Goal: Task Accomplishment & Management: Manage account settings

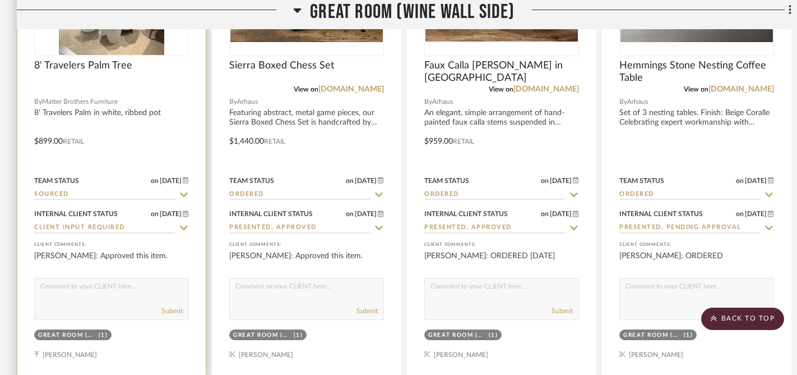
scroll to position [505, 0]
click at [181, 193] on icon at bounding box center [184, 194] width 8 height 4
click at [179, 192] on icon at bounding box center [184, 194] width 10 height 9
type input "[DATE]"
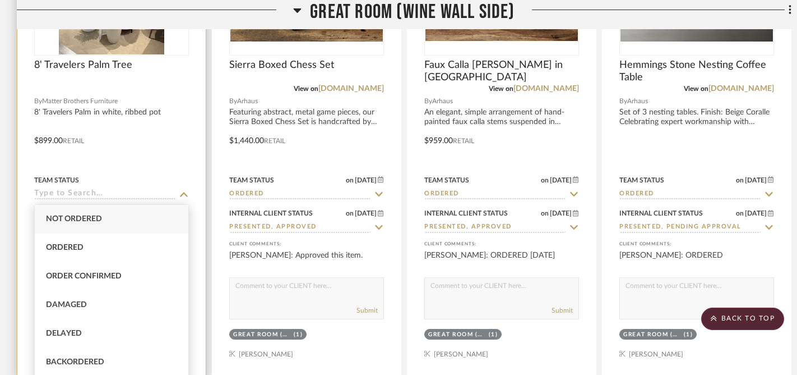
click at [89, 250] on div "Ordered" at bounding box center [112, 247] width 154 height 29
type input "Ordered"
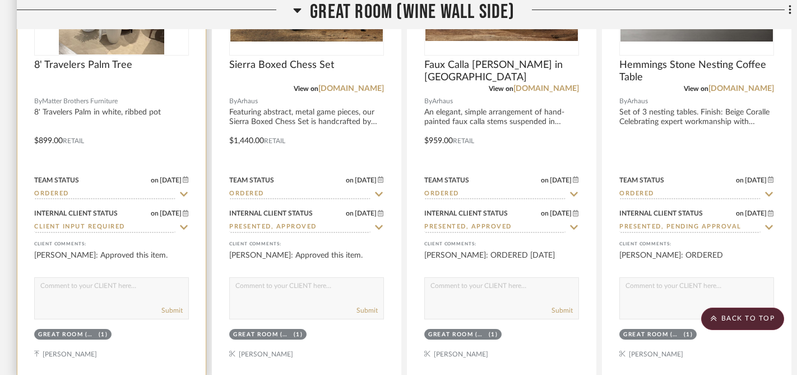
click at [112, 294] on textarea at bounding box center [112, 288] width 154 height 21
type textarea "ORDERED 9/8/25"
click at [183, 228] on icon at bounding box center [184, 227] width 10 height 9
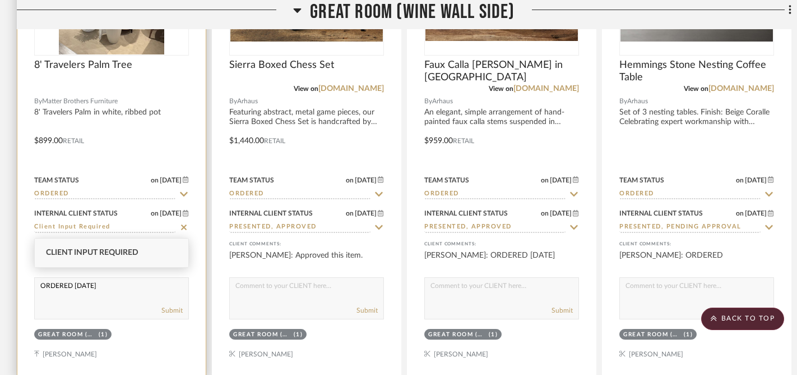
drag, startPoint x: 181, startPoint y: 228, endPoint x: 176, endPoint y: 233, distance: 7.1
click at [181, 228] on icon at bounding box center [184, 227] width 10 height 9
type input "[DATE]"
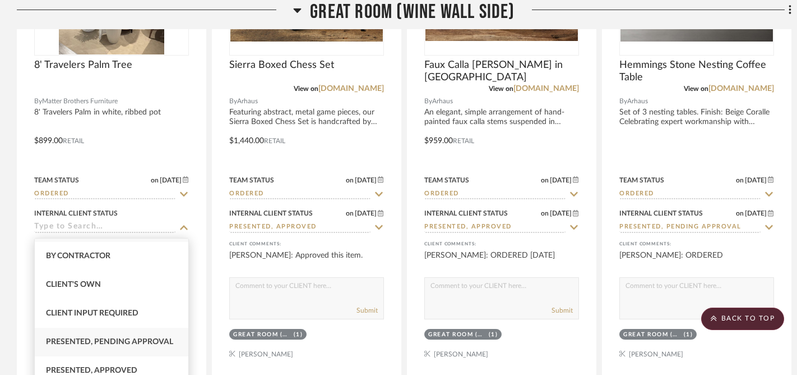
scroll to position [82, 0]
click at [109, 316] on span "Presented, Approved" at bounding box center [91, 314] width 91 height 8
type input "Presented, Approved"
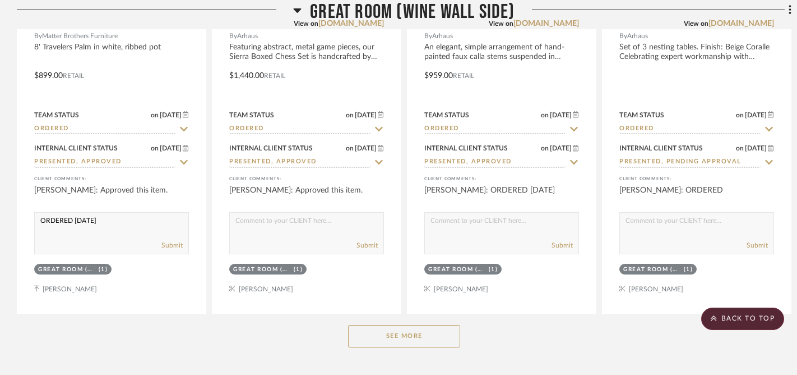
scroll to position [579, 0]
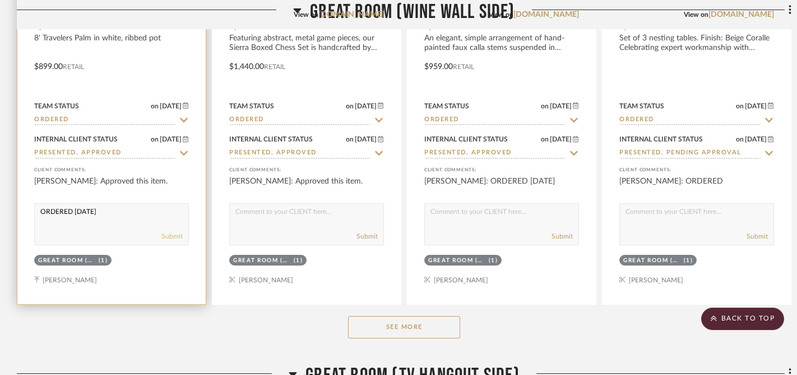
click at [170, 238] on button "Submit" at bounding box center [171, 236] width 21 height 10
click at [111, 192] on div "PEGGY HERRMANN: ORDERED 9/8/25" at bounding box center [111, 187] width 155 height 22
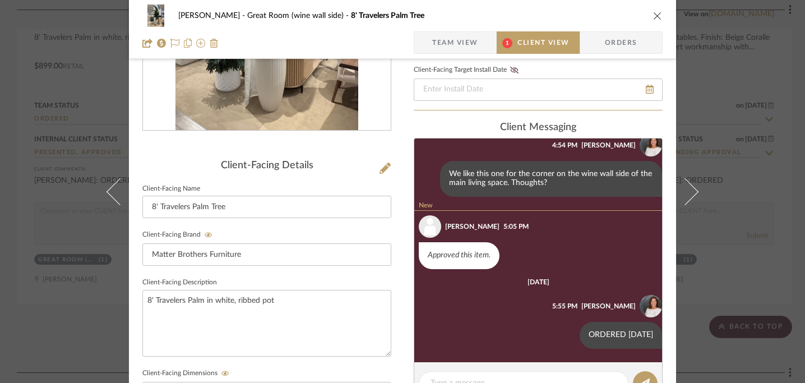
scroll to position [201, 0]
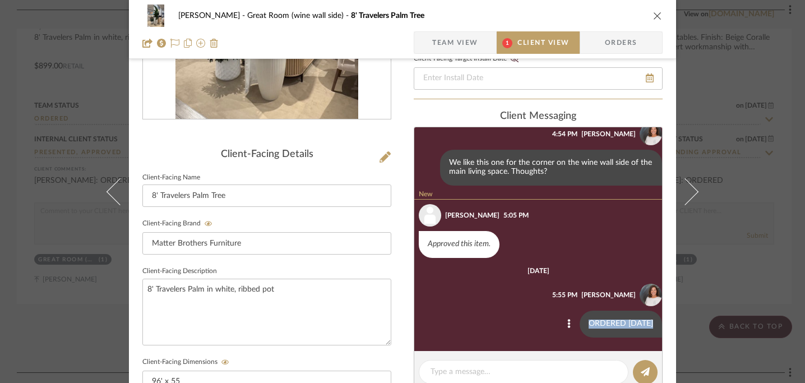
drag, startPoint x: 581, startPoint y: 326, endPoint x: 642, endPoint y: 325, distance: 61.1
click at [642, 325] on div "ORDERED 9/8/25" at bounding box center [621, 324] width 82 height 27
copy div "ORDERED 9/8/25"
click at [653, 17] on icon "close" at bounding box center [657, 15] width 9 height 9
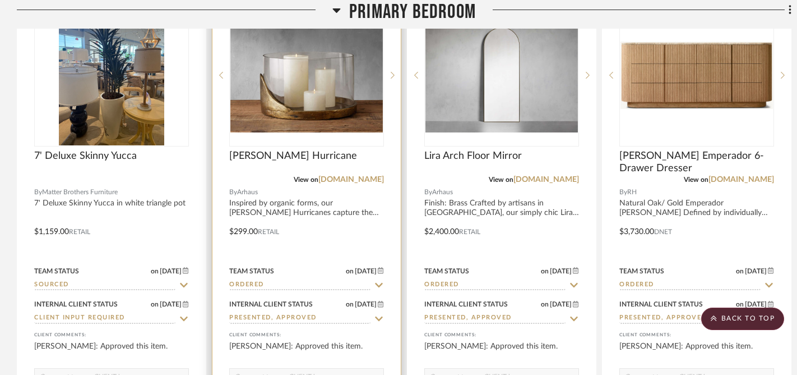
scroll to position [1601, 0]
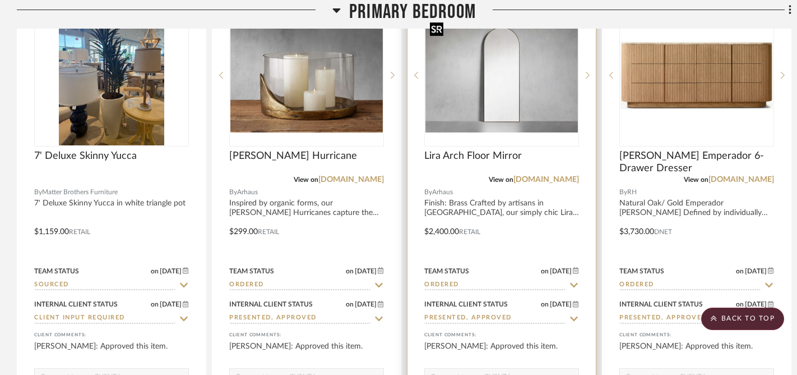
click at [0, 0] on img at bounding box center [0, 0] width 0 height 0
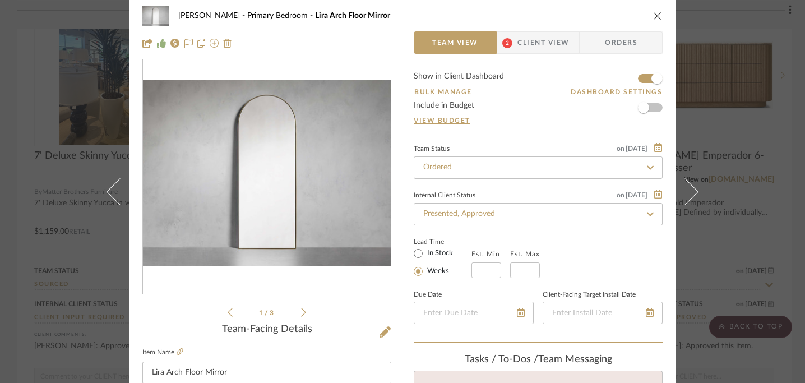
scroll to position [0, 0]
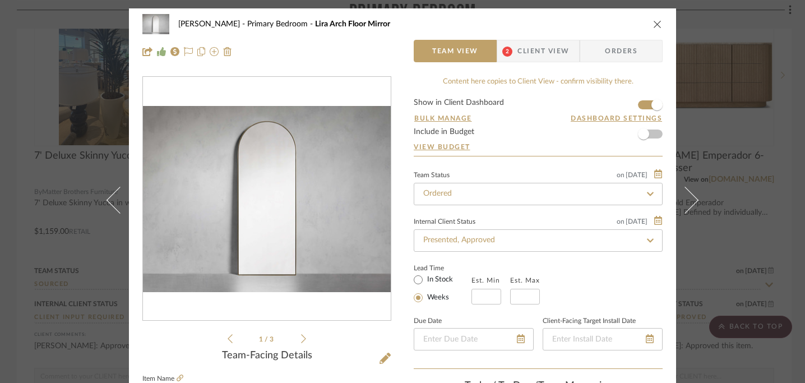
click at [655, 27] on icon "close" at bounding box center [657, 24] width 9 height 9
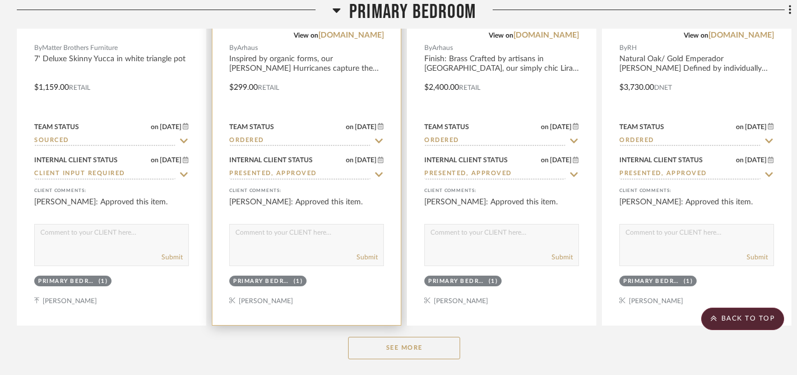
scroll to position [1660, 0]
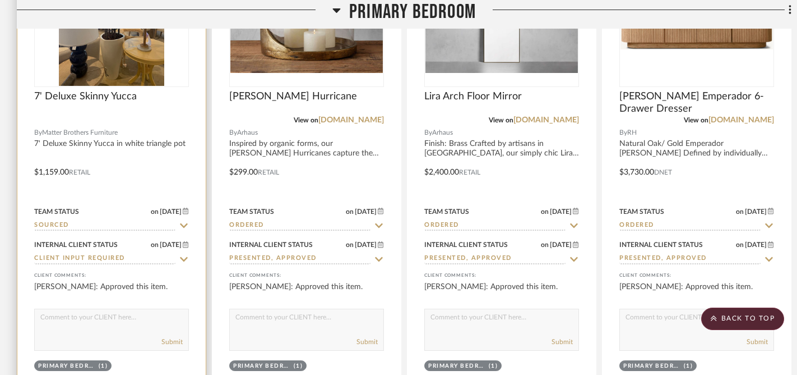
click at [182, 225] on icon at bounding box center [184, 225] width 8 height 4
click at [182, 225] on icon at bounding box center [184, 225] width 10 height 9
type input "[DATE]"
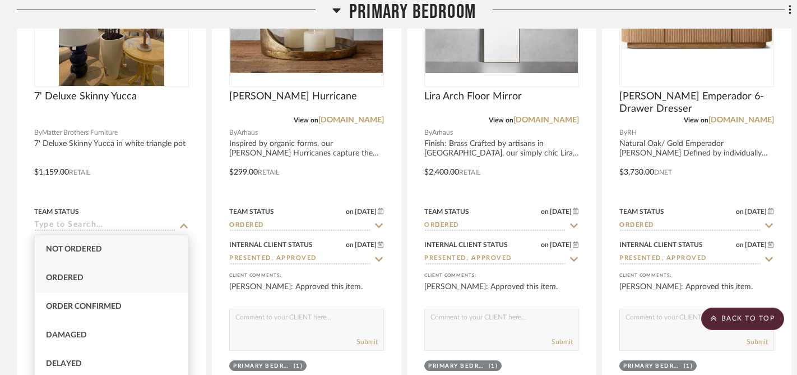
click at [76, 278] on span "Ordered" at bounding box center [65, 278] width 38 height 8
type input "Ordered"
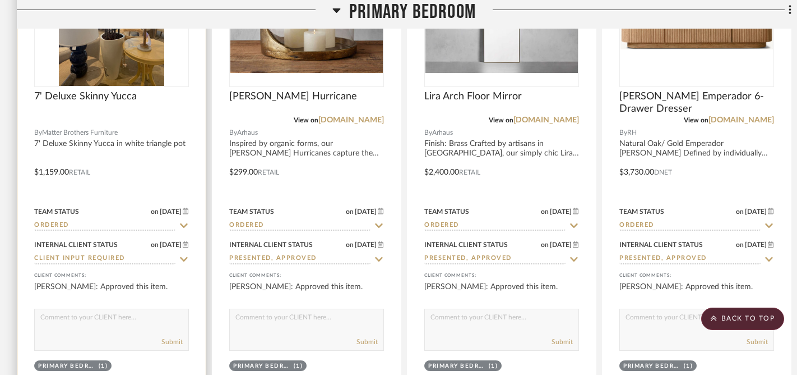
click at [184, 258] on icon at bounding box center [184, 259] width 10 height 9
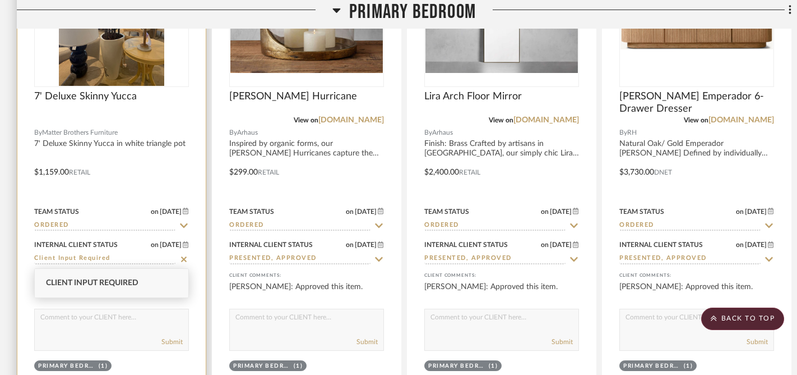
click at [184, 258] on icon at bounding box center [184, 259] width 6 height 6
type input "[DATE]"
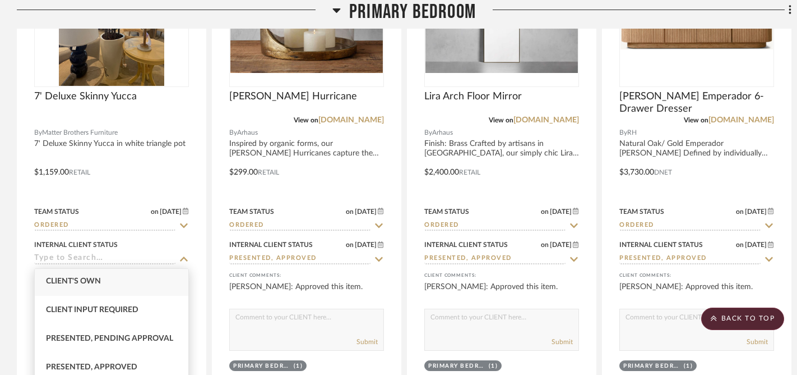
scroll to position [104, 0]
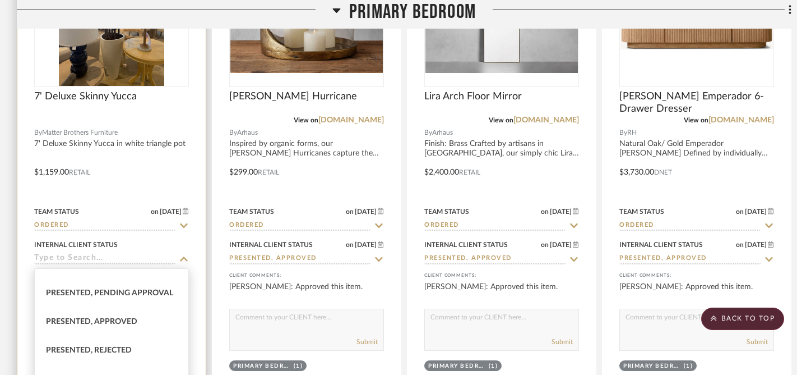
click at [100, 321] on span "Presented, Approved" at bounding box center [91, 321] width 91 height 8
type input "Presented, Approved"
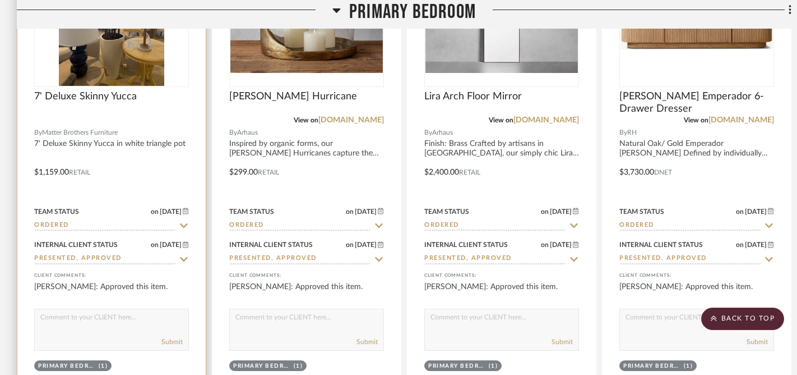
click at [133, 326] on textarea at bounding box center [112, 319] width 154 height 21
paste textarea "ORDERED 9/8/25"
type textarea "ORDERED 9/8/25"
click at [168, 343] on button "Submit" at bounding box center [171, 341] width 21 height 10
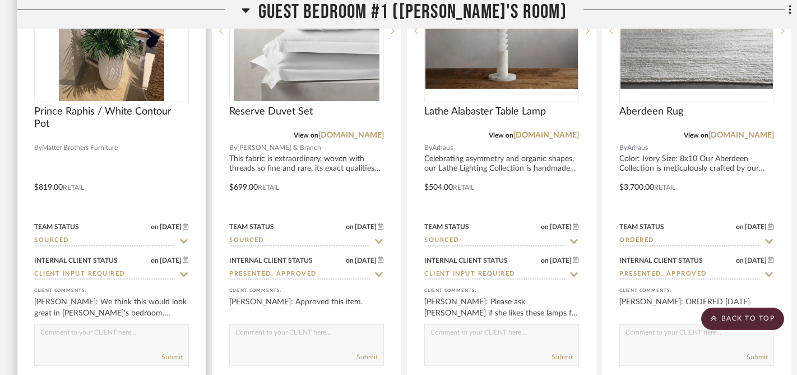
scroll to position [2792, 0]
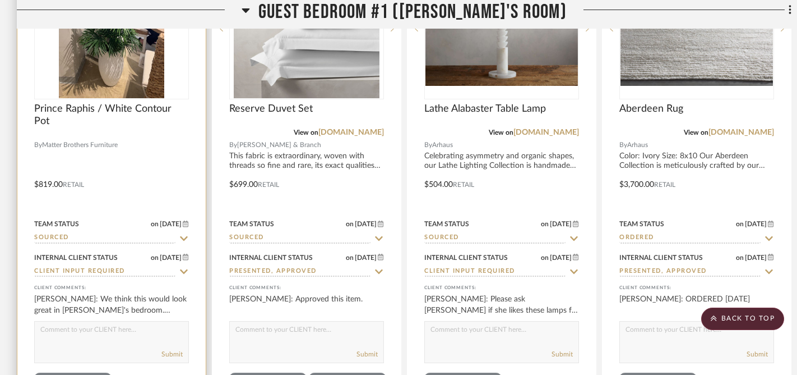
click at [182, 237] on icon at bounding box center [184, 238] width 10 height 9
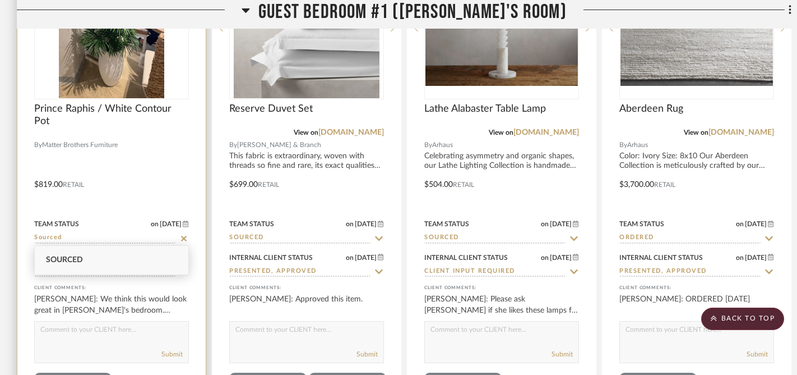
click at [190, 287] on div at bounding box center [111, 176] width 188 height 491
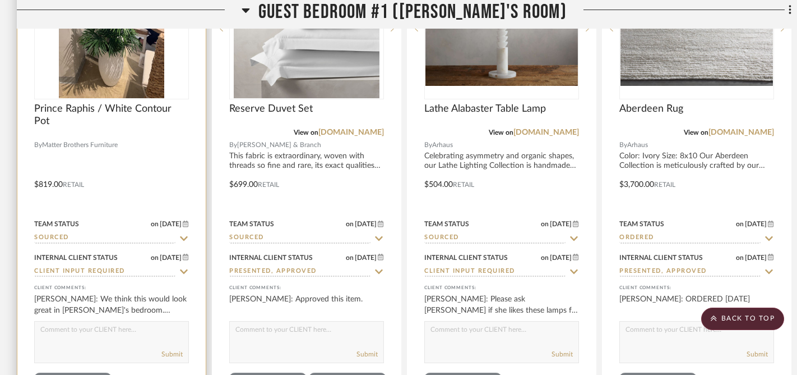
click at [186, 269] on icon at bounding box center [184, 271] width 8 height 4
click at [186, 269] on icon at bounding box center [184, 272] width 6 height 6
type input "[DATE]"
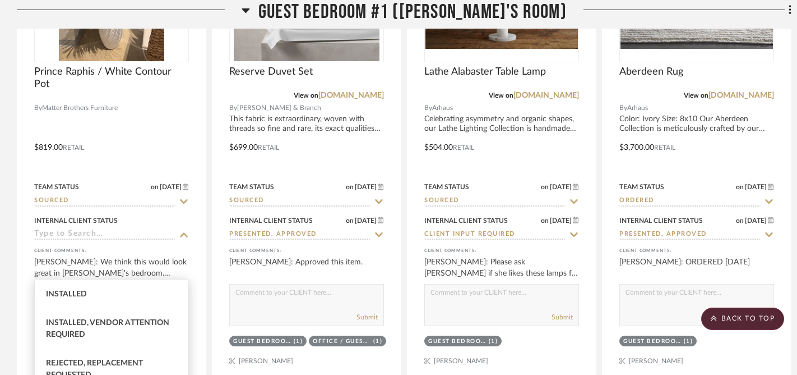
scroll to position [2976, 0]
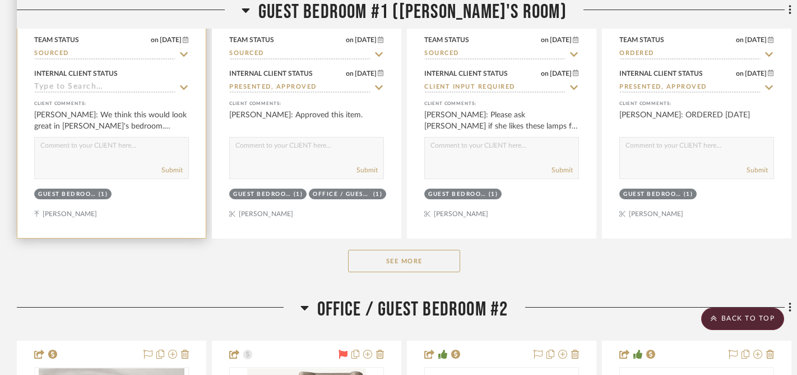
click at [184, 87] on icon at bounding box center [184, 87] width 10 height 9
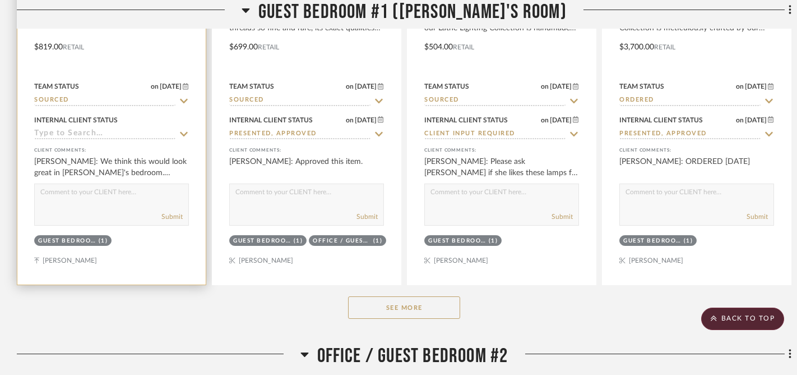
scroll to position [2855, 0]
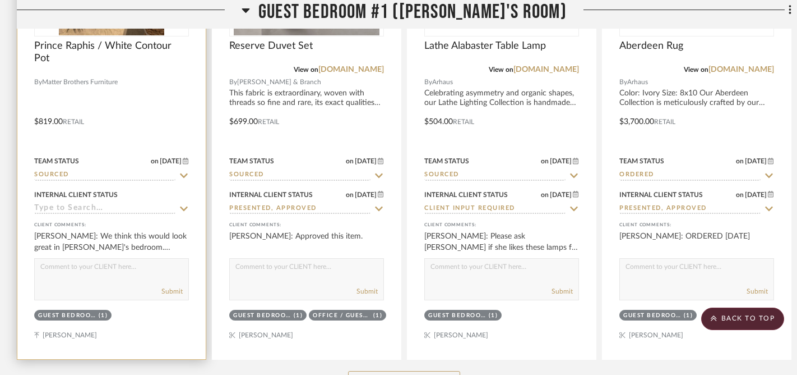
drag, startPoint x: 184, startPoint y: 173, endPoint x: 179, endPoint y: 175, distance: 6.0
click at [184, 173] on icon at bounding box center [184, 175] width 10 height 9
click at [112, 166] on div "Team Status on 9/7/2025 9/7/2025 Sourced" at bounding box center [111, 167] width 155 height 27
click at [113, 206] on input at bounding box center [104, 209] width 141 height 11
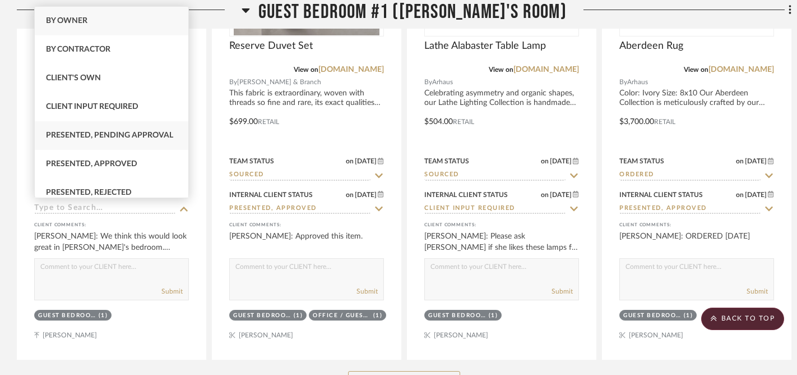
click at [123, 135] on span "Presented, Pending Approval" at bounding box center [109, 135] width 127 height 8
type input "Presented, Pending Approval"
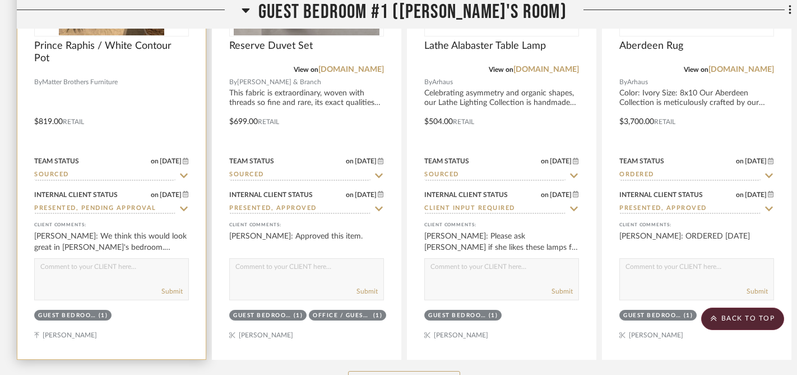
click at [116, 285] on div "Submit" at bounding box center [112, 292] width 154 height 16
click at [95, 277] on textarea at bounding box center [112, 268] width 154 height 21
click at [41, 267] on textarea "HOLD per Lisa" at bounding box center [112, 268] width 154 height 21
click at [113, 267] on textarea "9/8/25 HOLD per Lisa" at bounding box center [112, 268] width 154 height 21
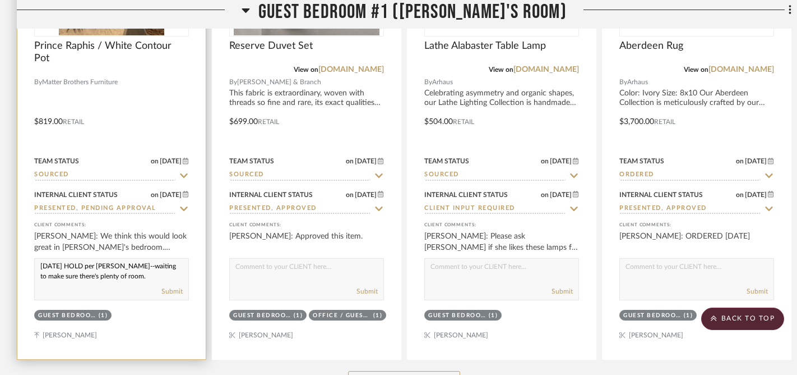
drag, startPoint x: 41, startPoint y: 265, endPoint x: 110, endPoint y: 272, distance: 69.3
click at [110, 272] on textarea "9/8/25 HOLD per Lisa--waiting to make sure there's plenty of room." at bounding box center [112, 268] width 154 height 21
drag, startPoint x: 108, startPoint y: 265, endPoint x: 112, endPoint y: 270, distance: 6.1
click at [108, 265] on textarea "9/8/25 HOLD per Lisa--waiting to make sure there's plenty of room." at bounding box center [112, 268] width 154 height 21
click at [108, 267] on textarea "9/8/25 HOLD per Lisa--waiting to make sure there's plenty of room." at bounding box center [112, 268] width 154 height 21
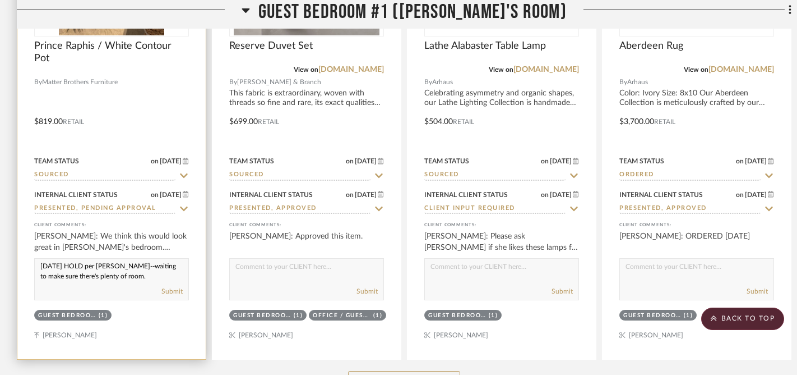
click at [111, 267] on textarea "9/8/25 HOLD per Lisa--waiting to make sure there's plenty of room." at bounding box center [112, 268] width 154 height 21
type textarea "9/8/25 HOLD per Lisa⎯waiting to make sure there's plenty of room."
click at [134, 280] on div "9/8/25 HOLD per Lisa⎯waiting to make sure there's plenty of room. Submit" at bounding box center [111, 279] width 155 height 42
drag, startPoint x: 40, startPoint y: 263, endPoint x: 128, endPoint y: 280, distance: 89.6
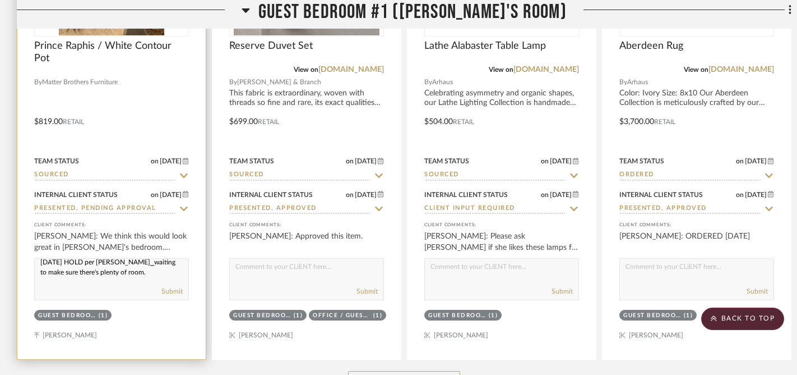
click at [128, 280] on div "9/8/25 HOLD per Lisa⎯waiting to make sure there's plenty of room. Submit" at bounding box center [111, 279] width 155 height 42
click at [180, 289] on button "Submit" at bounding box center [171, 291] width 21 height 10
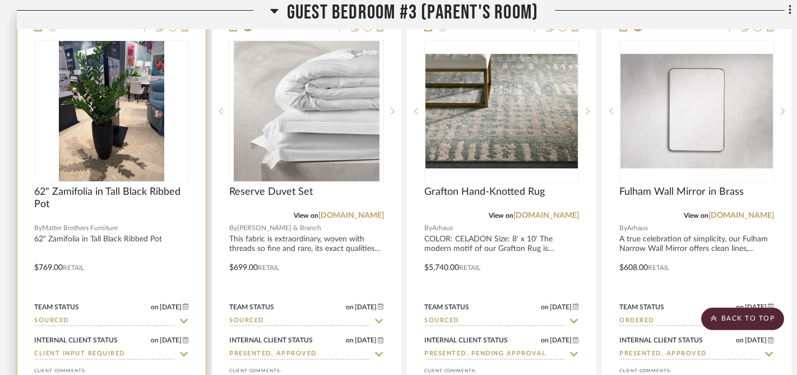
scroll to position [3989, 0]
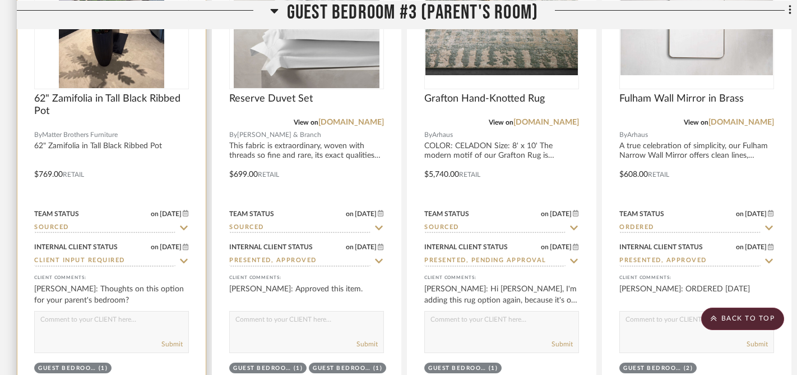
click at [185, 258] on icon at bounding box center [184, 260] width 8 height 4
click at [182, 258] on icon at bounding box center [184, 261] width 6 height 6
type input "[DATE]"
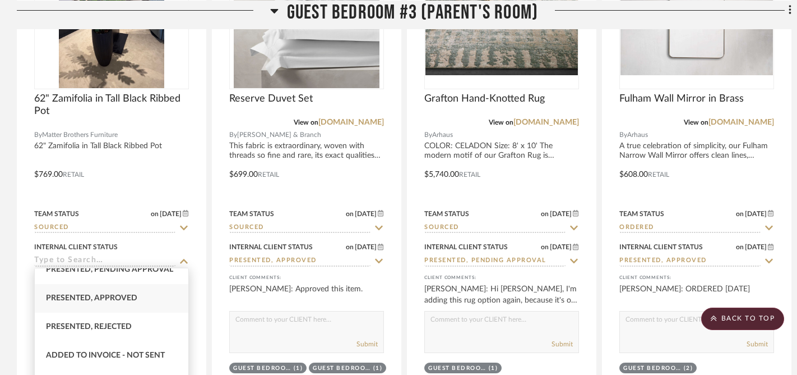
scroll to position [120, 0]
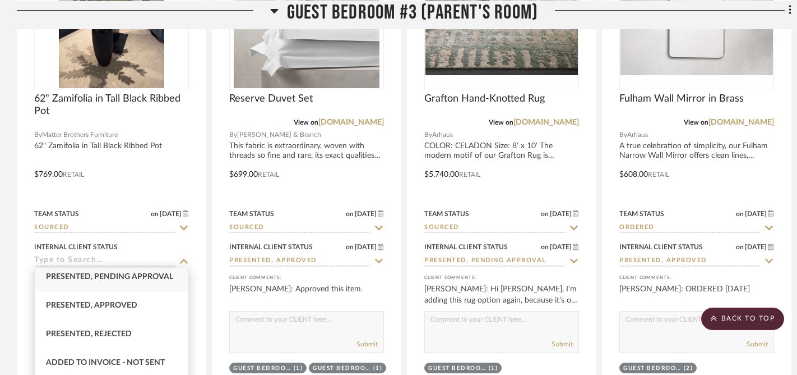
click at [128, 278] on span "Presented, Pending Approval" at bounding box center [109, 277] width 127 height 8
type input "Presented, Pending Approval"
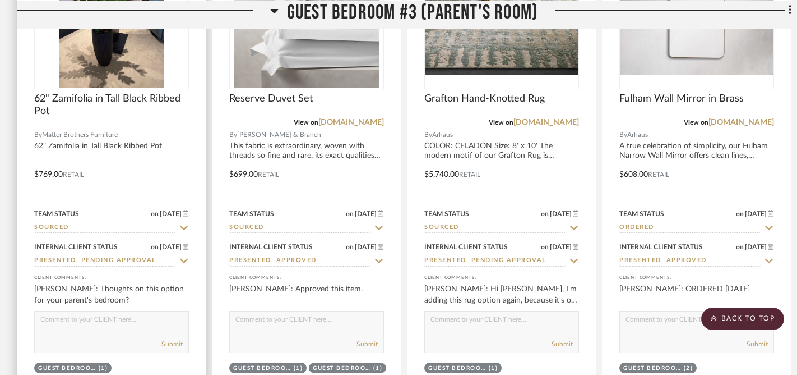
click at [112, 322] on textarea at bounding box center [112, 321] width 154 height 21
paste textarea "9/8/25 HOLD per Lisa⎯waiting to make sure there's plenty of room."
type textarea "9/8/25 HOLD per Lisa⎯waiting to make sure there's plenty of room."
click at [172, 341] on button "Submit" at bounding box center [171, 344] width 21 height 10
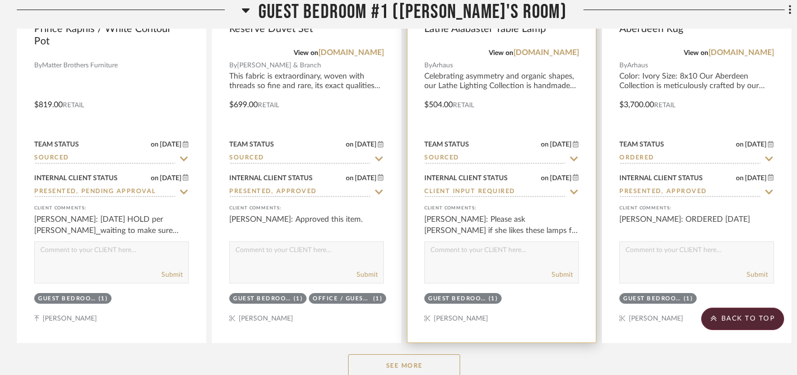
scroll to position [2885, 0]
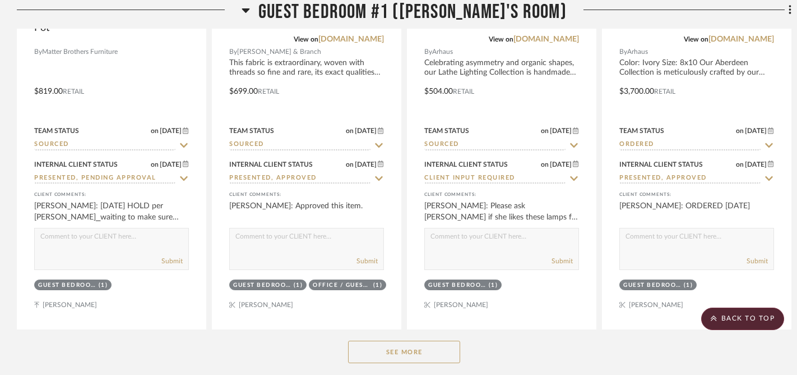
click at [417, 349] on button "See More" at bounding box center [404, 351] width 112 height 22
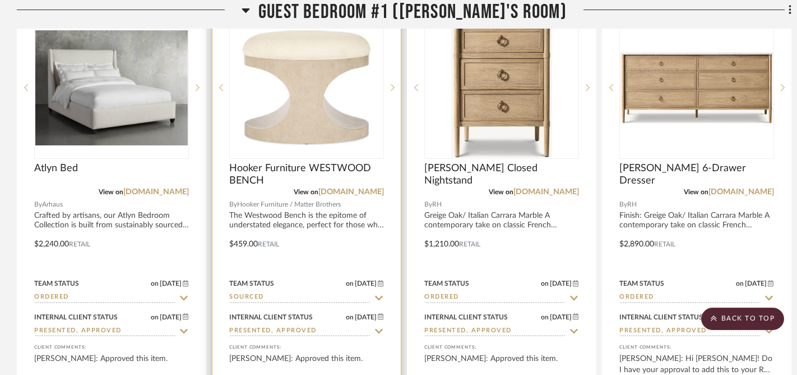
scroll to position [3316, 0]
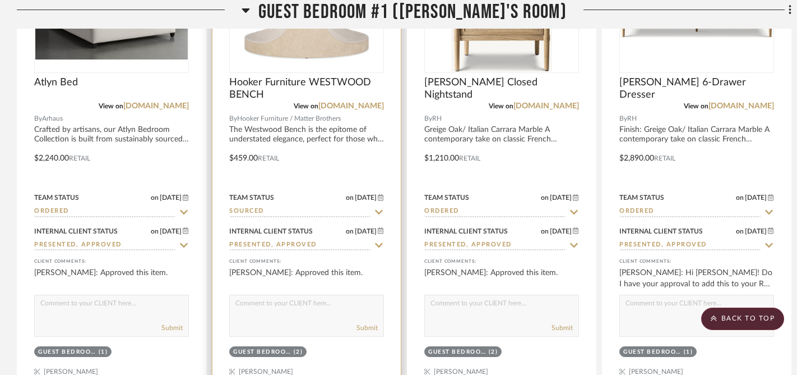
click at [378, 208] on icon at bounding box center [379, 211] width 10 height 9
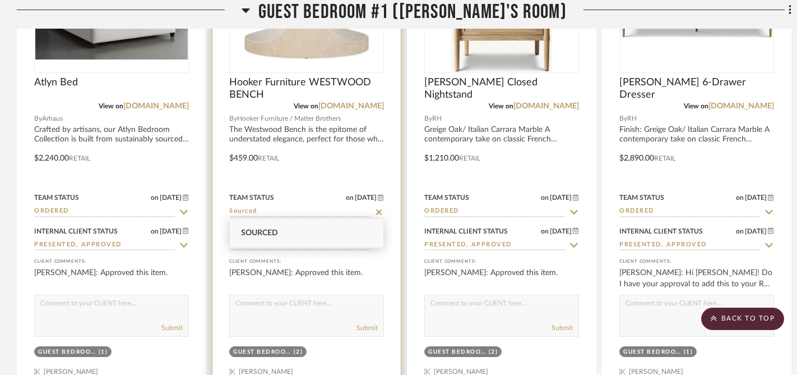
click at [378, 207] on icon at bounding box center [379, 211] width 10 height 9
type input "[DATE]"
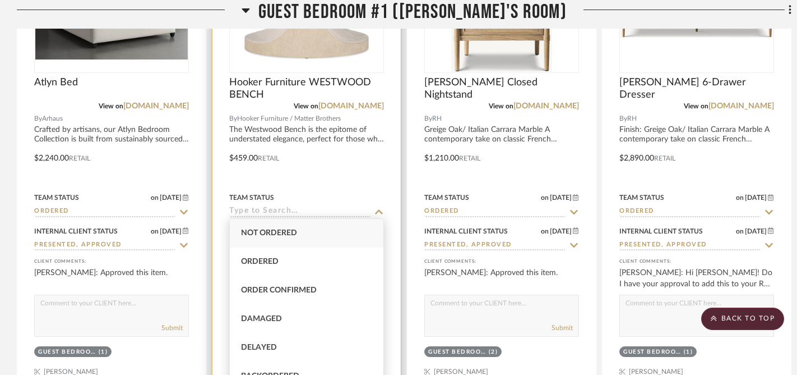
click at [281, 258] on div "Ordered" at bounding box center [307, 261] width 154 height 29
type input "Ordered"
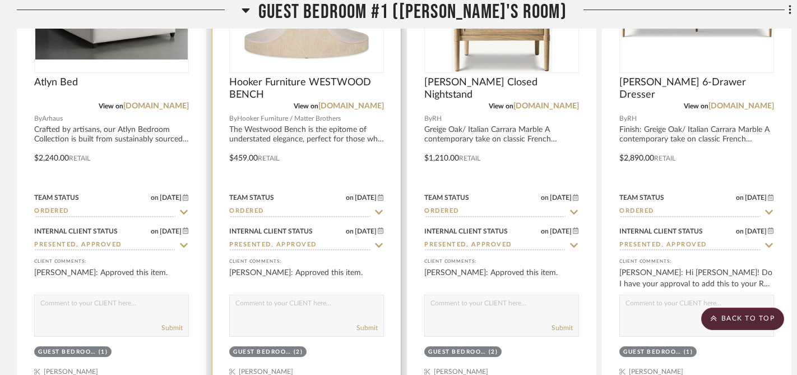
click at [318, 298] on textarea at bounding box center [307, 305] width 154 height 21
click at [236, 300] on textarea "ORDERED 9/8/25" at bounding box center [307, 305] width 154 height 21
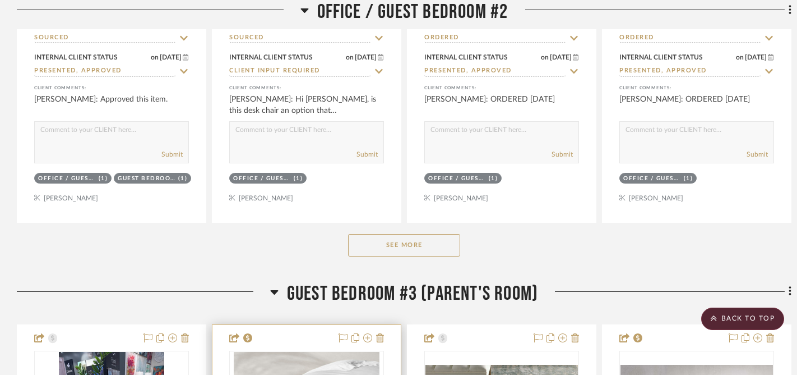
scroll to position [4188, 0]
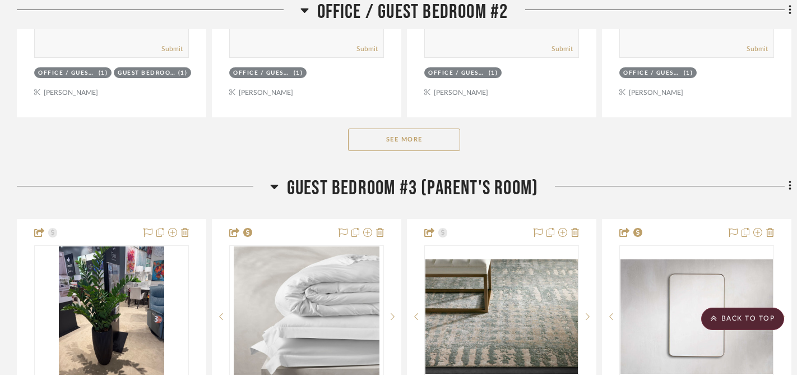
type textarea "QTY 2 ORDERED 9/8/25"
click at [414, 140] on button "See More" at bounding box center [404, 139] width 112 height 22
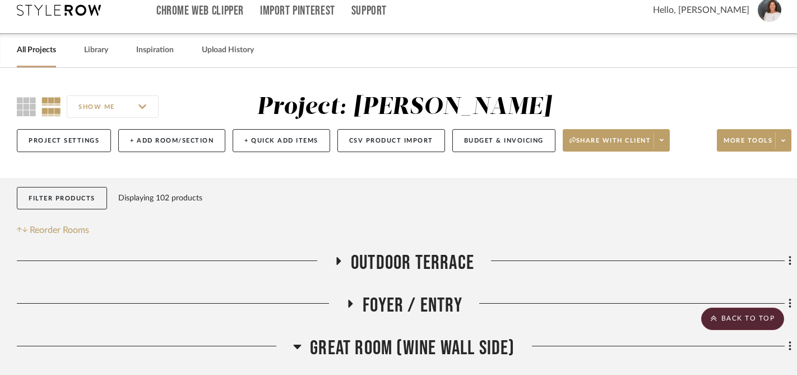
scroll to position [0, 0]
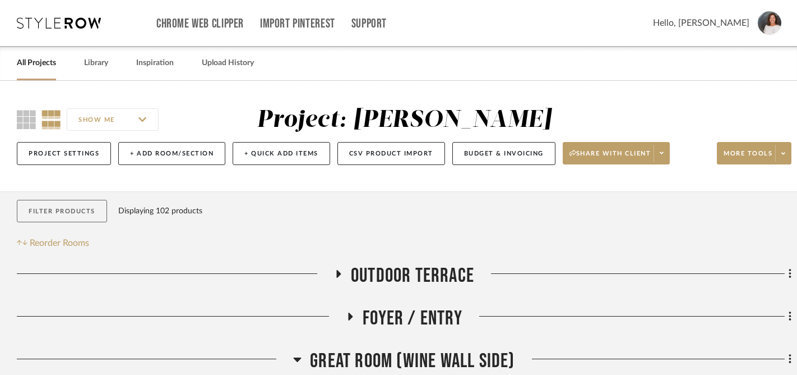
click at [64, 212] on button "Filter Products" at bounding box center [62, 211] width 90 height 23
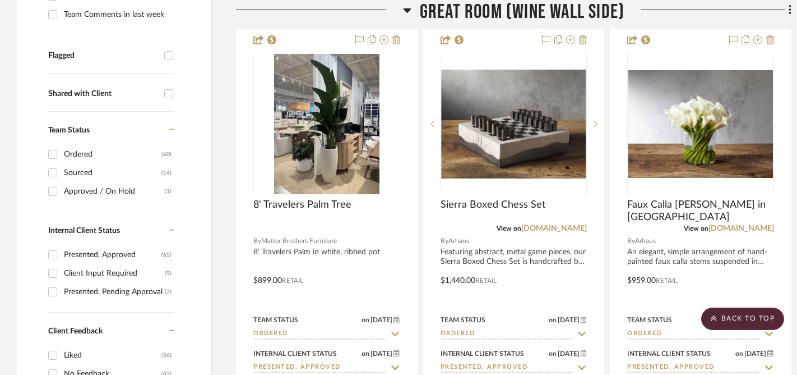
scroll to position [366, 0]
click at [55, 272] on input "Client Input Required (9)" at bounding box center [53, 273] width 18 height 18
checkbox input "true"
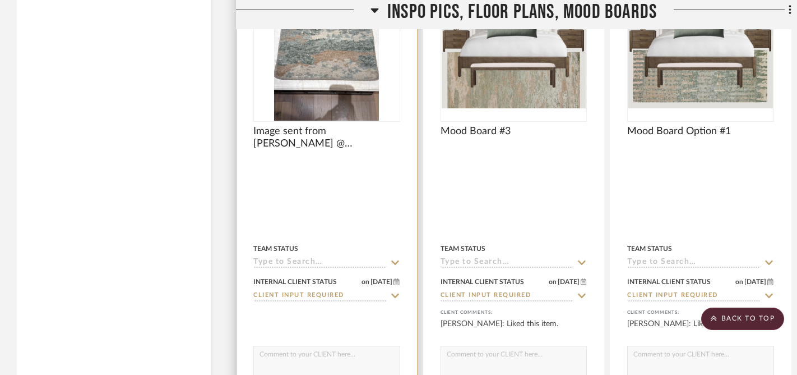
scroll to position [2613, 0]
click at [393, 293] on icon at bounding box center [395, 295] width 8 height 4
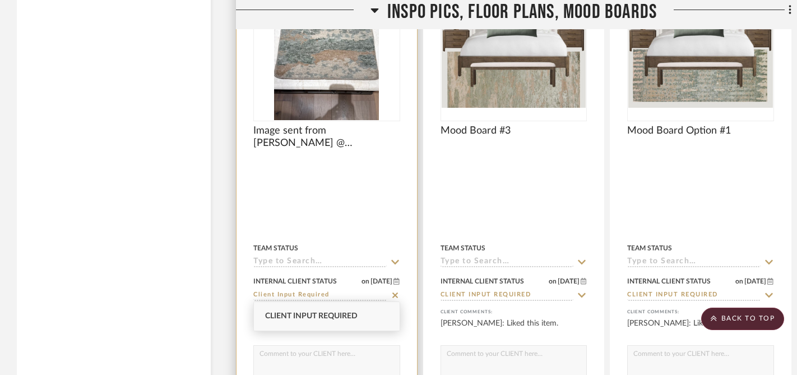
click at [393, 292] on icon at bounding box center [395, 294] width 10 height 9
type input "[DATE]"
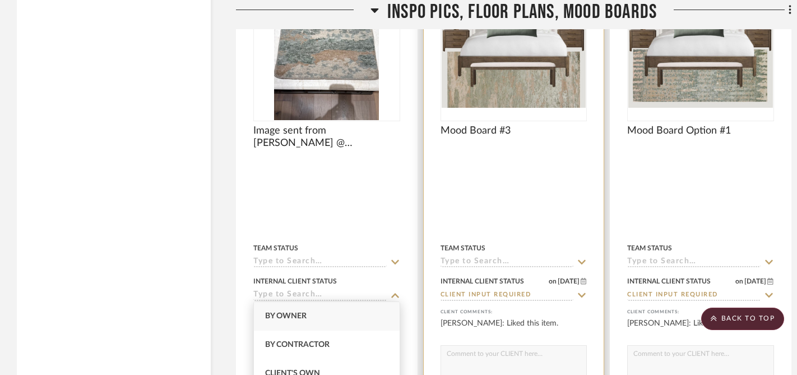
click at [581, 290] on icon at bounding box center [582, 294] width 10 height 9
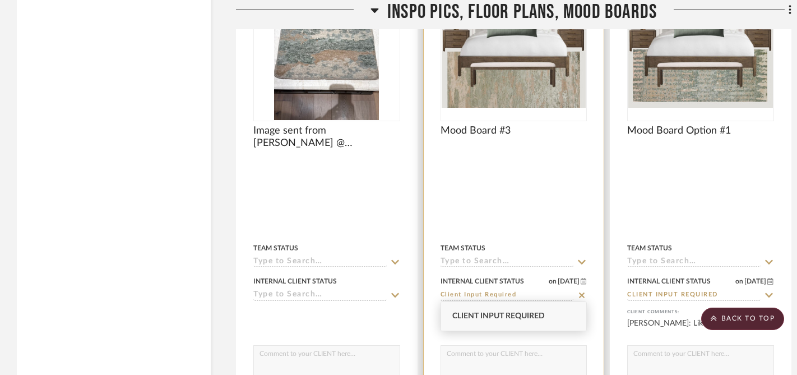
click at [581, 290] on icon at bounding box center [582, 294] width 10 height 9
type input "[DATE]"
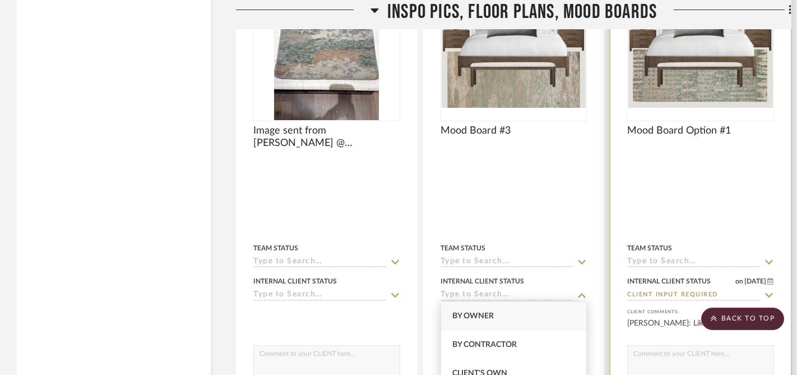
click at [770, 290] on icon at bounding box center [769, 294] width 10 height 9
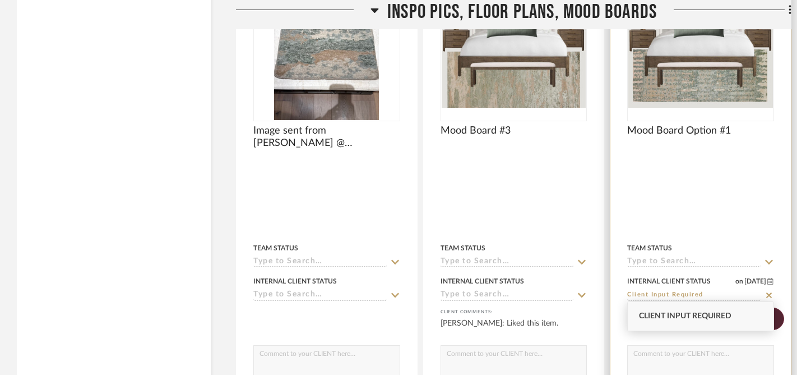
click at [770, 290] on icon at bounding box center [769, 294] width 10 height 9
type input "[DATE]"
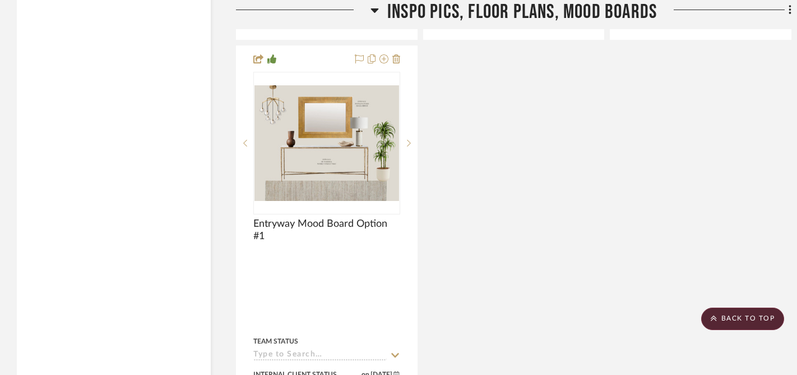
scroll to position [3253, 0]
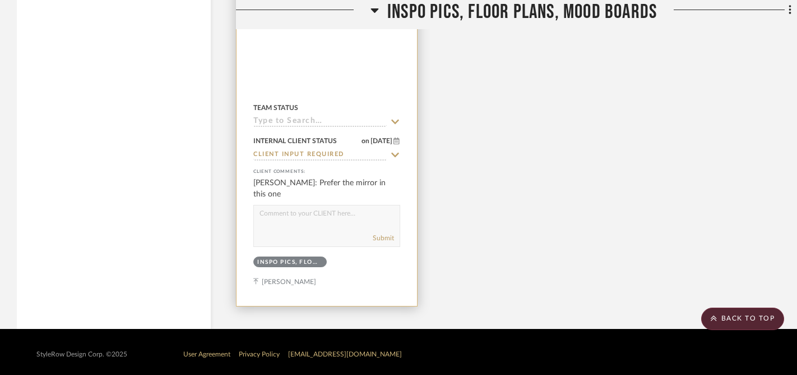
click at [394, 150] on icon at bounding box center [395, 154] width 10 height 9
click at [394, 152] on icon at bounding box center [396, 155] width 6 height 6
type input "[DATE]"
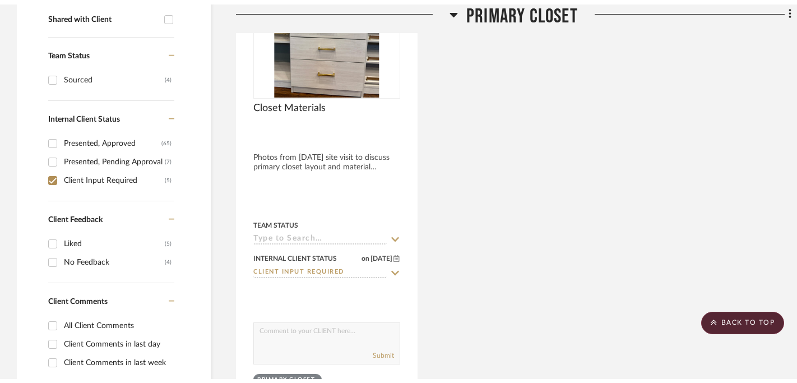
scroll to position [0, 0]
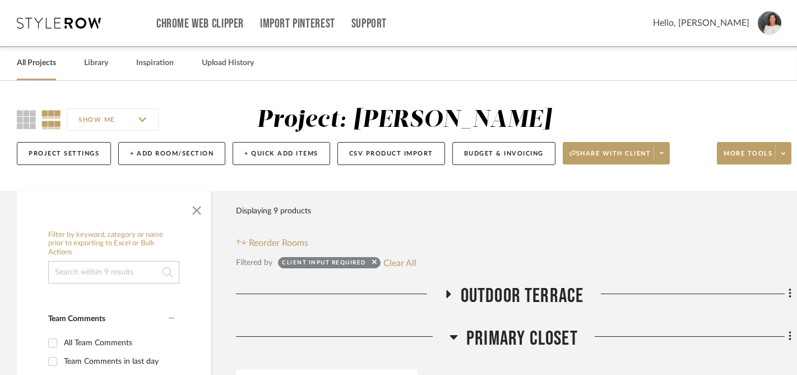
click at [35, 64] on link "All Projects" at bounding box center [36, 63] width 39 height 15
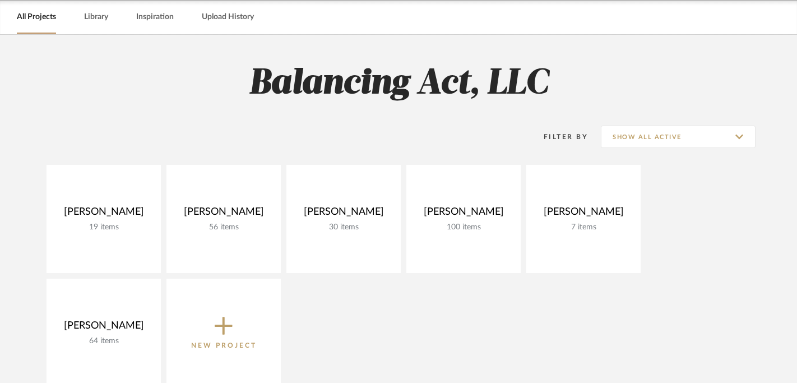
scroll to position [57, 0]
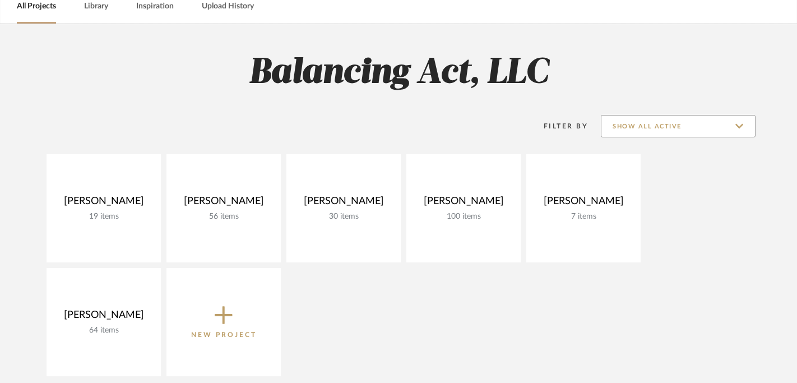
click at [737, 124] on input "Show All Active" at bounding box center [678, 126] width 155 height 22
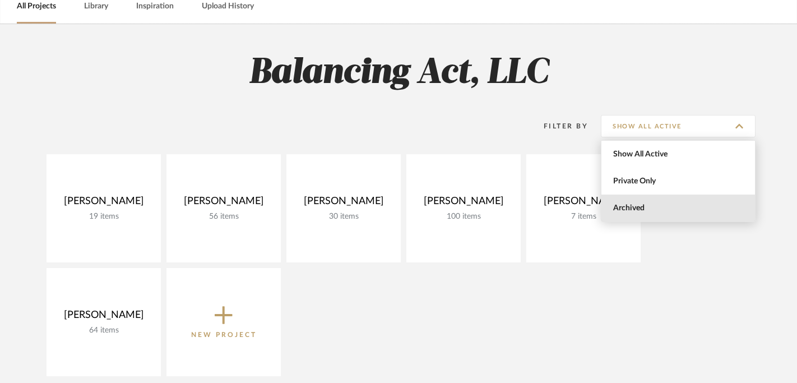
click at [657, 208] on span "Archived" at bounding box center [679, 209] width 133 height 10
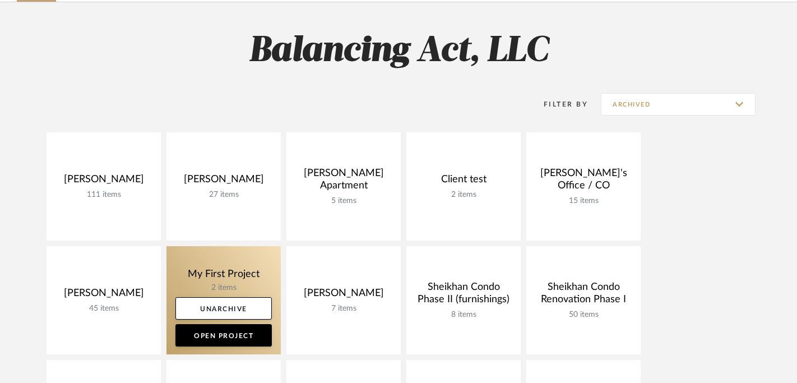
scroll to position [133, 0]
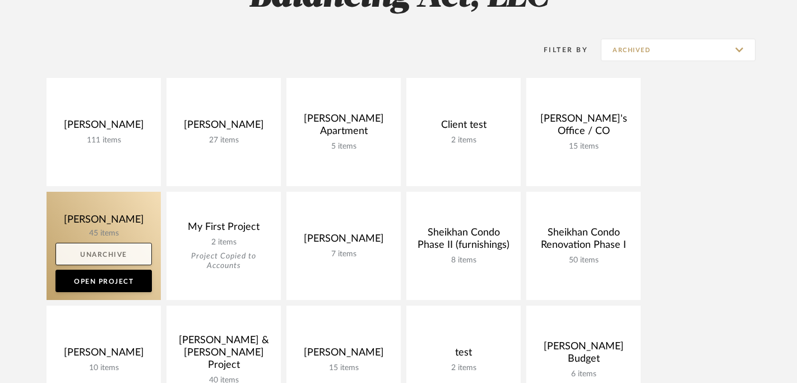
click at [109, 255] on link "Unarchive" at bounding box center [104, 254] width 96 height 22
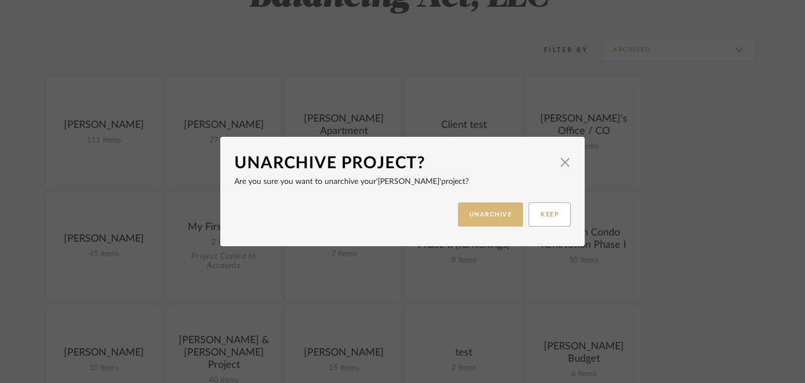
click at [483, 216] on button "UNARCHIVE" at bounding box center [491, 214] width 66 height 24
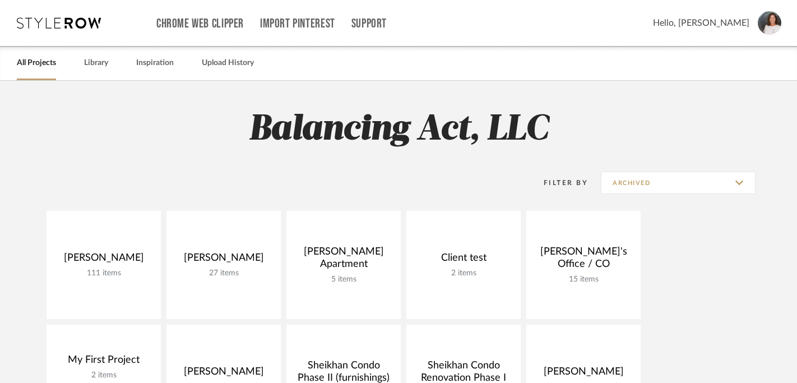
click at [33, 70] on link "All Projects" at bounding box center [36, 63] width 39 height 15
click at [34, 64] on link "All Projects" at bounding box center [36, 63] width 39 height 15
click at [41, 62] on link "All Projects" at bounding box center [36, 63] width 39 height 15
click at [738, 183] on input "Archived" at bounding box center [678, 183] width 155 height 22
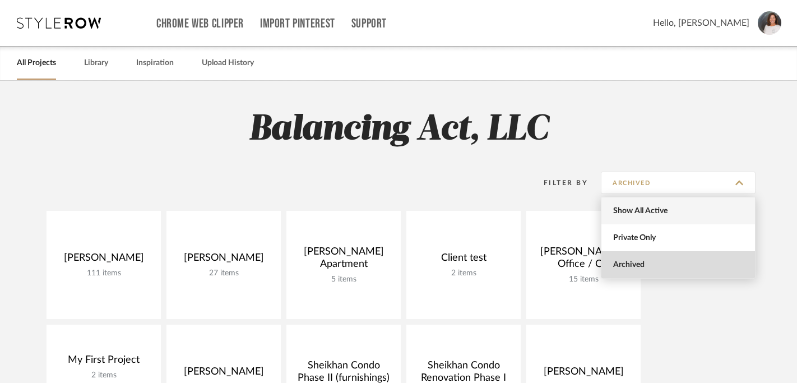
click at [656, 207] on span "Show All Active" at bounding box center [679, 211] width 133 height 10
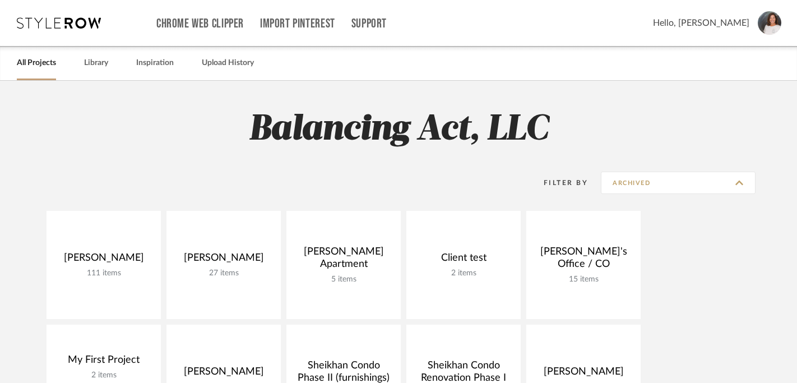
type input "Show All Active"
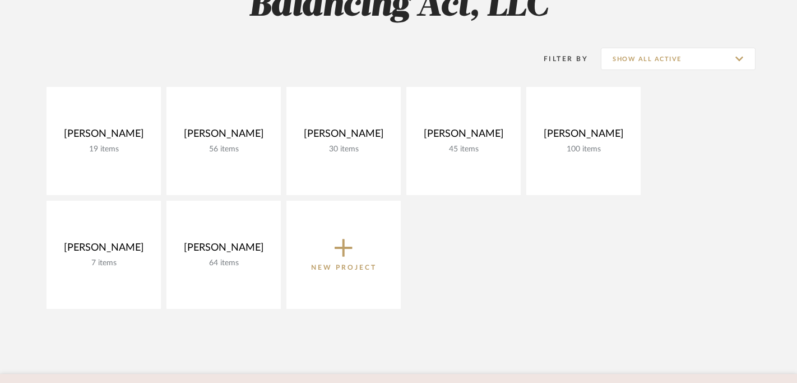
scroll to position [199, 0]
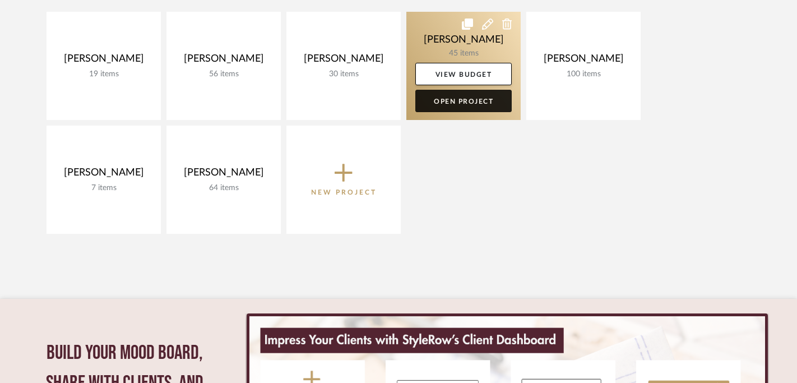
click at [458, 101] on link "Open Project" at bounding box center [463, 101] width 96 height 22
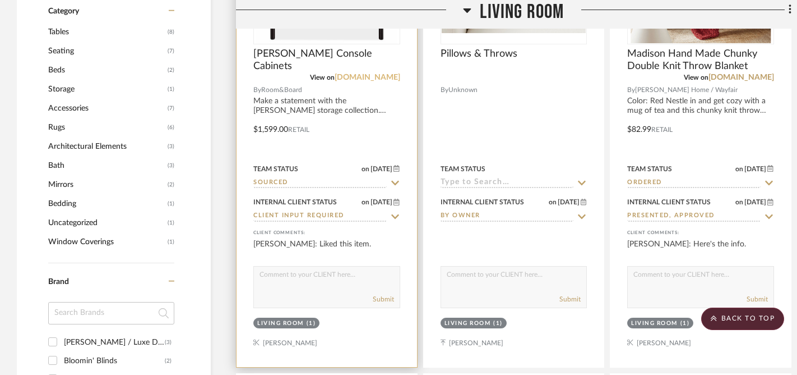
scroll to position [981, 0]
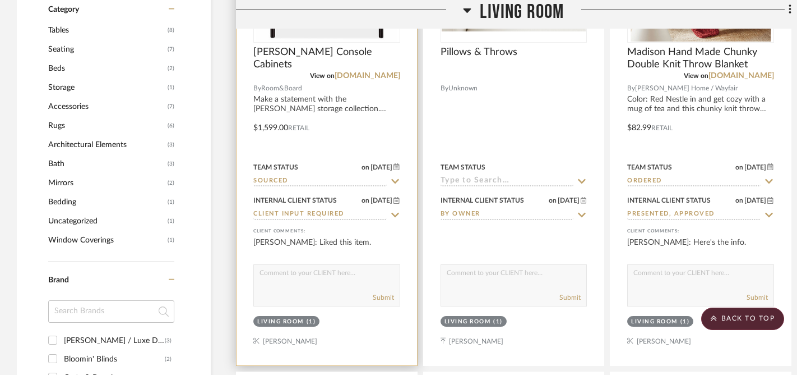
click at [330, 276] on textarea at bounding box center [327, 275] width 146 height 21
type textarea "Hi Kristin, this is the one we liked! :)"
click at [380, 297] on button "Submit" at bounding box center [383, 297] width 21 height 10
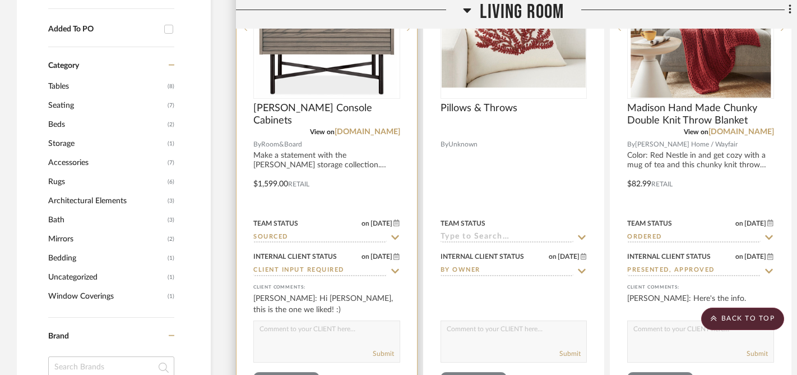
scroll to position [779, 0]
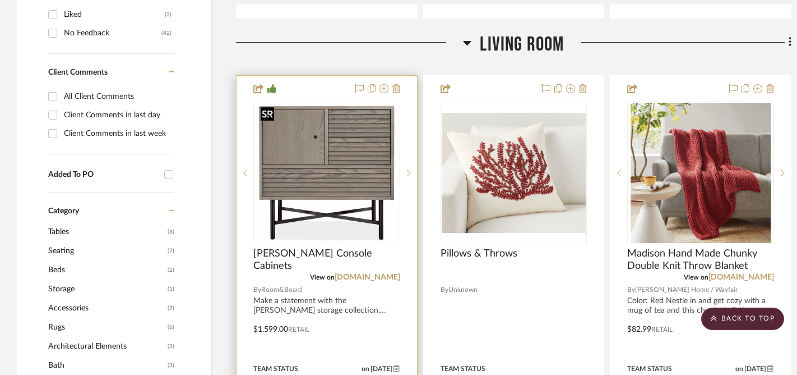
click at [326, 191] on img "0" at bounding box center [326, 173] width 141 height 140
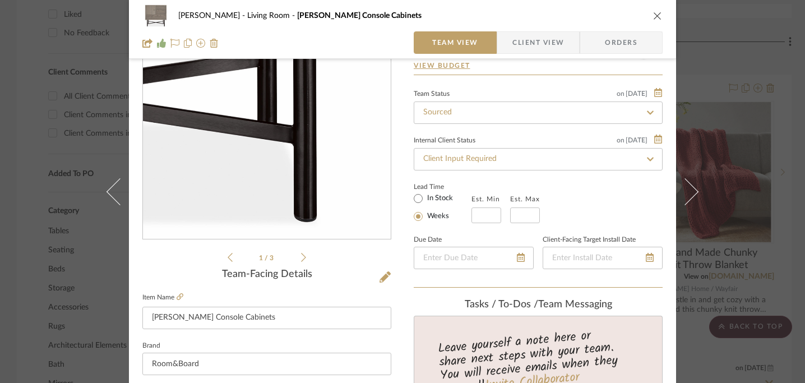
scroll to position [0, 0]
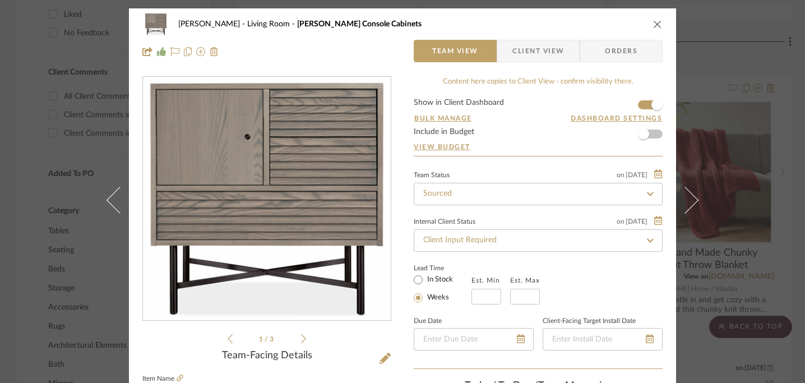
click at [301, 343] on icon at bounding box center [303, 339] width 5 height 10
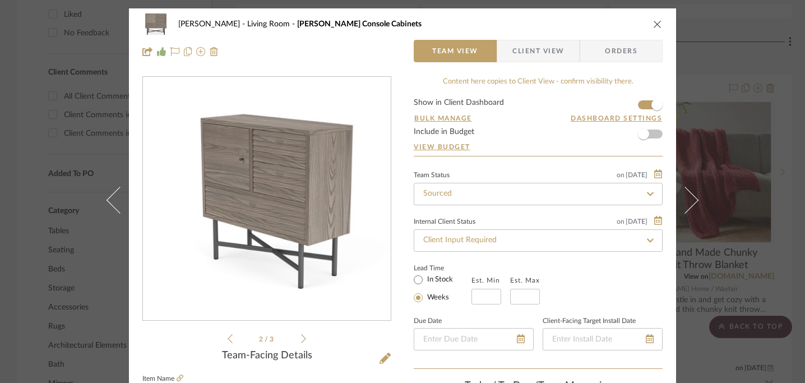
click at [301, 343] on icon at bounding box center [303, 339] width 5 height 10
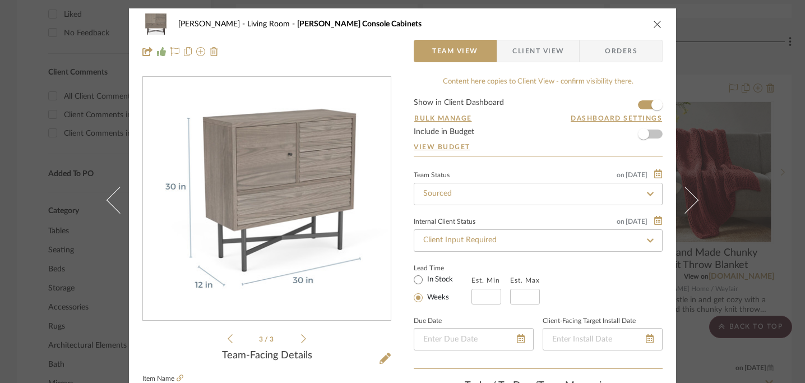
click at [301, 343] on icon at bounding box center [303, 339] width 5 height 10
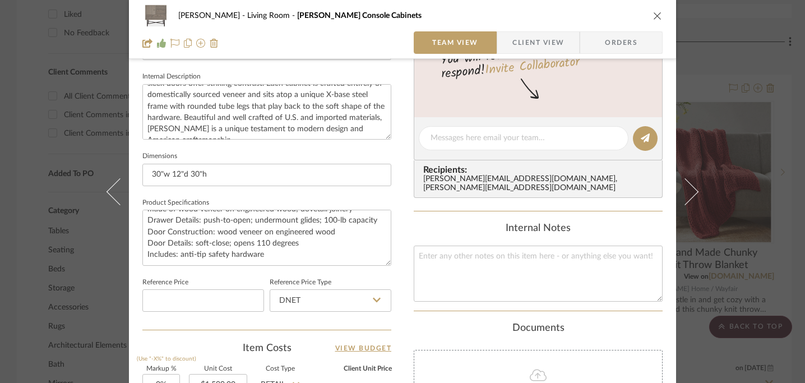
scroll to position [261, 0]
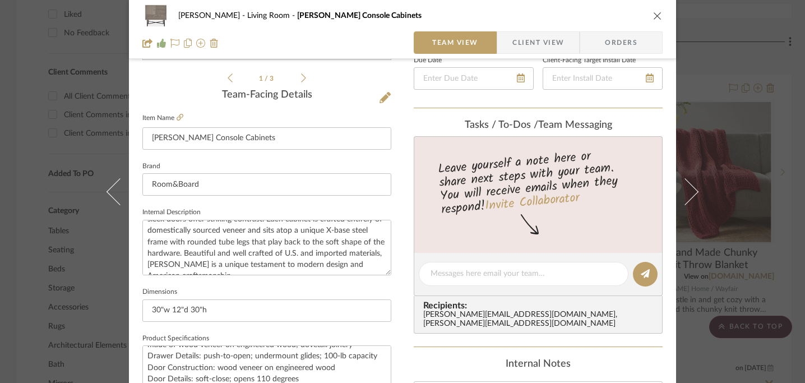
click at [653, 17] on icon "close" at bounding box center [657, 15] width 9 height 9
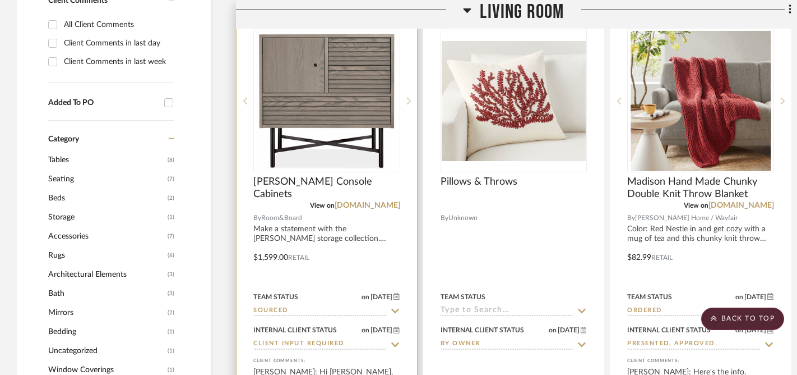
scroll to position [967, 0]
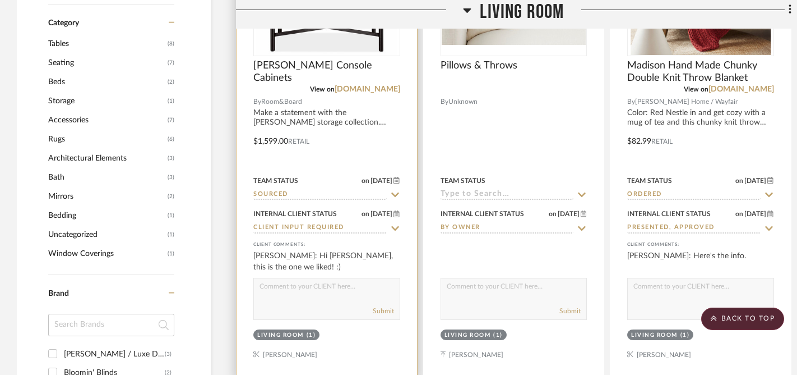
click at [333, 292] on textarea at bounding box center [327, 288] width 146 height 21
type textarea "And it's only 12" deep, so it won't stick out in the walkway."
click at [386, 312] on button "Submit" at bounding box center [383, 311] width 21 height 10
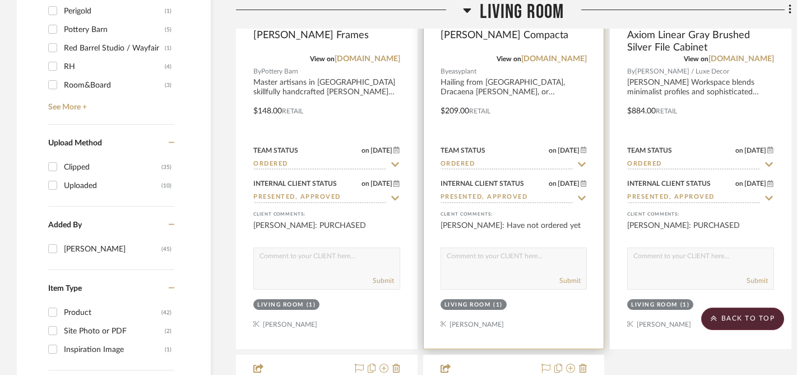
scroll to position [1494, 0]
click at [496, 261] on textarea at bounding box center [514, 259] width 146 height 21
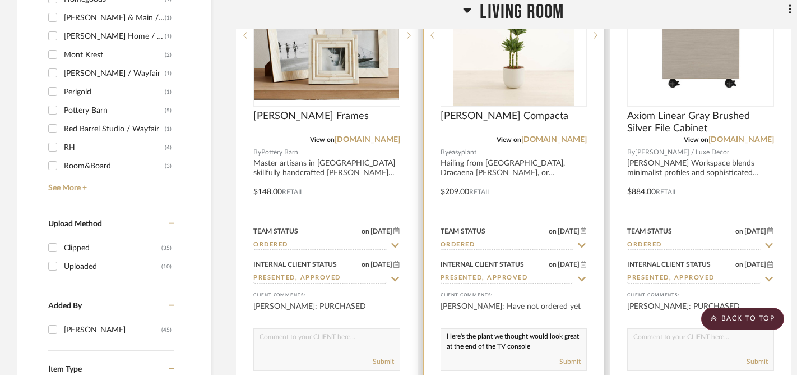
scroll to position [1462, 0]
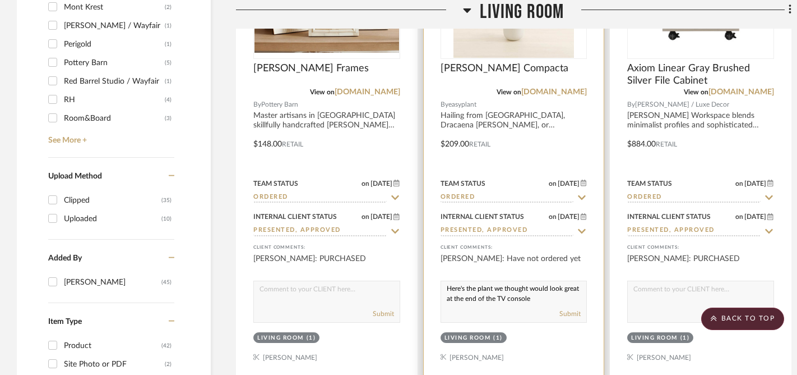
click at [493, 290] on textarea "Here's the plant we thought would look great at the end of the TV console" at bounding box center [514, 291] width 146 height 21
click at [545, 300] on textarea "Here's the tree we thought would look great at the end of the TV console" at bounding box center [514, 291] width 146 height 21
click at [548, 301] on textarea "Here's the tree we thought would look great at the end of the TV console" at bounding box center [514, 291] width 146 height 21
type textarea "Here's the tree we thought would look great at the end of the TV console!"
click at [573, 311] on button "Submit" at bounding box center [570, 313] width 21 height 10
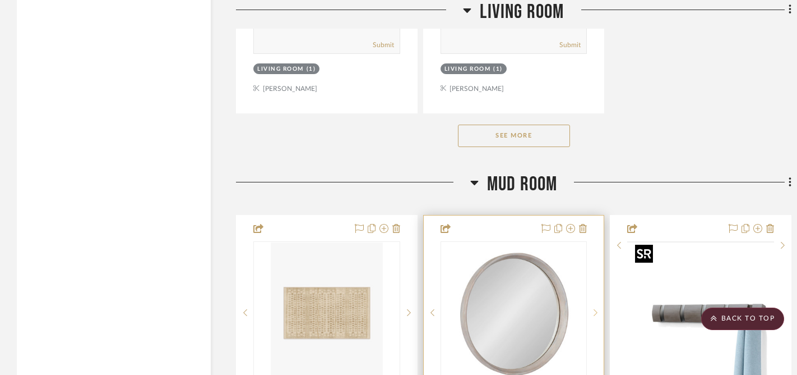
scroll to position [2290, 0]
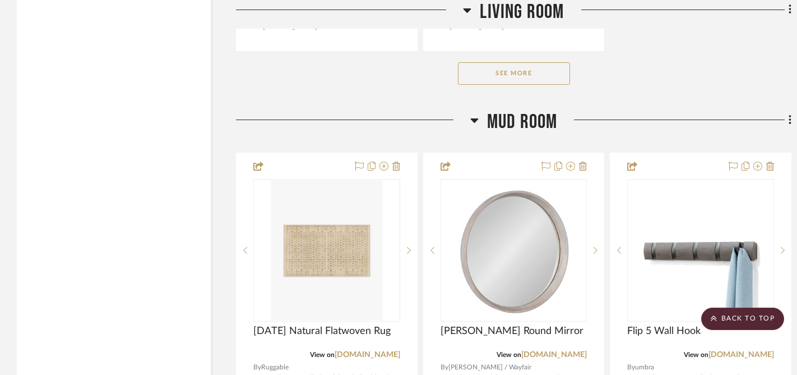
click at [520, 74] on button "See More" at bounding box center [514, 73] width 112 height 22
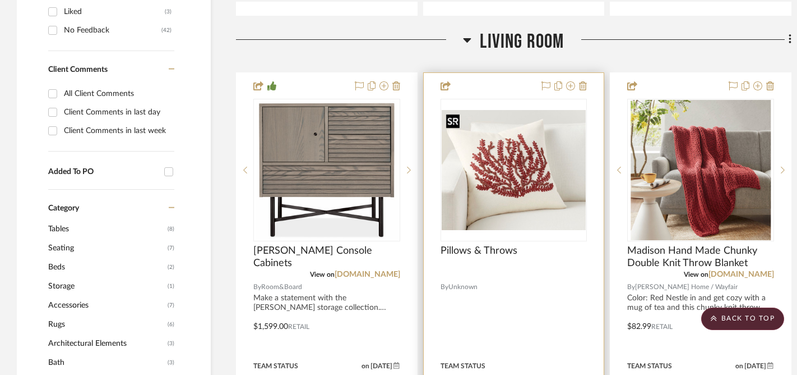
scroll to position [786, 0]
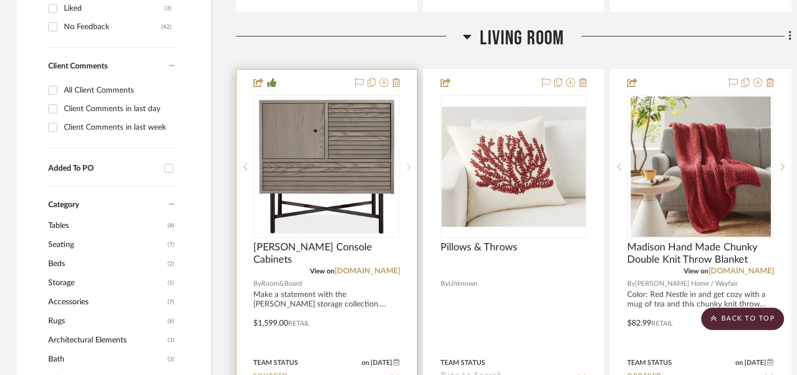
click at [407, 163] on icon at bounding box center [409, 167] width 4 height 8
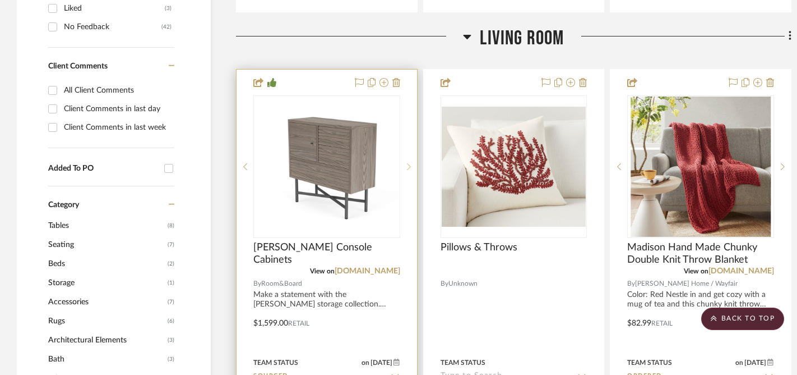
click at [408, 163] on icon at bounding box center [409, 166] width 4 height 7
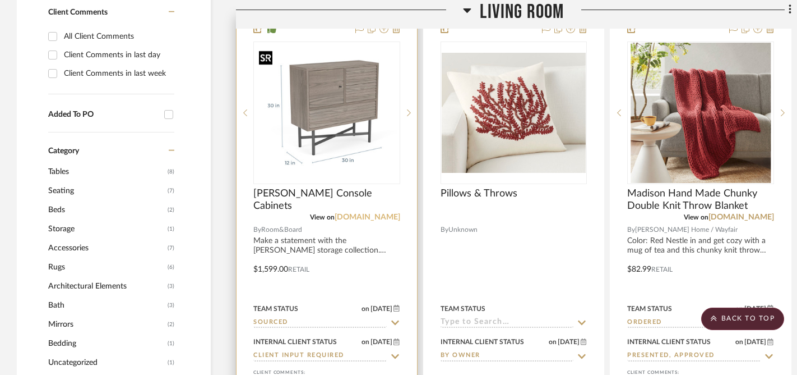
scroll to position [851, 0]
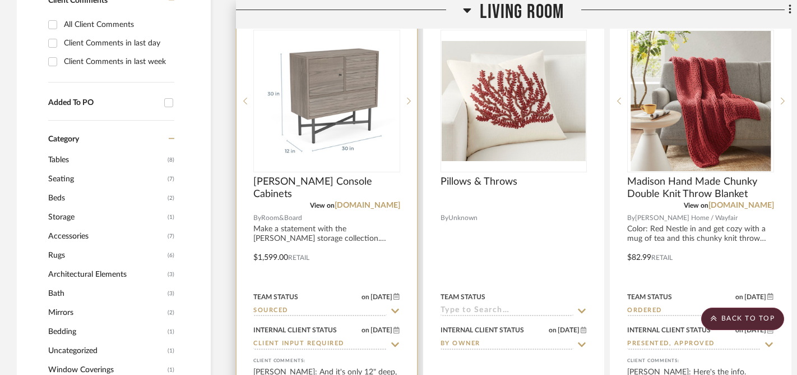
click at [320, 236] on div at bounding box center [327, 249] width 181 height 491
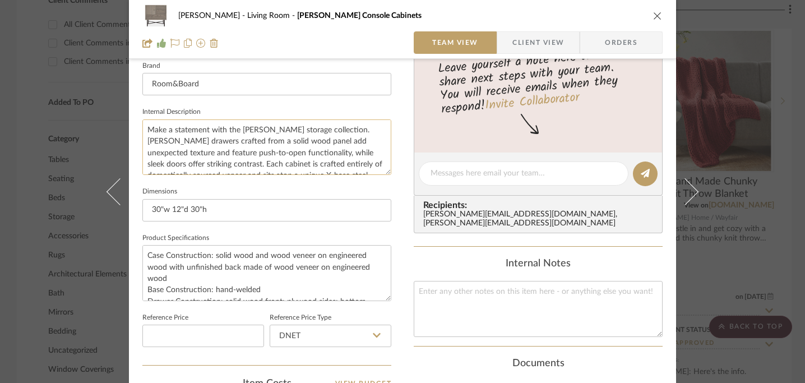
scroll to position [0, 0]
click at [654, 15] on icon "close" at bounding box center [657, 15] width 9 height 9
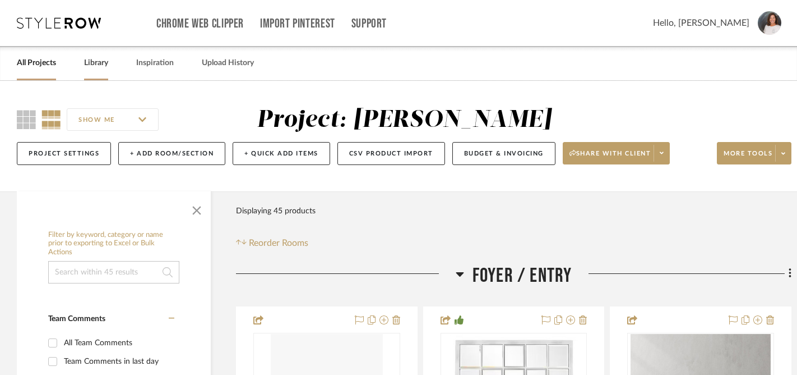
click at [93, 64] on link "Library" at bounding box center [96, 63] width 24 height 15
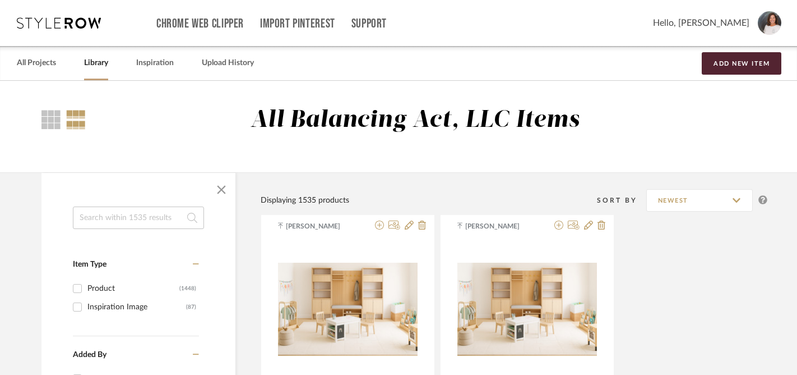
click at [175, 221] on input at bounding box center [138, 217] width 131 height 22
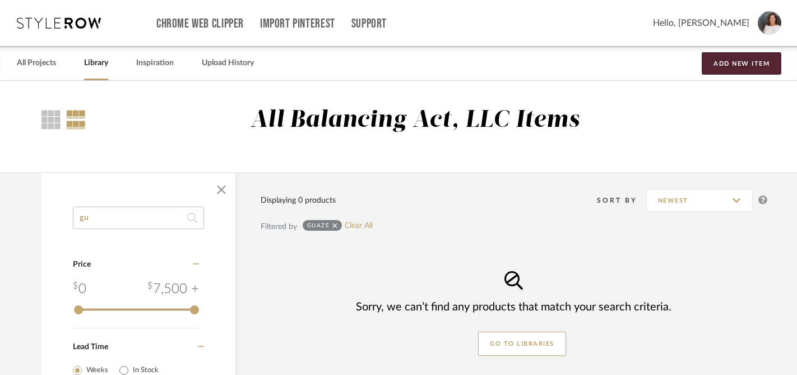
type input "g"
type input "blanket"
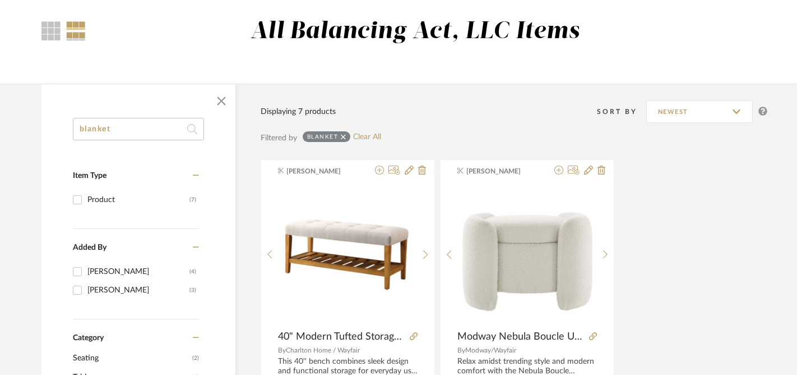
scroll to position [182, 0]
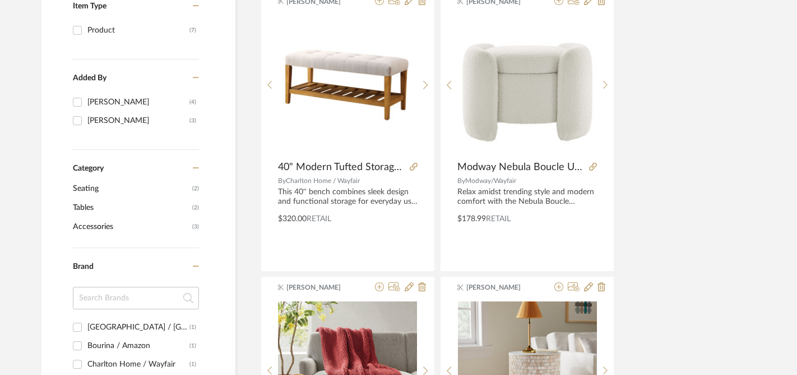
click at [94, 231] on span "Accessories" at bounding box center [131, 226] width 117 height 19
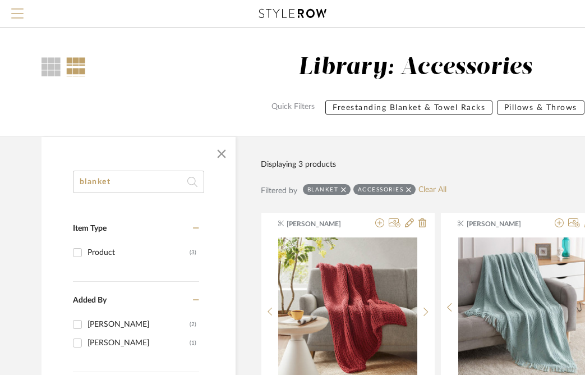
click at [14, 10] on span "Menu" at bounding box center [17, 8] width 12 height 1
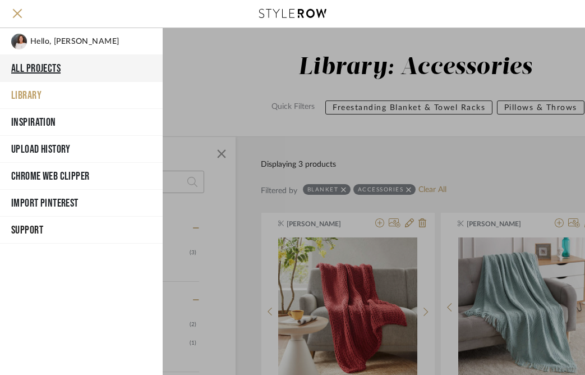
click at [41, 71] on button "All Projects" at bounding box center [81, 68] width 163 height 27
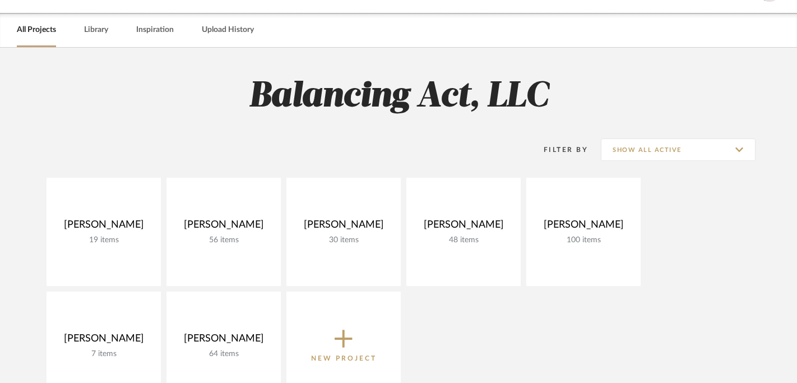
scroll to position [52, 0]
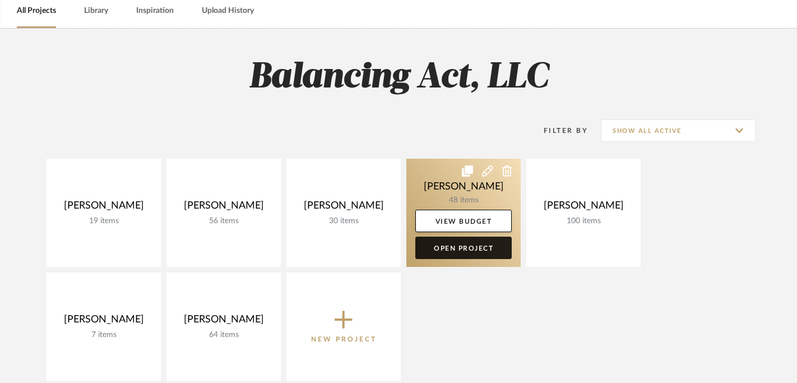
click at [460, 247] on link "Open Project" at bounding box center [463, 248] width 96 height 22
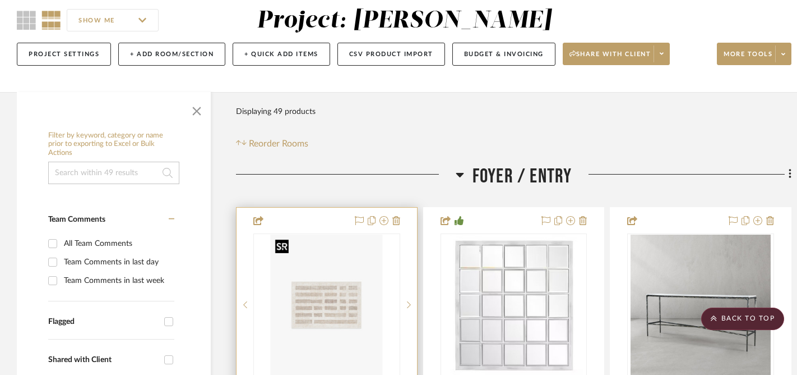
scroll to position [97, 0]
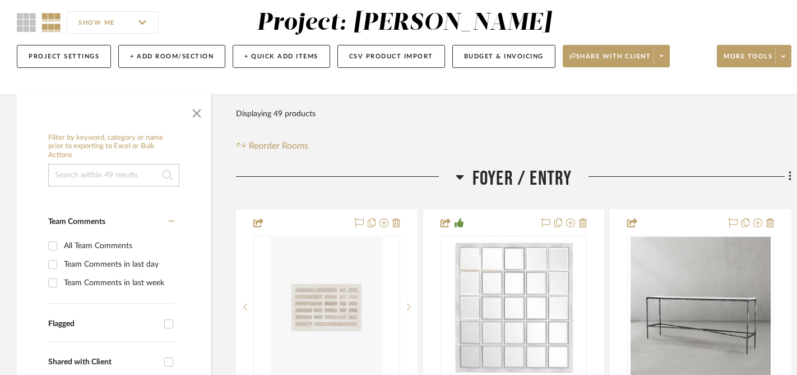
click at [461, 176] on icon at bounding box center [460, 177] width 8 height 4
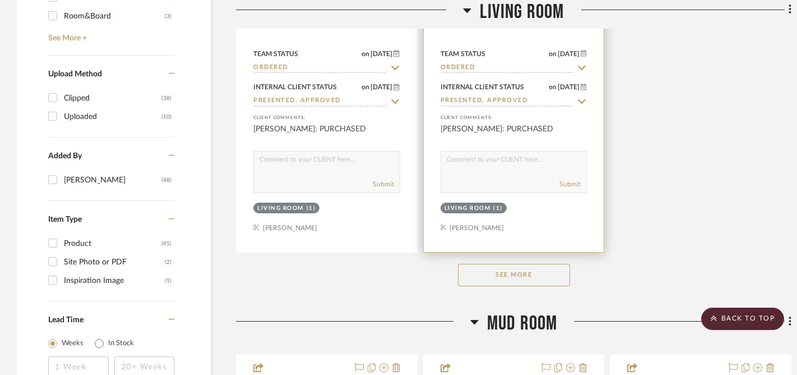
scroll to position [1717, 0]
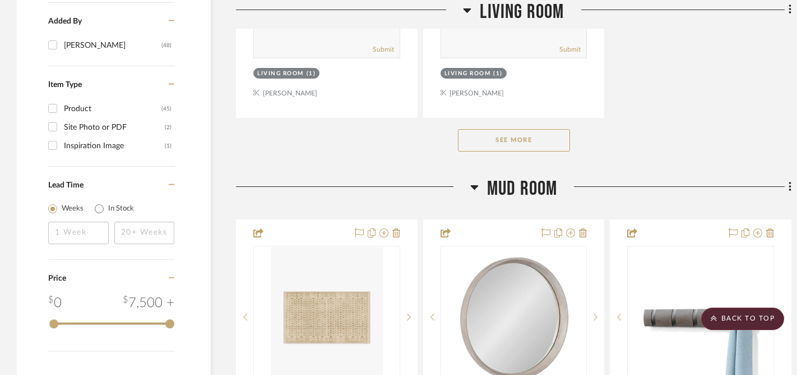
click at [493, 144] on button "See More" at bounding box center [514, 140] width 112 height 22
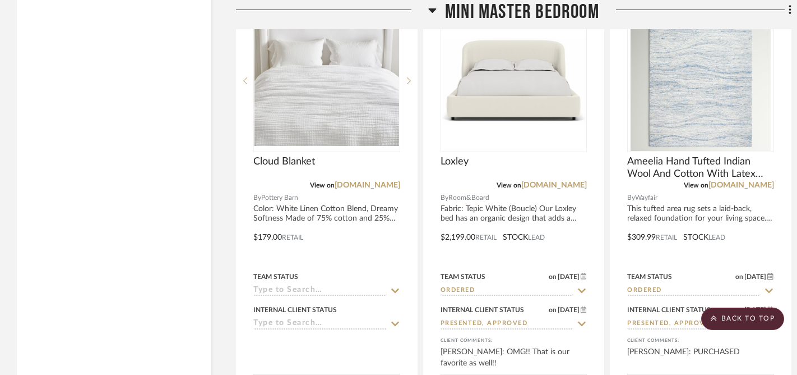
scroll to position [6133, 0]
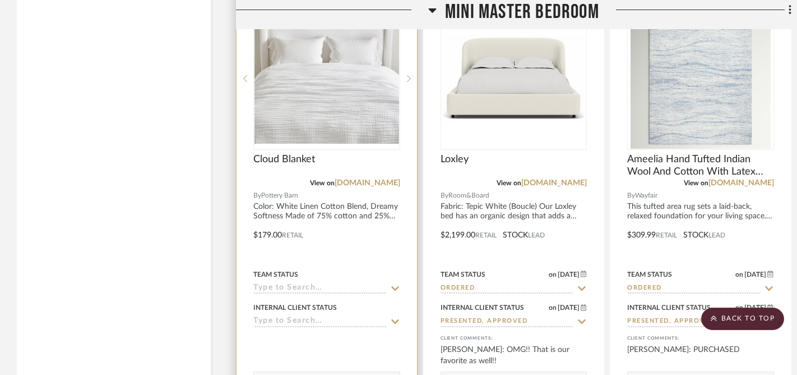
click at [395, 284] on icon at bounding box center [395, 288] width 10 height 9
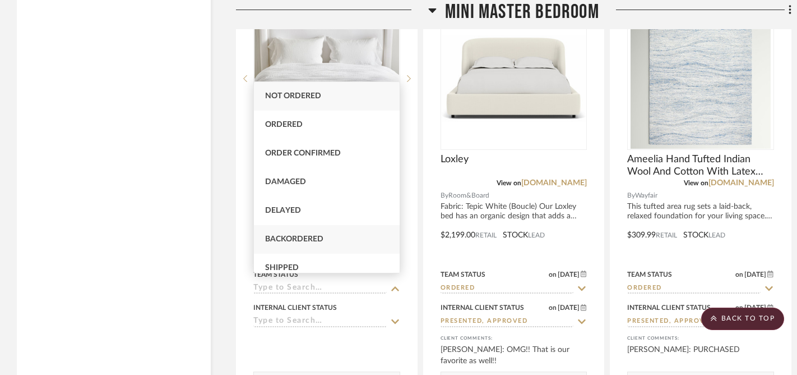
scroll to position [204, 0]
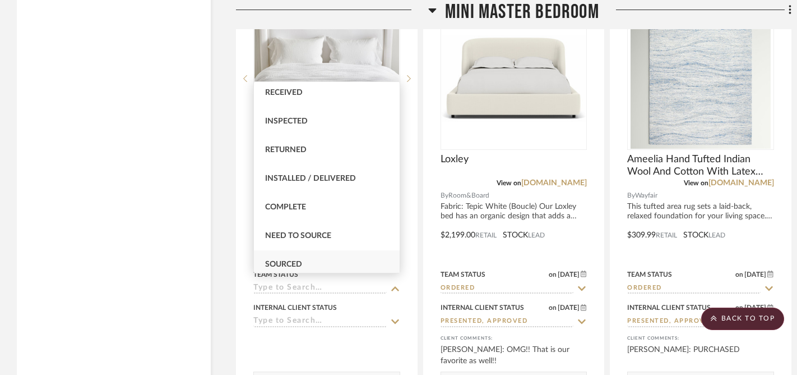
click at [285, 261] on span "Sourced" at bounding box center [283, 264] width 37 height 8
type input "[DATE]"
type input "Sourced"
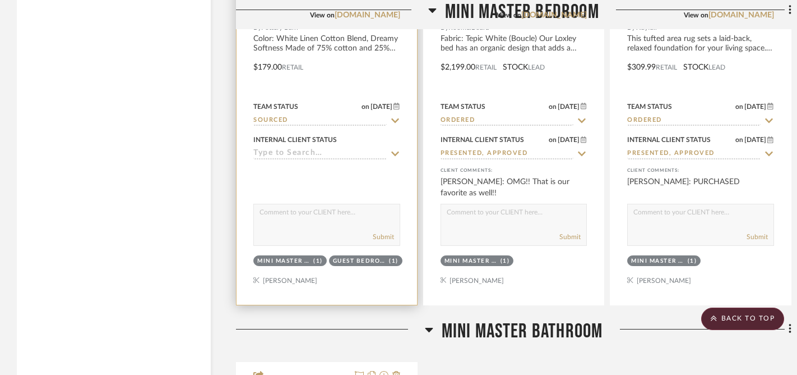
scroll to position [6303, 0]
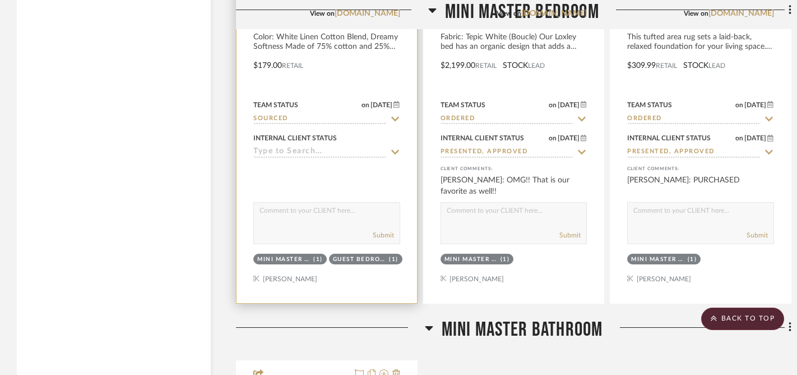
click at [394, 147] on icon at bounding box center [395, 151] width 10 height 9
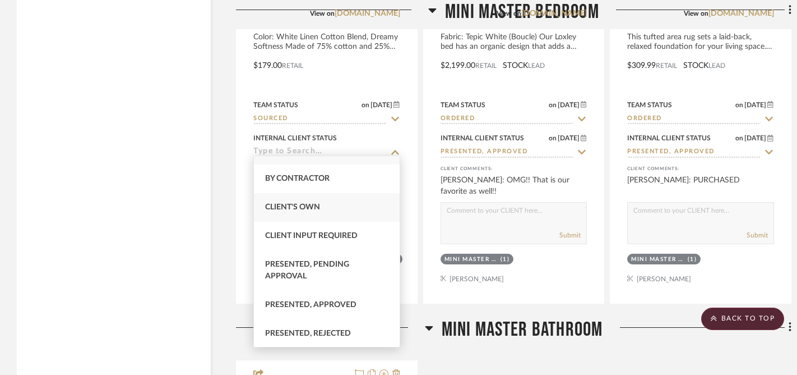
scroll to position [72, 0]
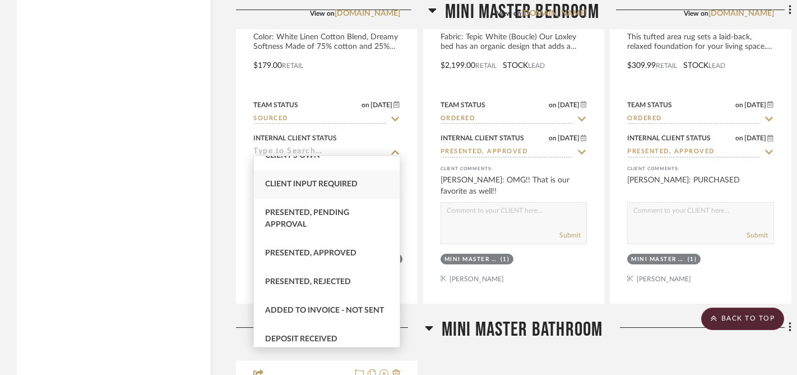
click at [316, 186] on span "Client Input Required" at bounding box center [311, 184] width 93 height 8
type input "[DATE]"
type input "Client Input Required"
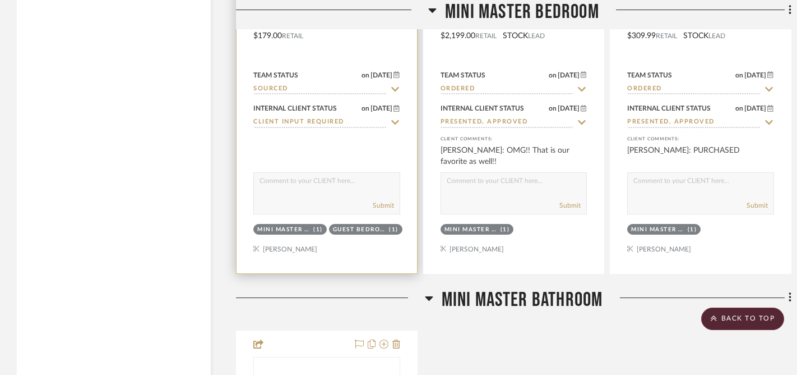
scroll to position [6370, 0]
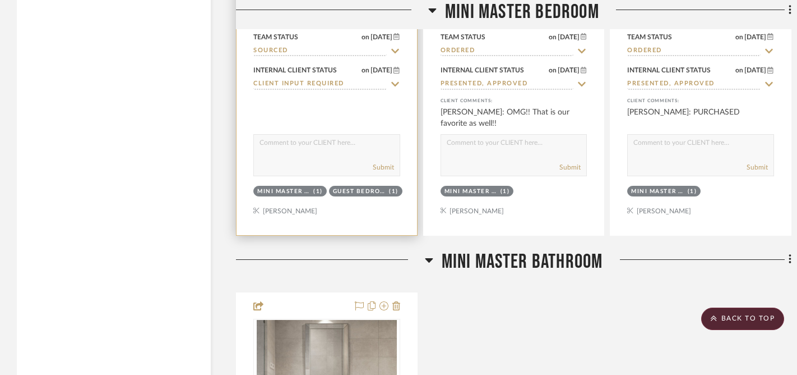
click at [329, 135] on textarea at bounding box center [327, 145] width 146 height 21
type textarea "T"
type textarea "Here's the blanket that I'd recommend for both guest bedrooms."
click at [384, 162] on button "Submit" at bounding box center [383, 167] width 21 height 10
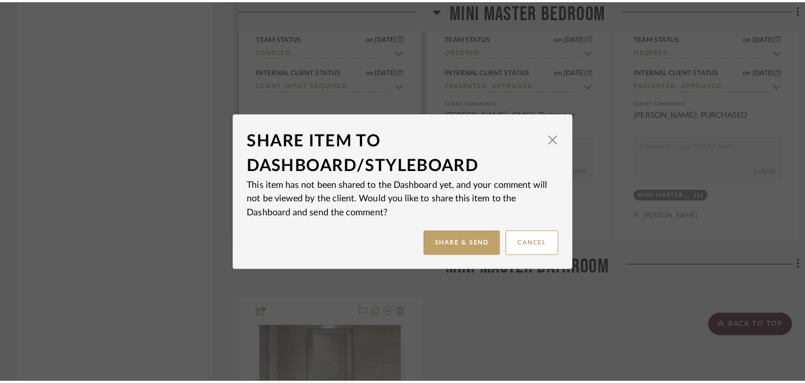
scroll to position [0, 0]
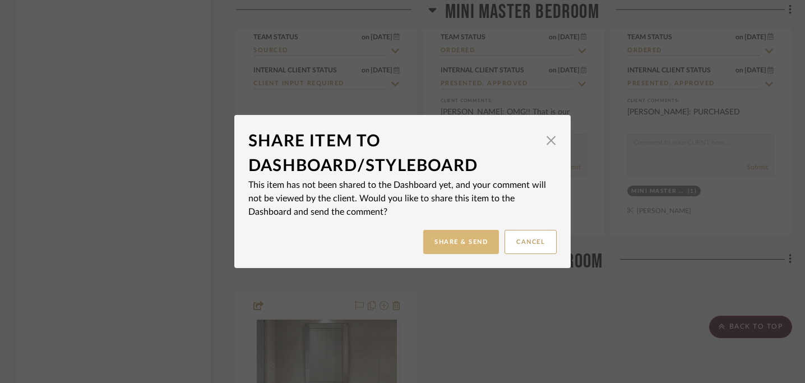
click at [467, 246] on button "Share & Send" at bounding box center [461, 242] width 76 height 24
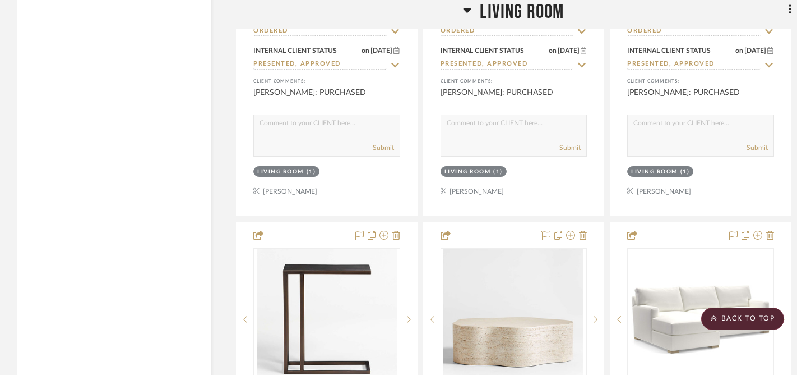
scroll to position [2117, 0]
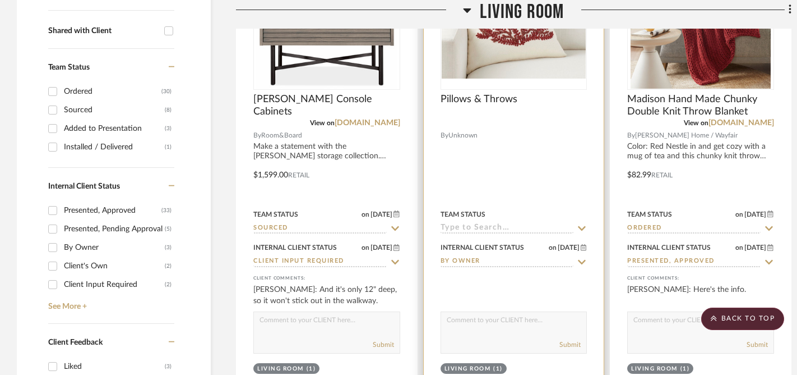
scroll to position [287, 0]
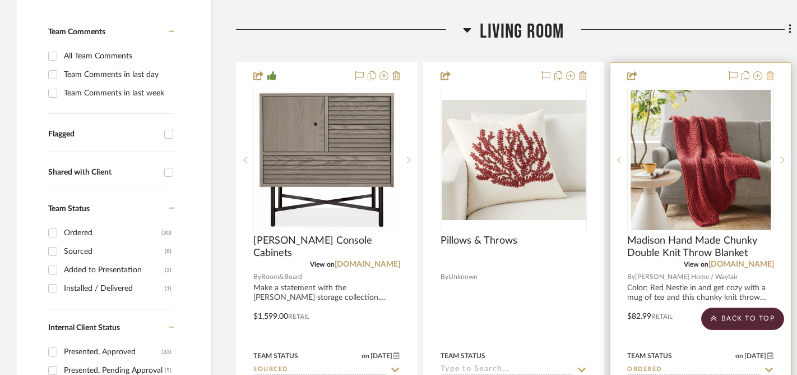
click at [772, 77] on icon at bounding box center [771, 75] width 8 height 9
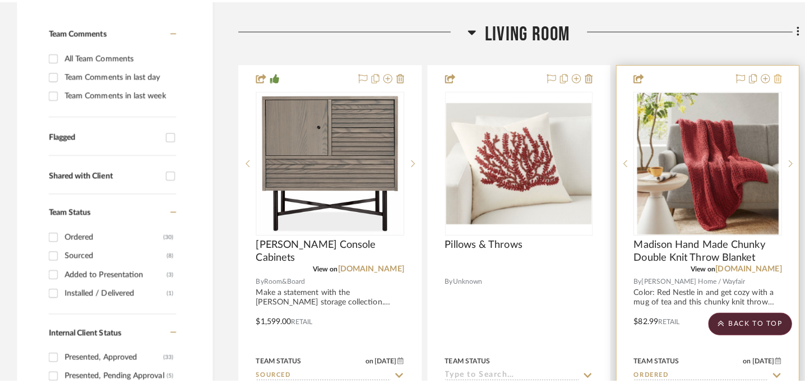
scroll to position [0, 0]
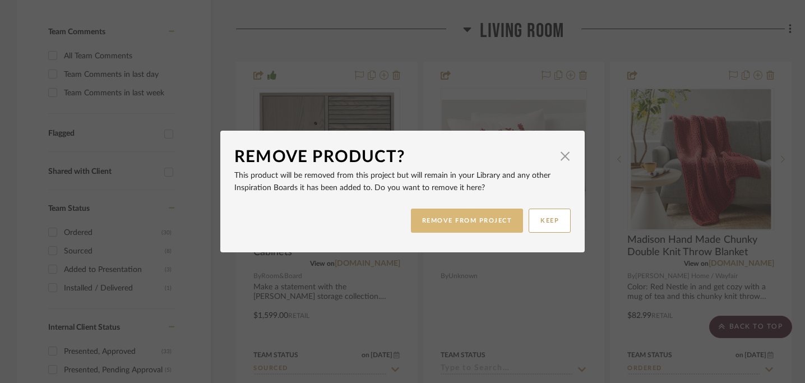
click at [475, 223] on button "REMOVE FROM PROJECT" at bounding box center [467, 221] width 113 height 24
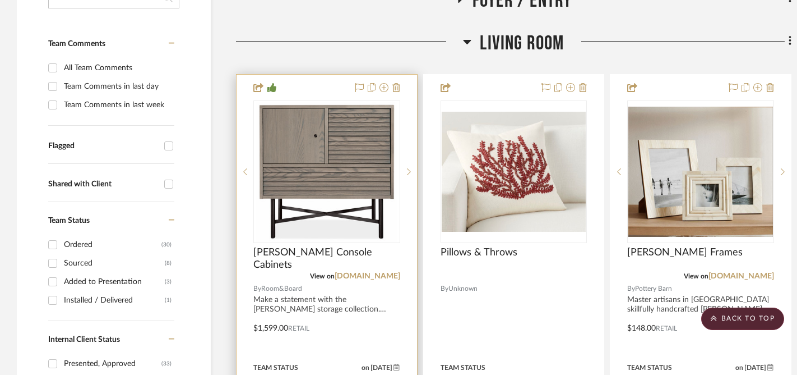
scroll to position [274, 0]
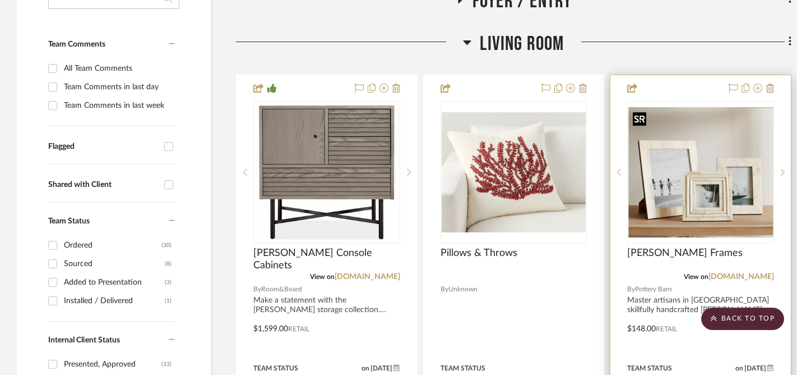
click at [741, 211] on img "0" at bounding box center [701, 172] width 145 height 130
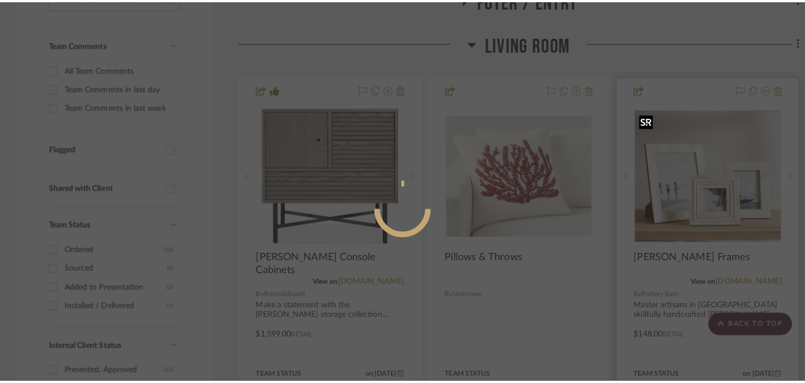
scroll to position [0, 0]
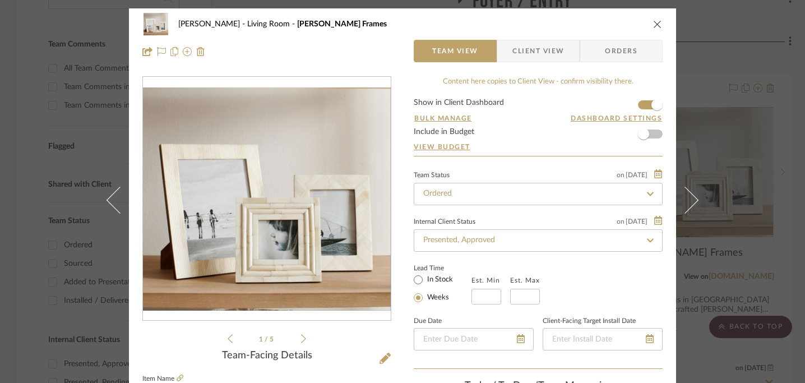
click at [301, 339] on icon at bounding box center [303, 338] width 5 height 9
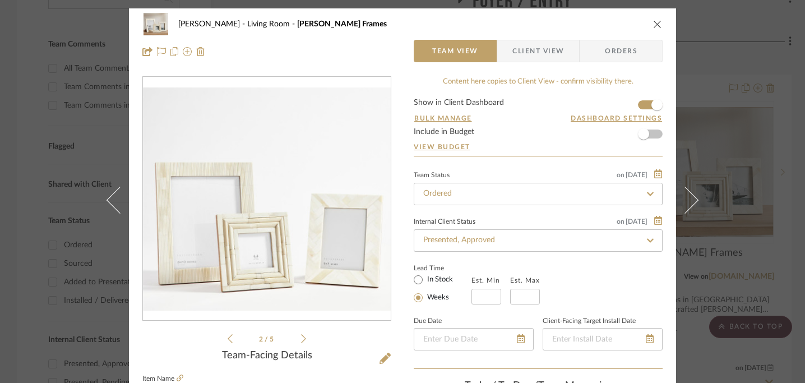
click at [301, 339] on icon at bounding box center [303, 338] width 5 height 9
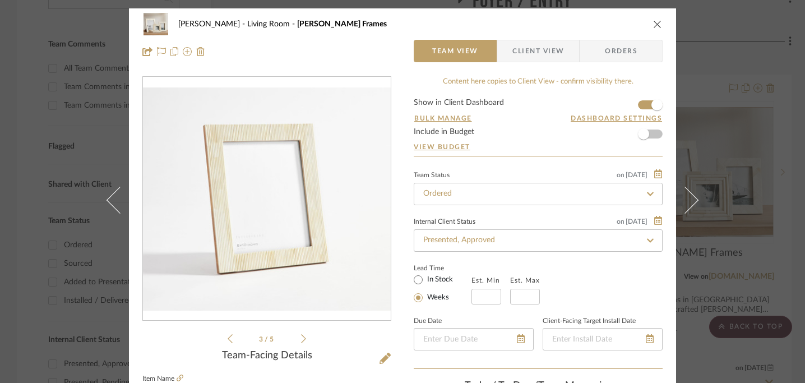
click at [301, 339] on icon at bounding box center [303, 338] width 5 height 9
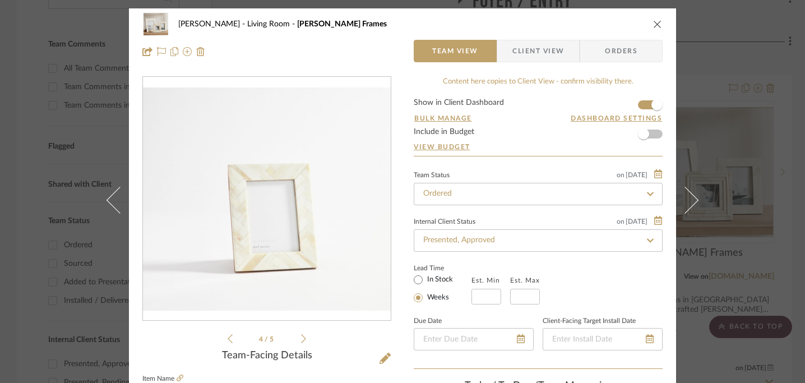
click at [301, 339] on icon at bounding box center [303, 338] width 5 height 9
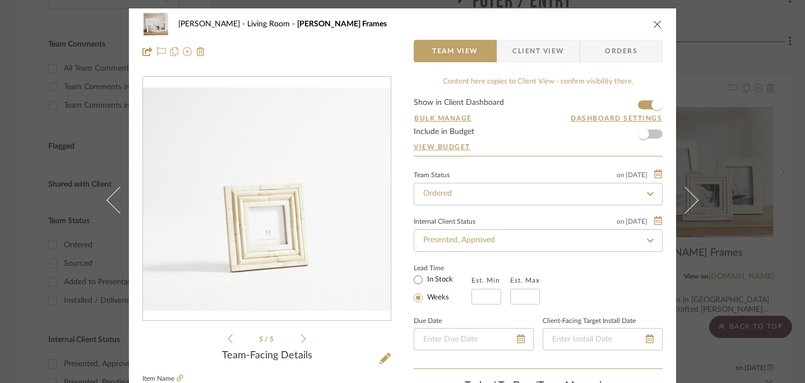
click at [301, 339] on icon at bounding box center [303, 338] width 5 height 9
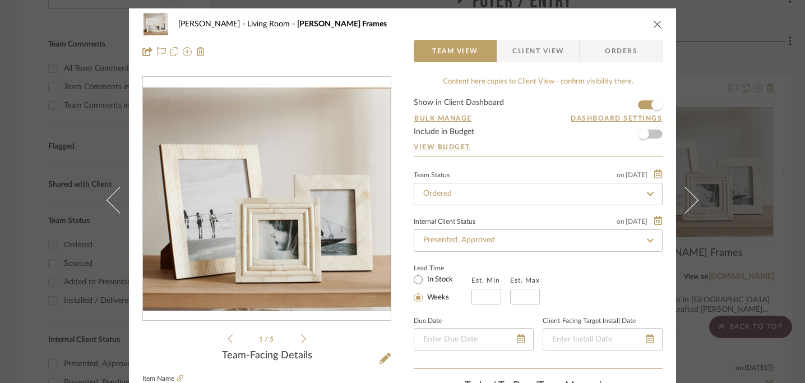
click at [301, 339] on icon at bounding box center [303, 338] width 5 height 9
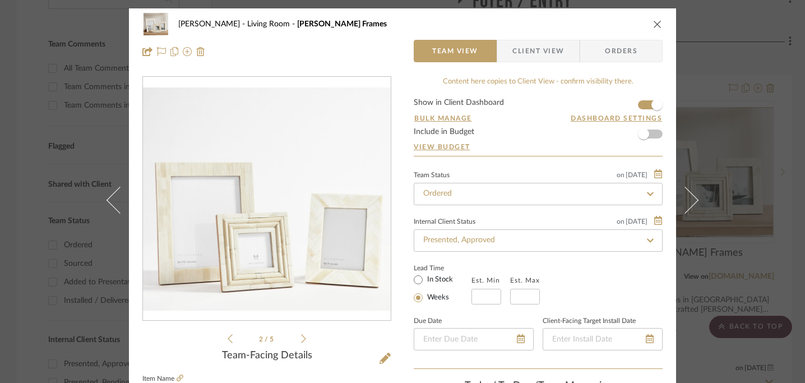
click at [228, 342] on icon at bounding box center [230, 339] width 5 height 10
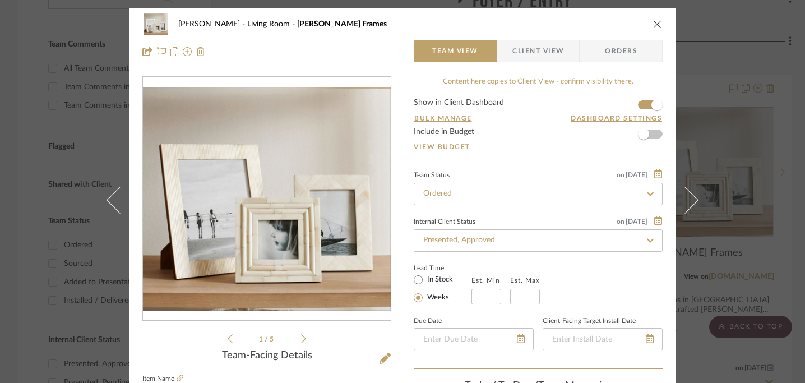
click at [301, 340] on icon at bounding box center [303, 339] width 5 height 10
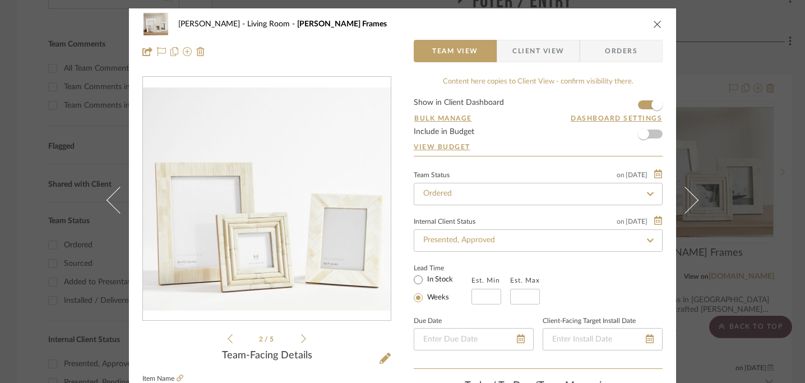
click at [228, 340] on icon at bounding box center [230, 339] width 5 height 10
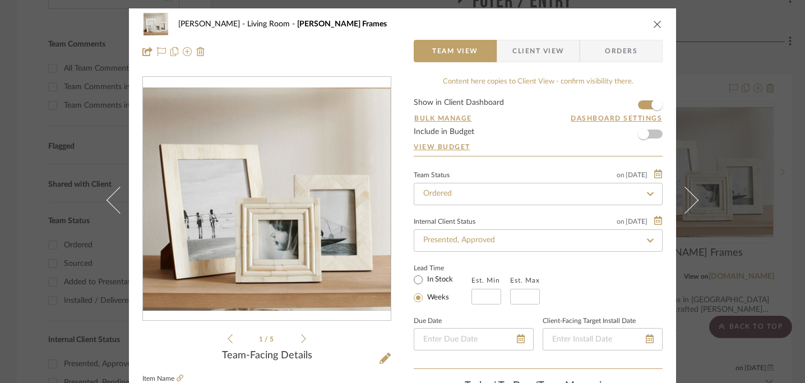
click at [758, 264] on div "Kristin Kane Living Room Nadia Bone Frames Team View Client View Orders 1 / 5 T…" at bounding box center [402, 191] width 805 height 383
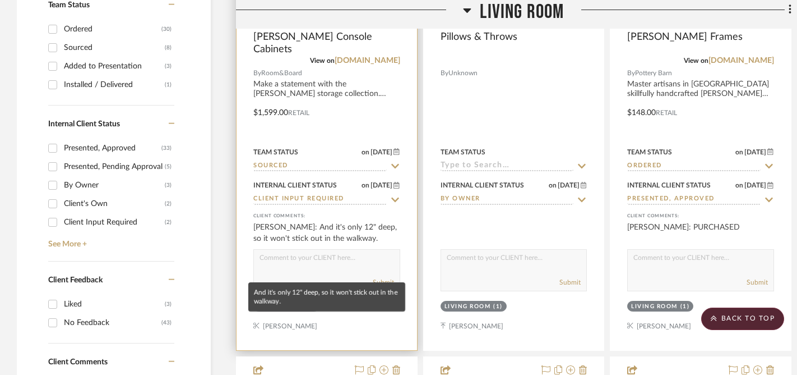
scroll to position [498, 0]
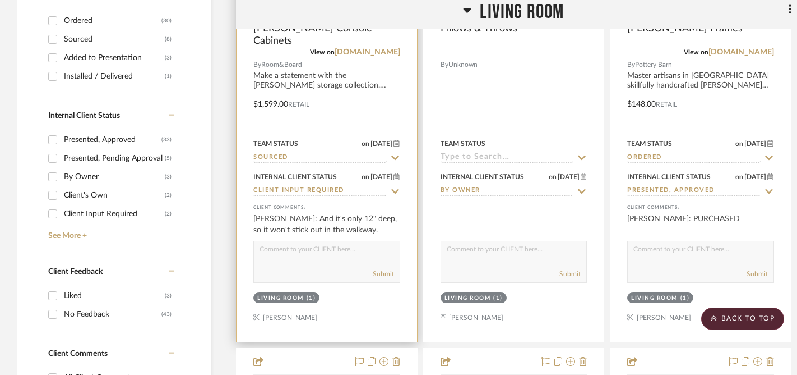
click at [295, 82] on div at bounding box center [327, 96] width 181 height 491
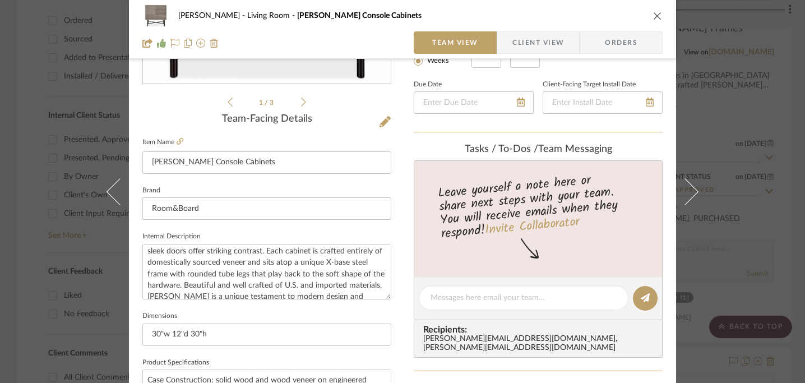
scroll to position [45, 0]
drag, startPoint x: 147, startPoint y: 336, endPoint x: 217, endPoint y: 335, distance: 70.1
click at [217, 335] on input "30"w 12"d 30"h" at bounding box center [266, 335] width 249 height 22
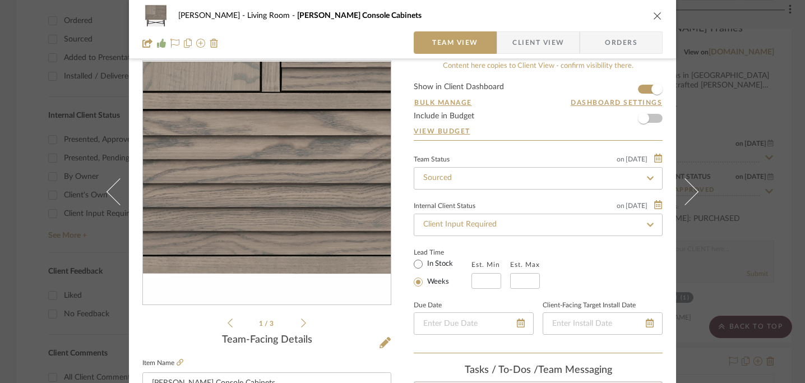
scroll to position [0, 0]
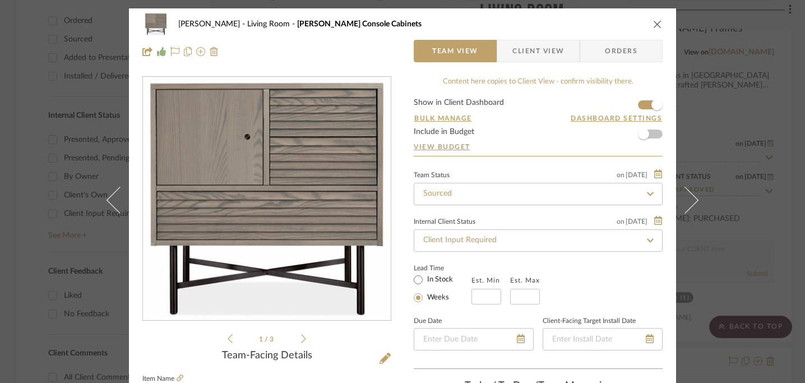
click at [653, 27] on icon "close" at bounding box center [657, 24] width 9 height 9
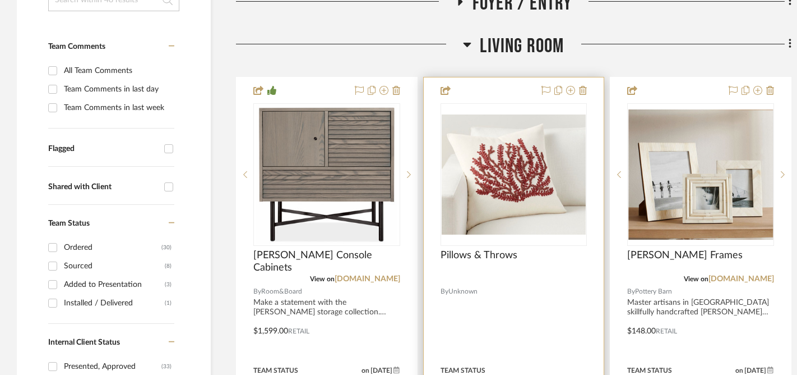
scroll to position [266, 0]
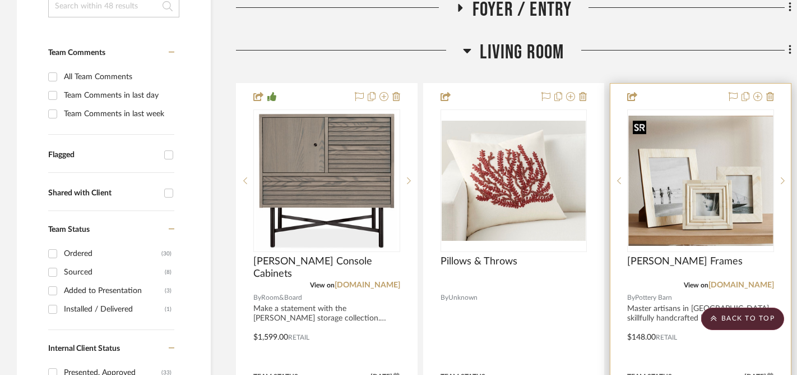
click at [685, 177] on img "0" at bounding box center [701, 181] width 145 height 130
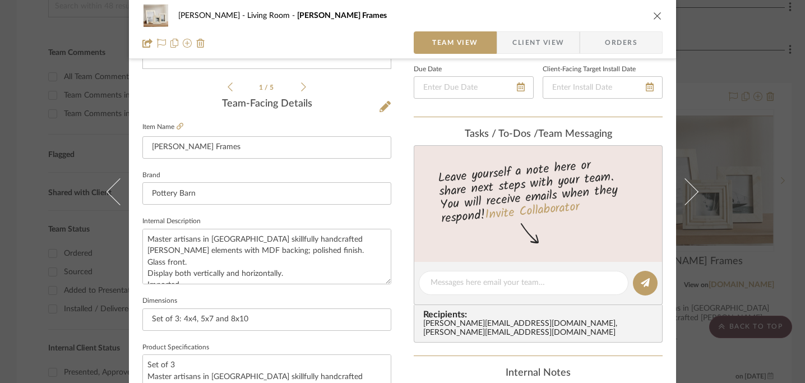
scroll to position [372, 0]
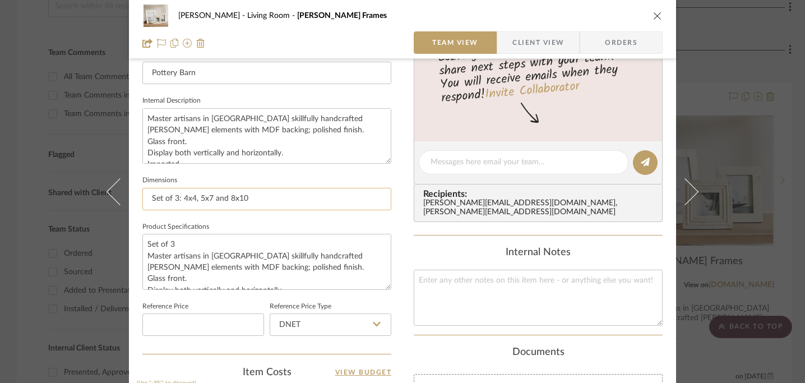
drag, startPoint x: 179, startPoint y: 199, endPoint x: 270, endPoint y: 198, distance: 91.4
click at [270, 198] on input "Set of 3: 4x4, 5x7 and 8x10" at bounding box center [266, 199] width 249 height 22
click at [654, 15] on icon "close" at bounding box center [657, 15] width 9 height 9
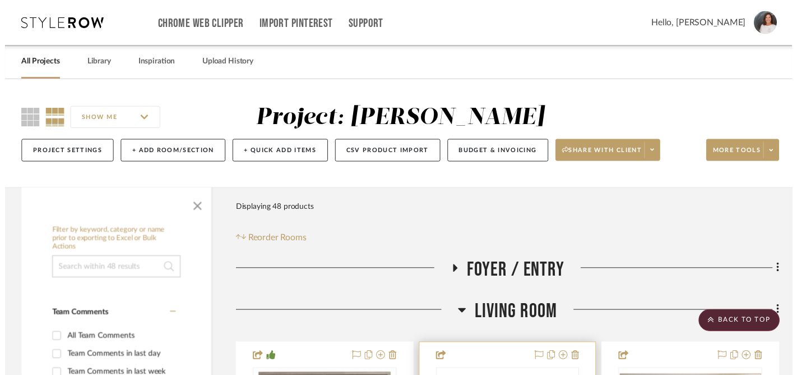
scroll to position [266, 0]
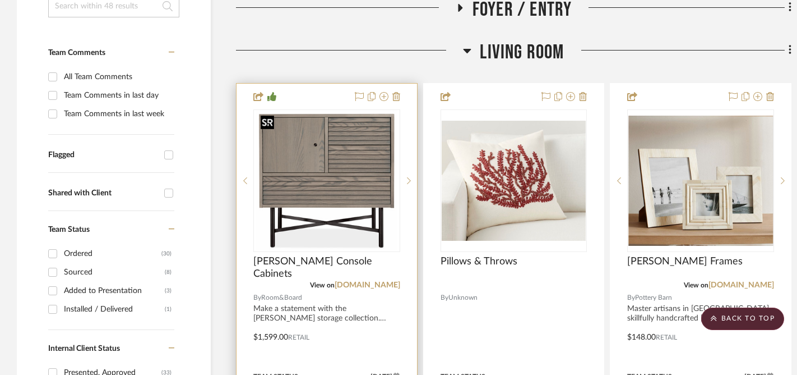
click at [348, 170] on img "0" at bounding box center [326, 180] width 141 height 140
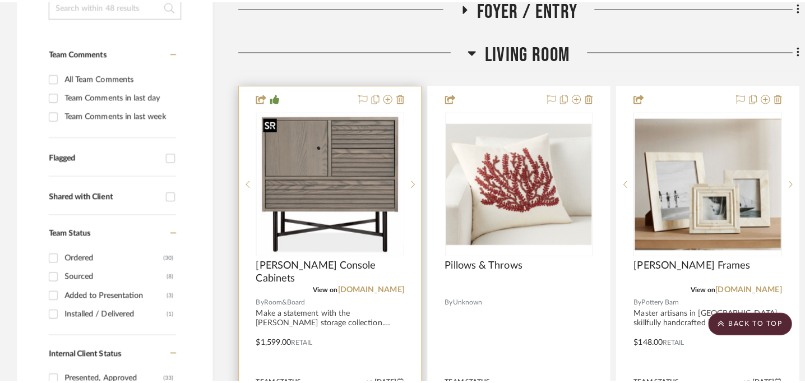
scroll to position [0, 0]
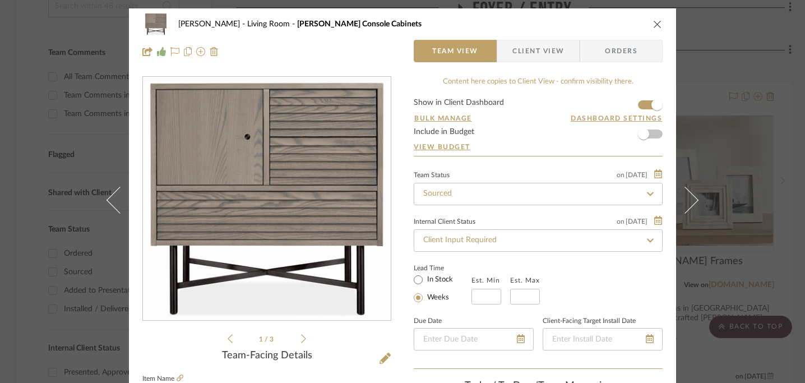
click at [655, 22] on icon "close" at bounding box center [657, 24] width 9 height 9
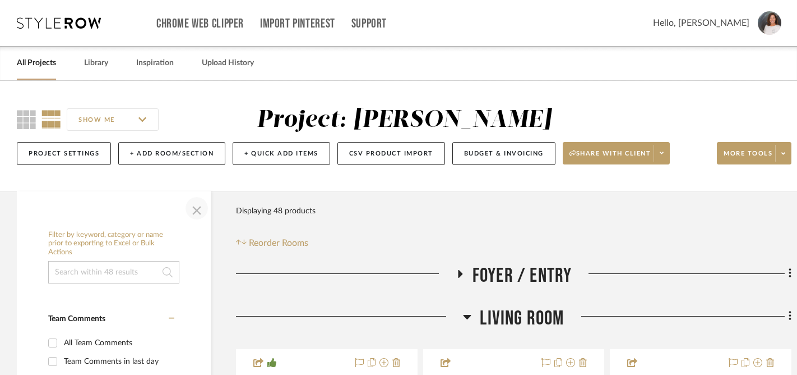
click at [194, 211] on span "button" at bounding box center [196, 208] width 27 height 27
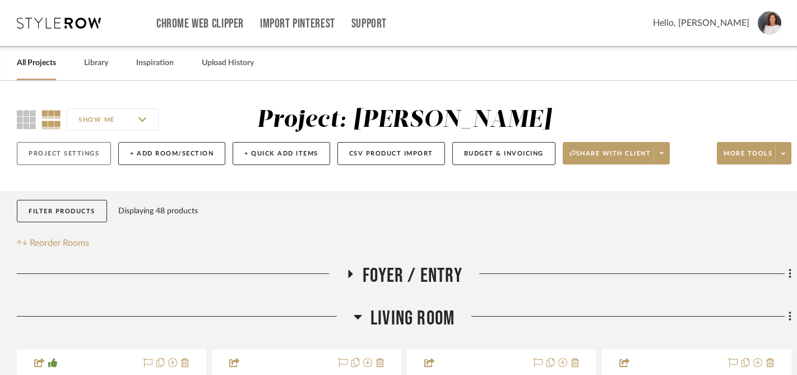
click at [92, 155] on button "Project Settings" at bounding box center [64, 153] width 94 height 23
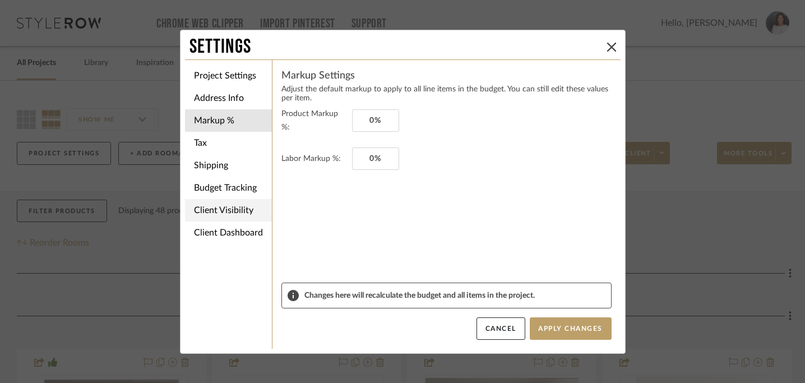
click at [217, 209] on li "Client Visibility" at bounding box center [228, 210] width 87 height 22
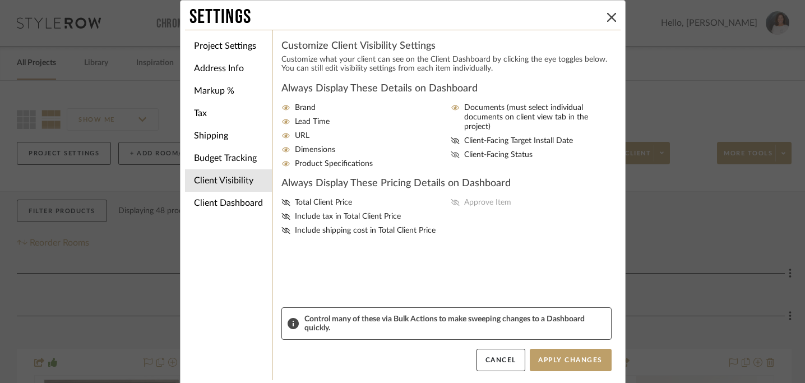
click at [452, 151] on fa-icon at bounding box center [455, 155] width 9 height 10
click at [0, 0] on input "Client-Facing Status" at bounding box center [0, 0] width 0 height 0
click at [281, 206] on icon at bounding box center [285, 202] width 9 height 7
click at [0, 0] on input "Total Client Price" at bounding box center [0, 0] width 0 height 0
click at [474, 207] on span "Approve Item" at bounding box center [487, 203] width 47 height 10
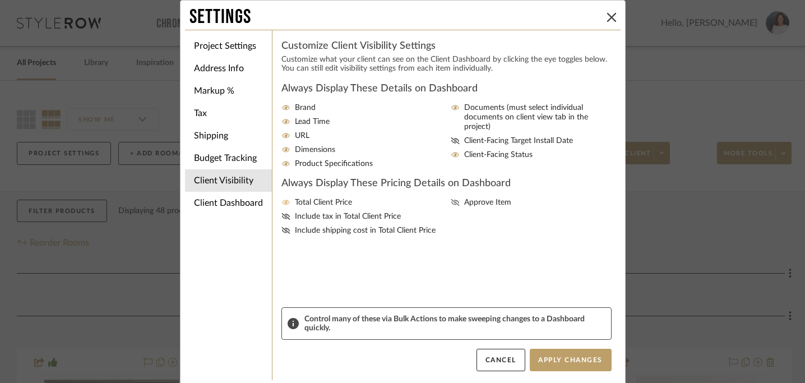
click at [0, 0] on input "Approve Item" at bounding box center [0, 0] width 0 height 0
click at [564, 357] on button "Apply Changes" at bounding box center [571, 360] width 82 height 22
click at [223, 205] on li "Client Dashboard" at bounding box center [228, 203] width 87 height 22
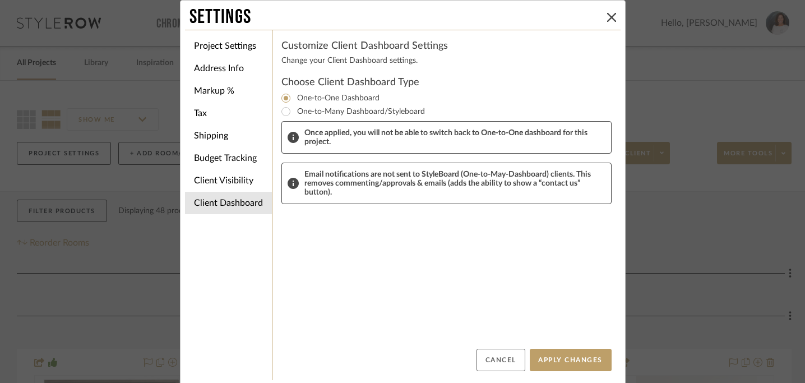
click at [497, 363] on button "Cancel" at bounding box center [501, 360] width 49 height 22
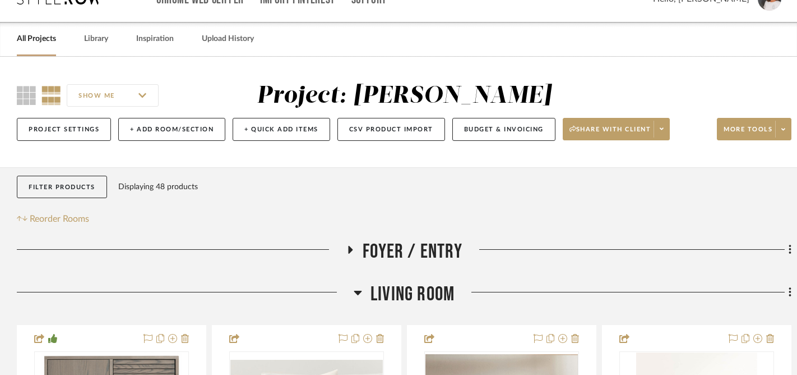
scroll to position [27, 0]
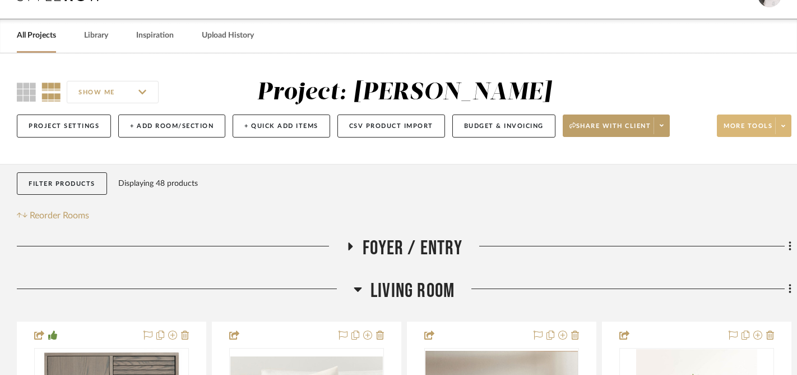
click at [783, 124] on icon at bounding box center [784, 126] width 4 height 6
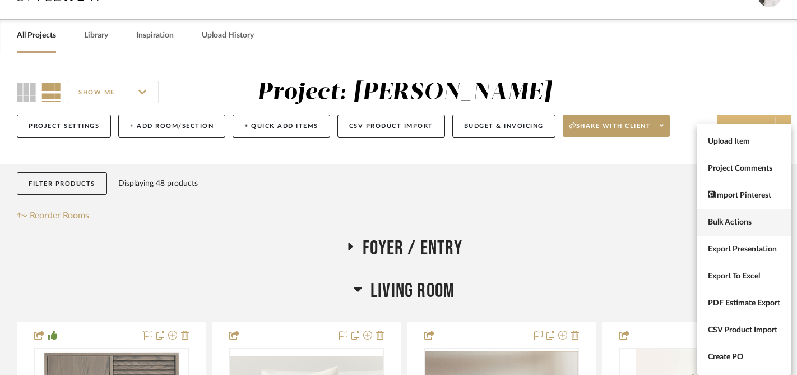
click at [740, 222] on span "Bulk Actions" at bounding box center [744, 223] width 72 height 10
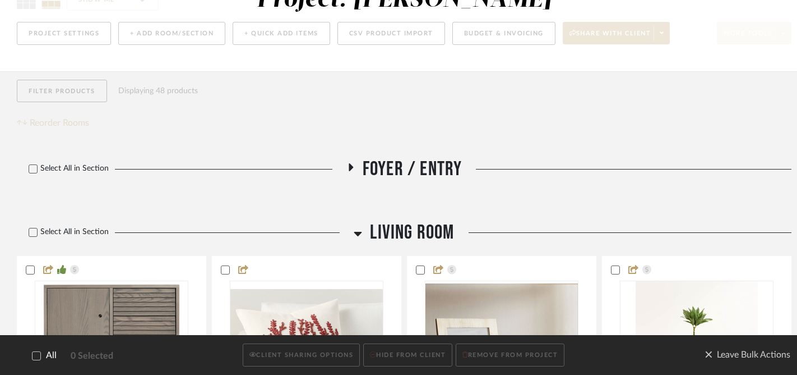
scroll to position [0, 0]
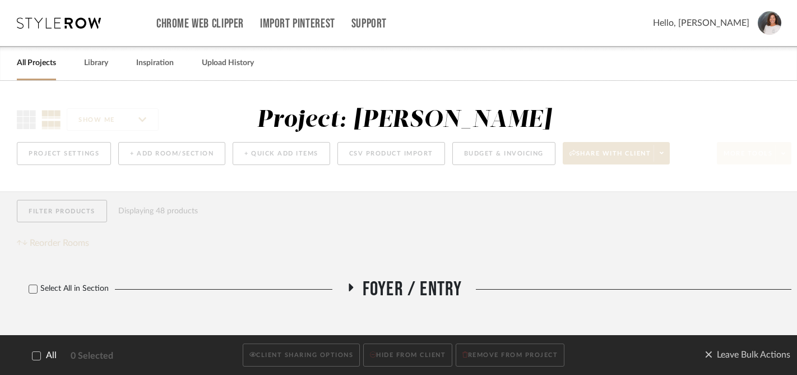
click at [33, 355] on icon at bounding box center [37, 356] width 8 height 8
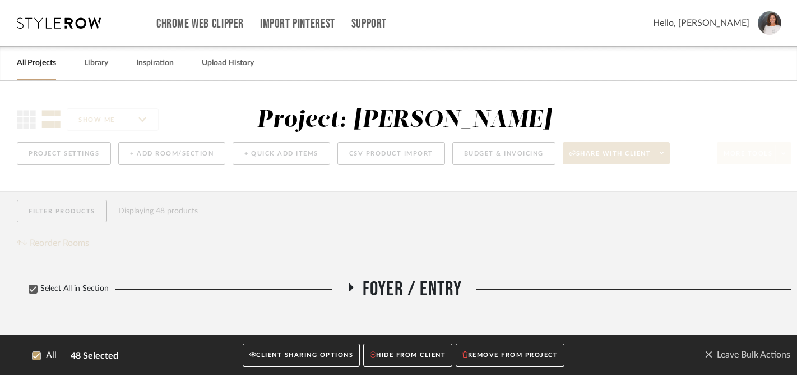
click at [260, 355] on button "CLIENT SHARING OPTIONS" at bounding box center [301, 355] width 117 height 23
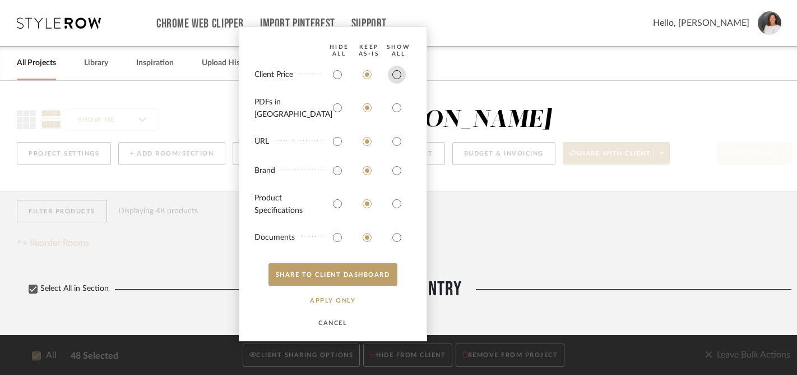
click at [395, 81] on input "radio" at bounding box center [397, 75] width 18 height 18
radio input "true"
click at [396, 107] on input "radio" at bounding box center [397, 108] width 18 height 18
radio input "true"
click at [395, 140] on input "radio" at bounding box center [397, 141] width 18 height 18
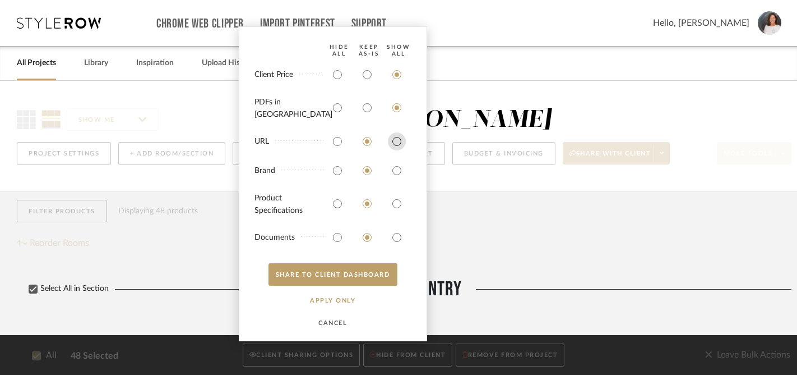
radio input "true"
click at [394, 167] on input "radio" at bounding box center [397, 170] width 18 height 18
radio input "true"
click at [394, 195] on input "radio" at bounding box center [397, 204] width 18 height 18
radio input "true"
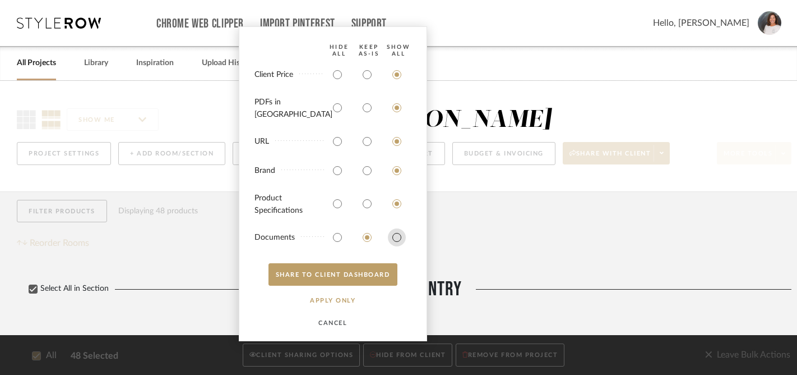
click at [399, 239] on input "radio" at bounding box center [397, 237] width 18 height 18
radio input "true"
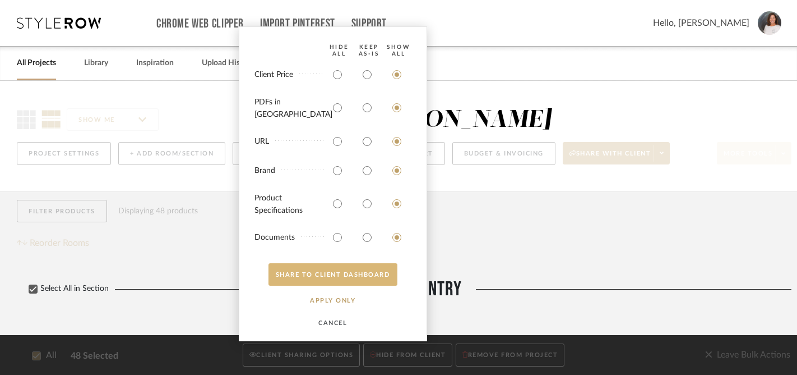
click at [339, 278] on button "SHARE TO CLIENT Dashboard" at bounding box center [333, 274] width 129 height 22
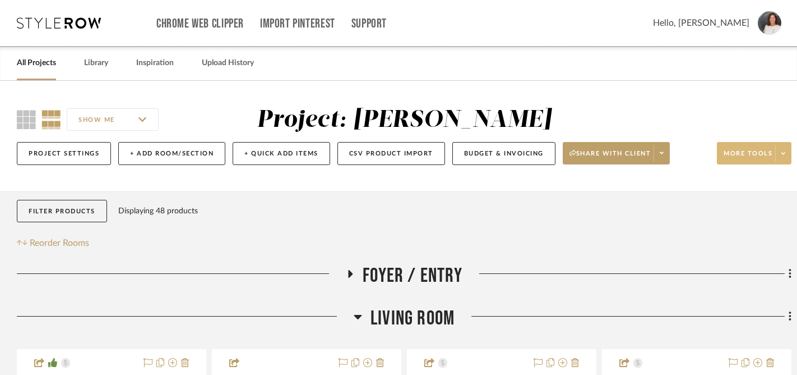
click at [765, 152] on span "More tools" at bounding box center [748, 157] width 49 height 17
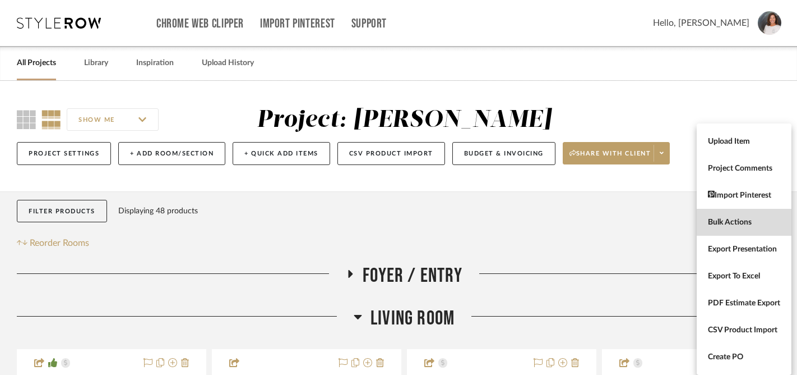
click at [737, 223] on span "Bulk Actions" at bounding box center [744, 223] width 72 height 10
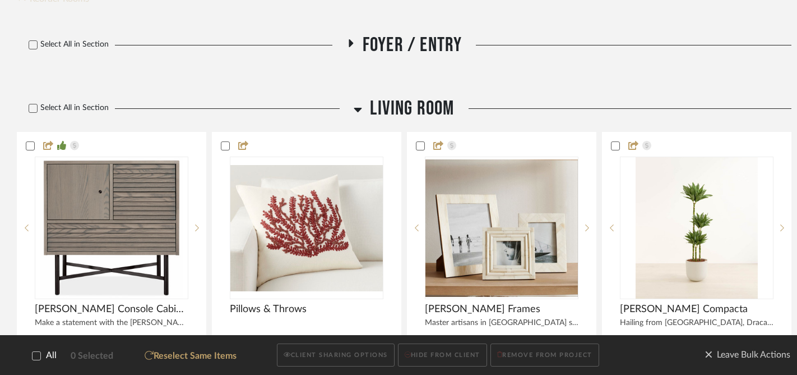
scroll to position [248, 0]
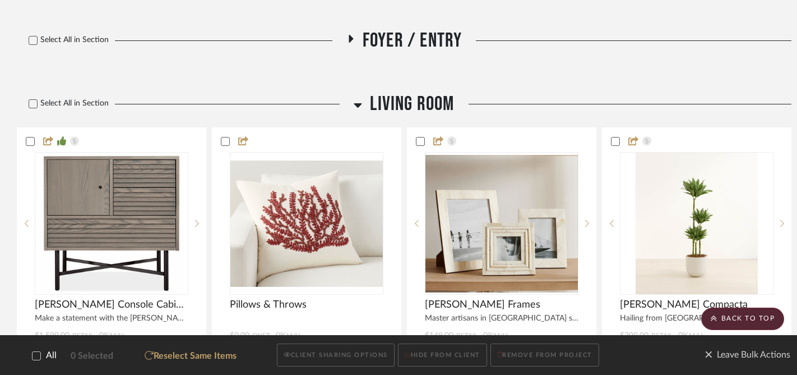
click at [34, 358] on icon at bounding box center [37, 356] width 8 height 8
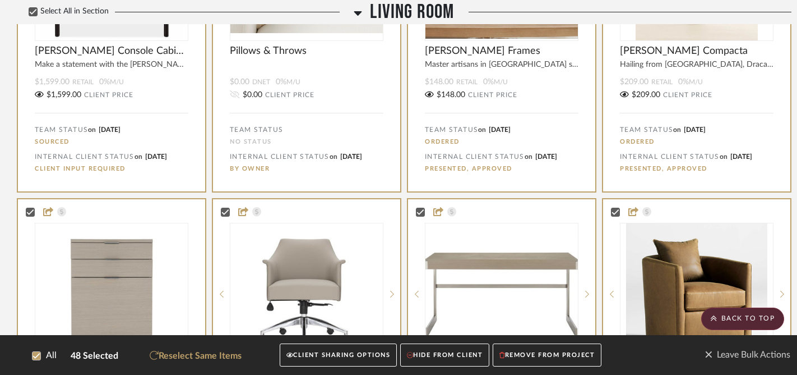
scroll to position [498, 0]
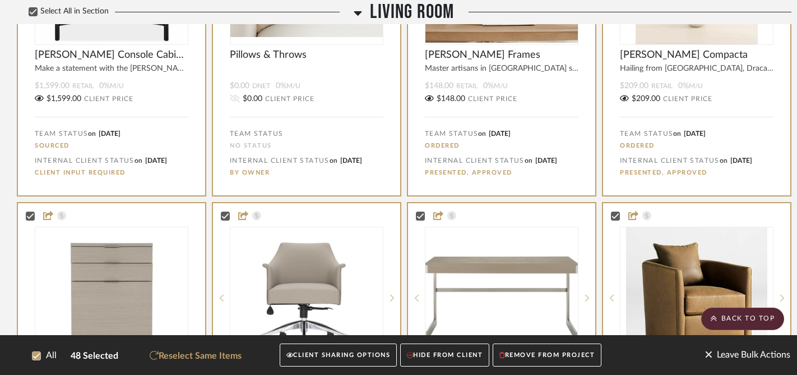
click at [709, 358] on span "Leave Bulk Actions" at bounding box center [748, 355] width 86 height 17
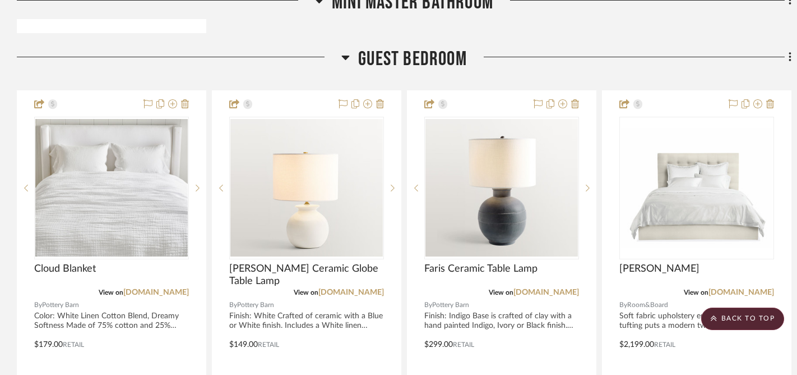
scroll to position [3639, 0]
click at [789, 53] on icon at bounding box center [790, 58] width 3 height 12
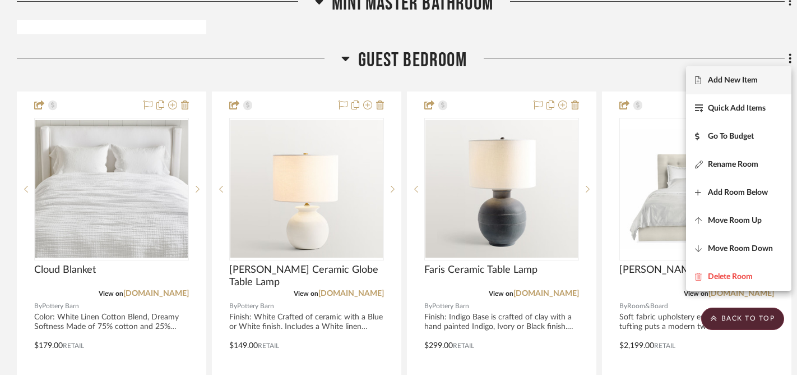
click at [729, 78] on span "Add New Item" at bounding box center [733, 80] width 50 height 10
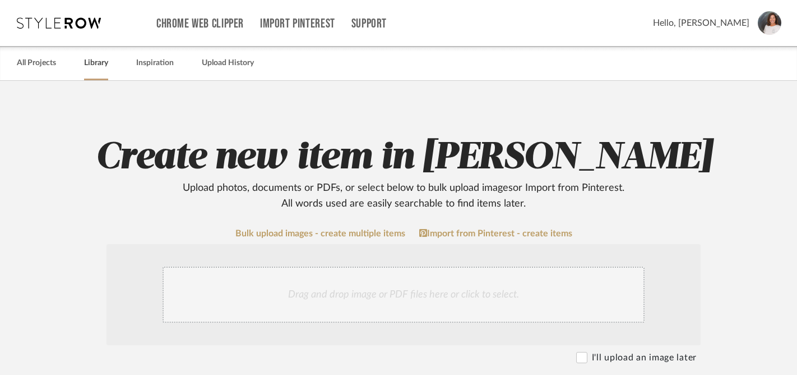
click at [94, 65] on link "Library" at bounding box center [96, 63] width 24 height 15
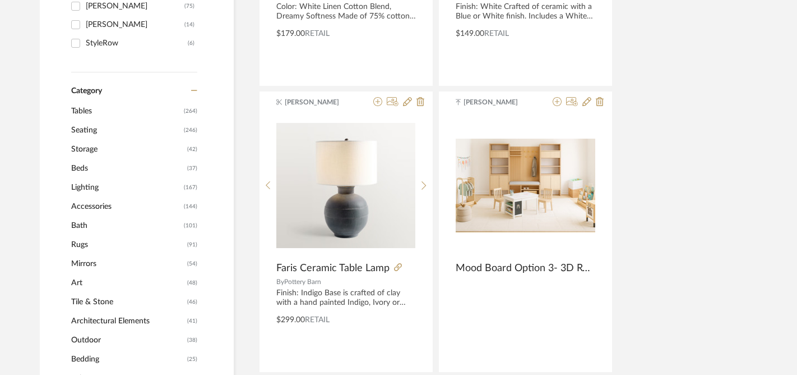
scroll to position [407, 2]
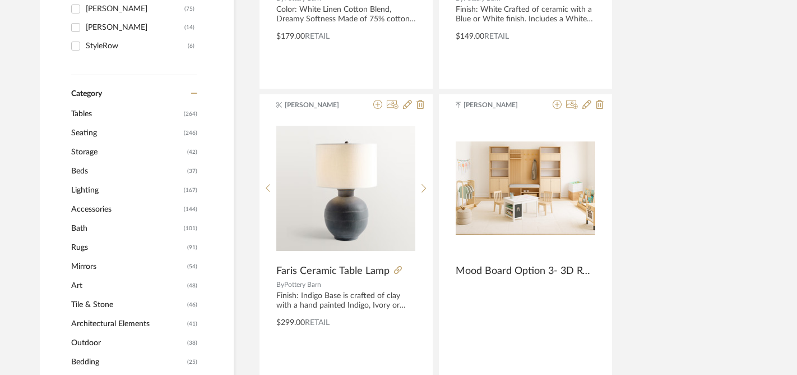
click at [82, 177] on span "Beds" at bounding box center [127, 170] width 113 height 19
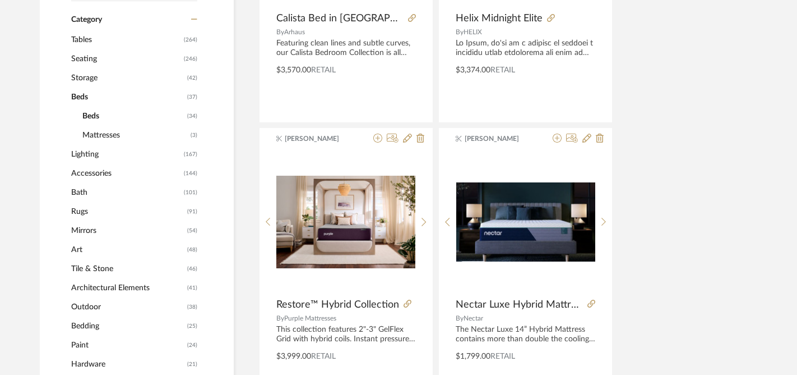
scroll to position [405, 2]
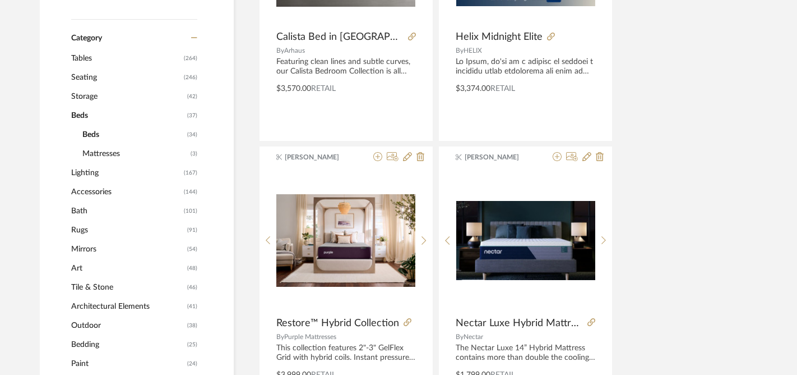
click at [104, 155] on span "Mattresses" at bounding box center [134, 153] width 105 height 19
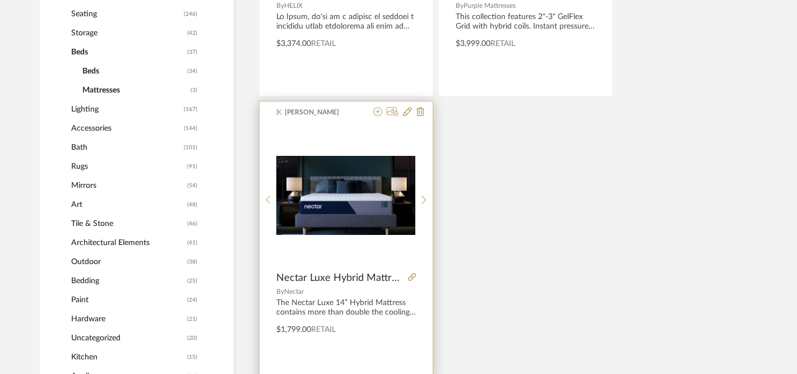
scroll to position [461, 2]
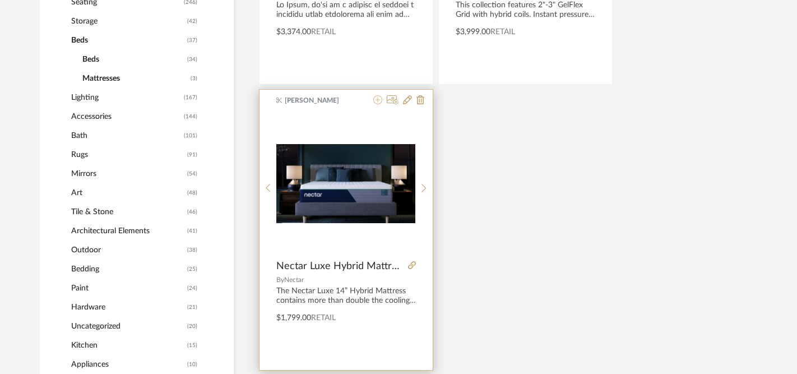
click at [377, 100] on icon at bounding box center [377, 99] width 9 height 9
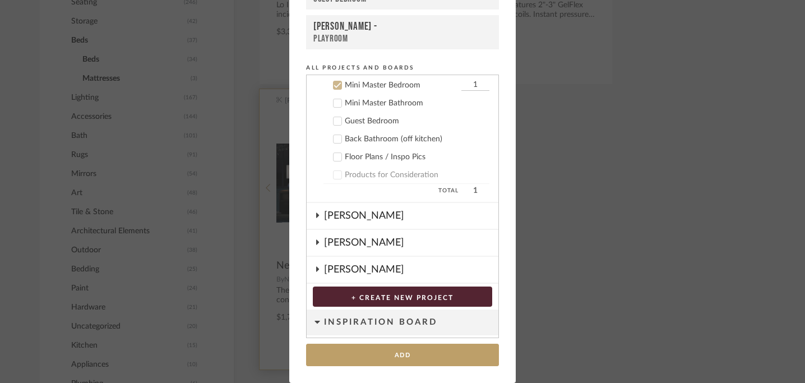
scroll to position [216, 0]
click at [334, 84] on icon at bounding box center [337, 85] width 7 height 6
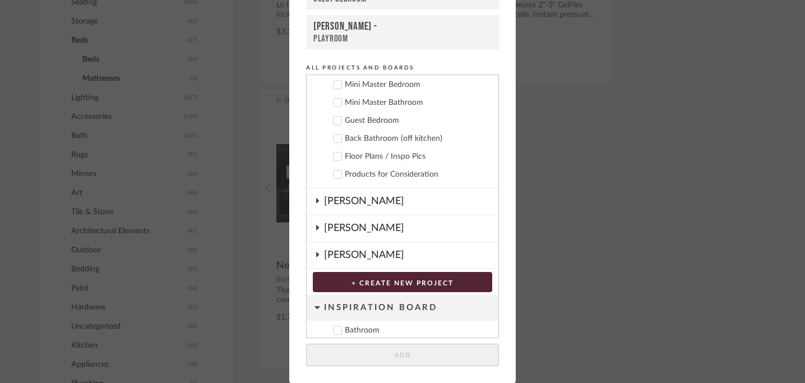
click at [334, 119] on icon at bounding box center [338, 121] width 8 height 8
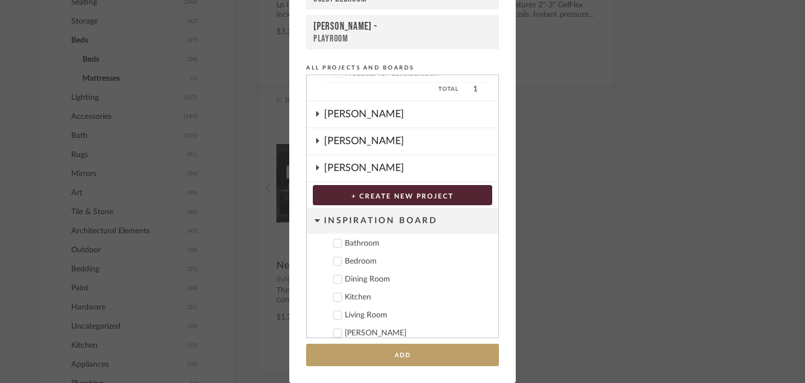
scroll to position [325, 0]
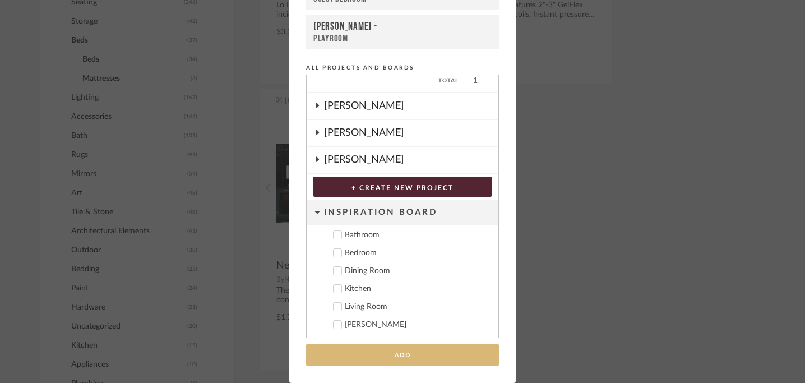
click at [399, 353] on button "Add" at bounding box center [402, 355] width 193 height 23
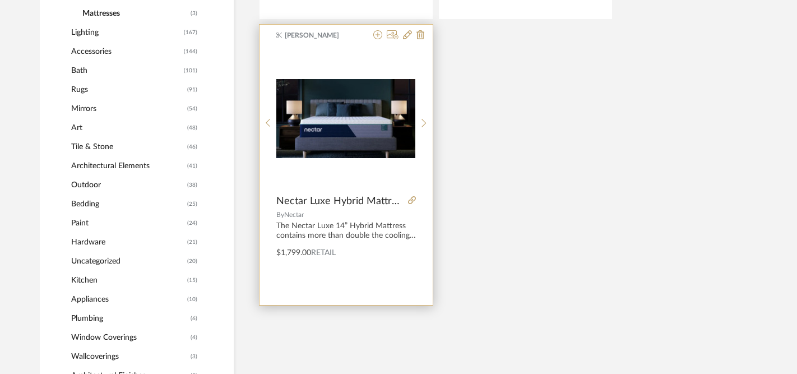
scroll to position [530, 2]
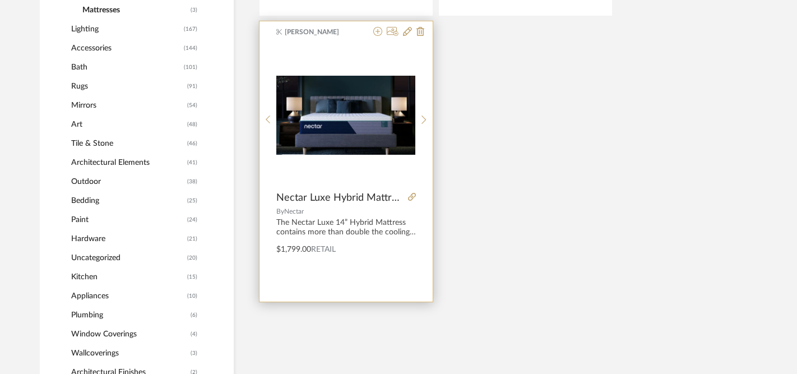
click at [363, 138] on img "0" at bounding box center [345, 115] width 139 height 79
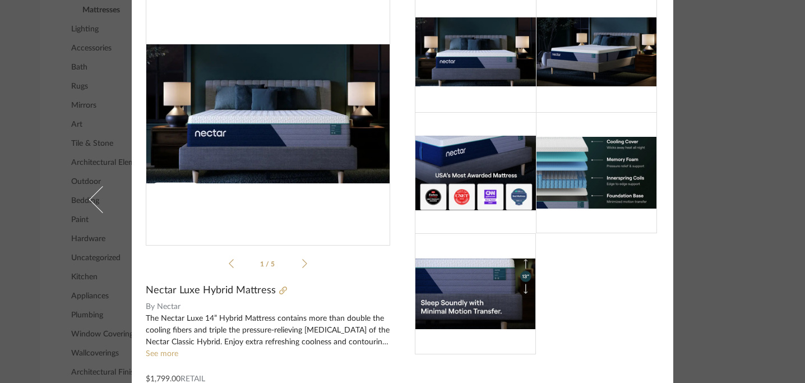
scroll to position [0, 0]
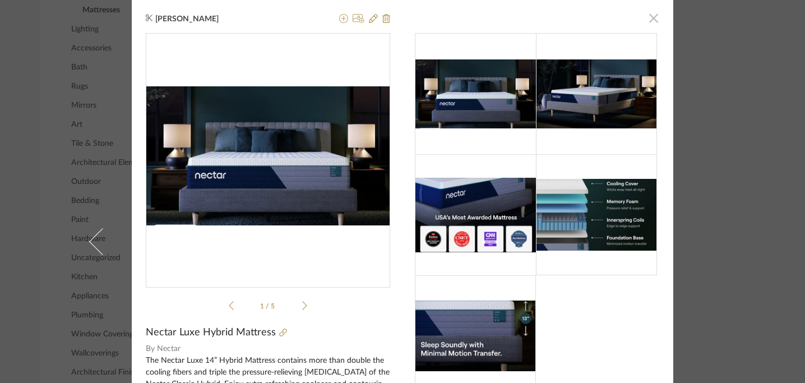
click at [650, 23] on span "button" at bounding box center [654, 18] width 22 height 22
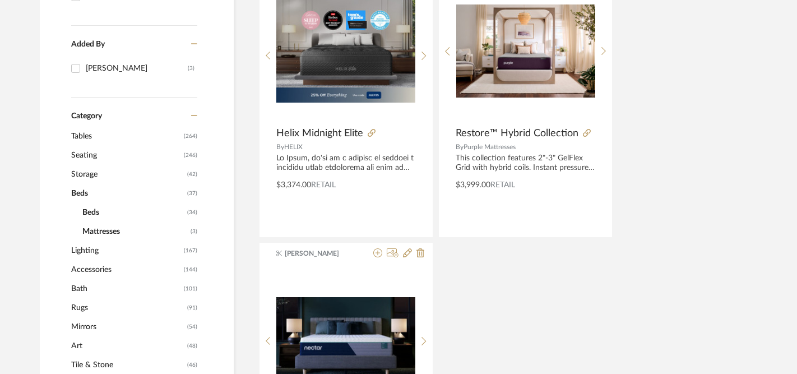
scroll to position [307, 2]
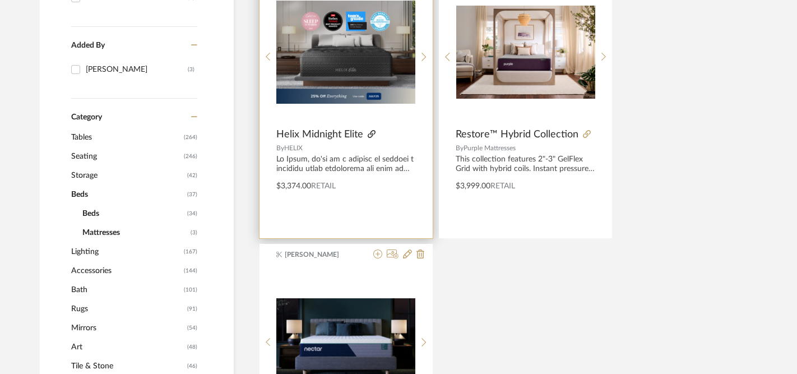
click at [373, 131] on icon at bounding box center [372, 134] width 8 height 8
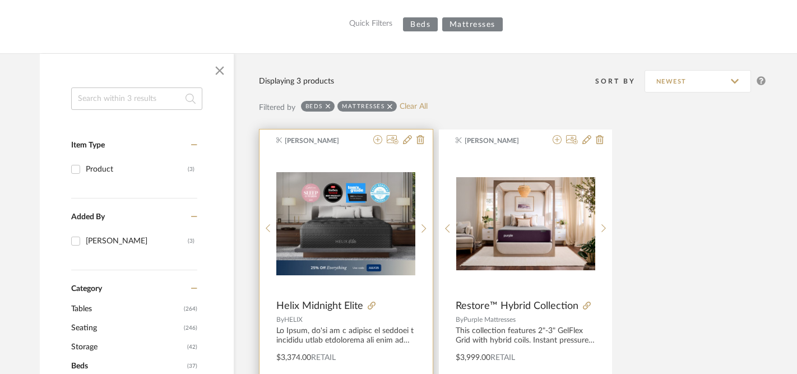
scroll to position [135, 2]
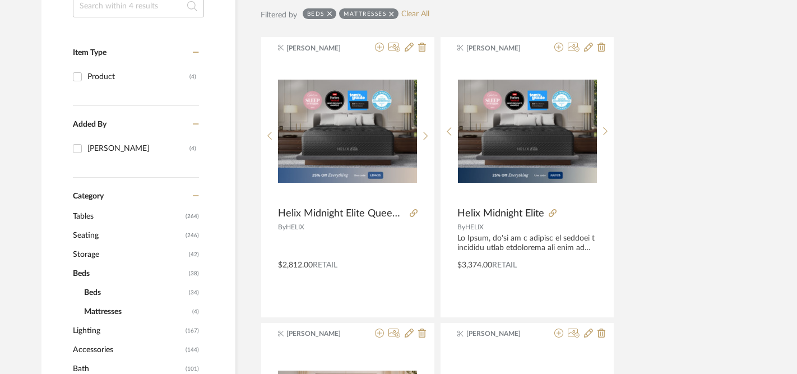
scroll to position [232, 0]
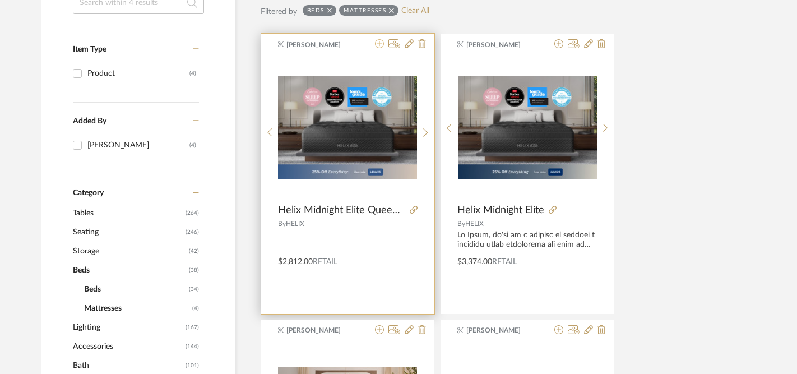
click at [380, 44] on icon at bounding box center [379, 43] width 9 height 9
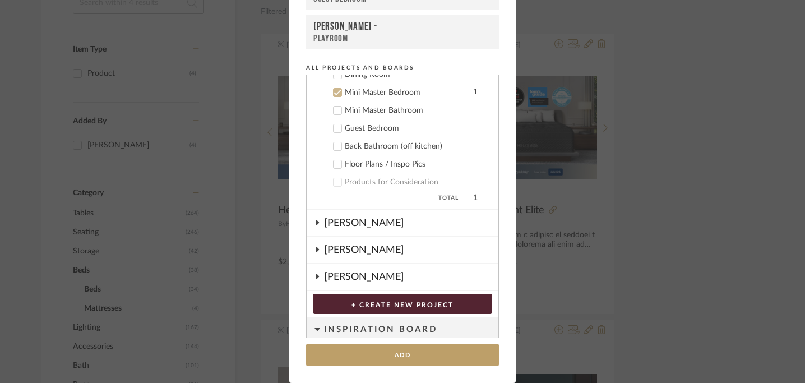
scroll to position [216, 0]
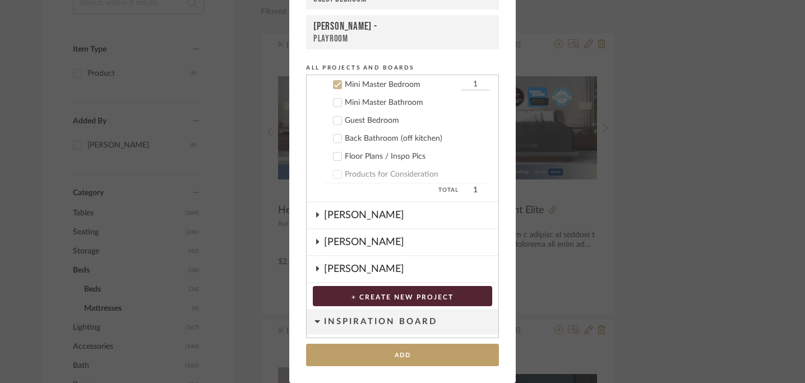
click at [335, 118] on icon at bounding box center [338, 121] width 8 height 8
click at [335, 81] on icon at bounding box center [338, 85] width 8 height 8
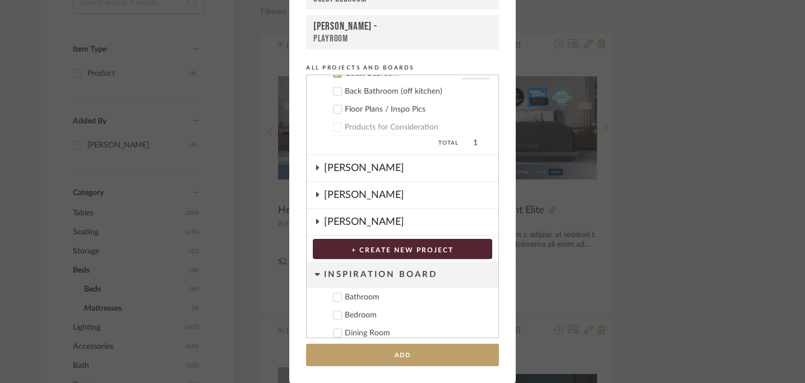
scroll to position [325, 0]
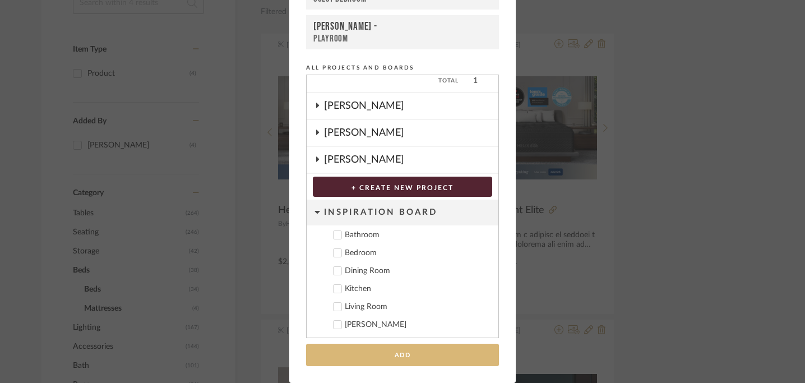
click at [409, 354] on button "Add" at bounding box center [402, 355] width 193 height 23
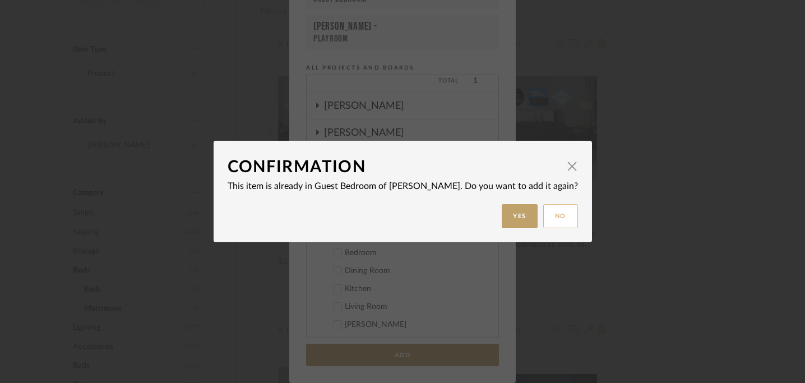
click at [547, 216] on button "No" at bounding box center [560, 216] width 35 height 24
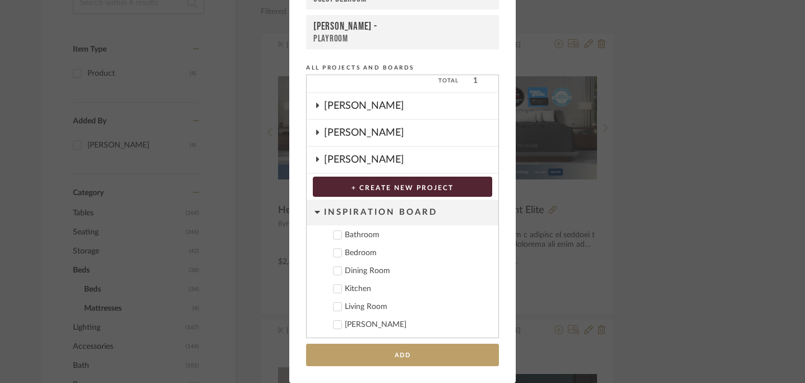
click at [668, 117] on div "Add to Projects Recent Projects, Rooms, or Boards Kristin Kane - Mini Master Be…" at bounding box center [402, 191] width 805 height 383
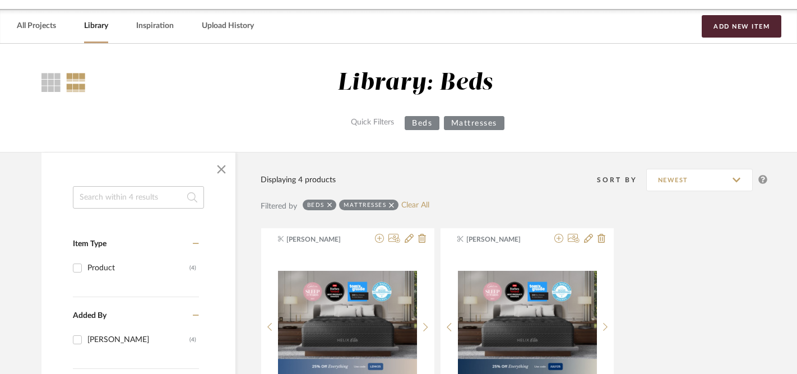
scroll to position [0, 0]
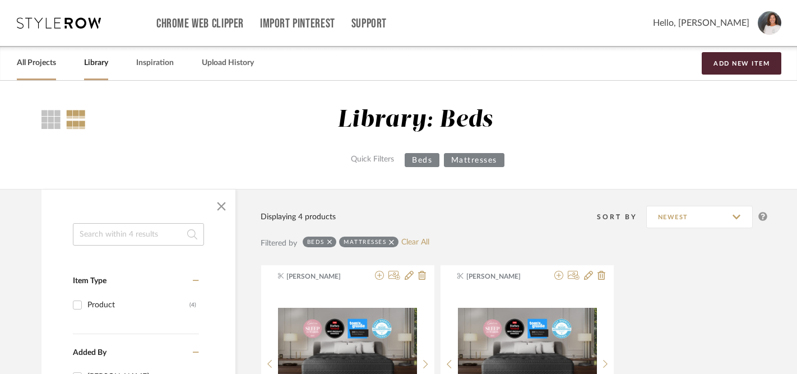
click at [42, 67] on link "All Projects" at bounding box center [36, 63] width 39 height 15
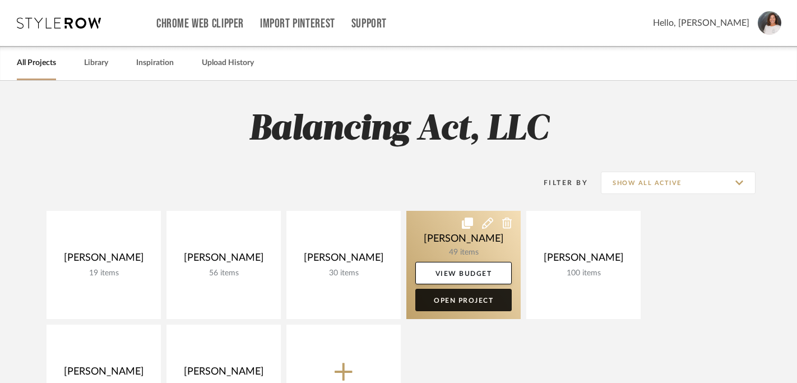
click at [441, 299] on link "Open Project" at bounding box center [463, 300] width 96 height 22
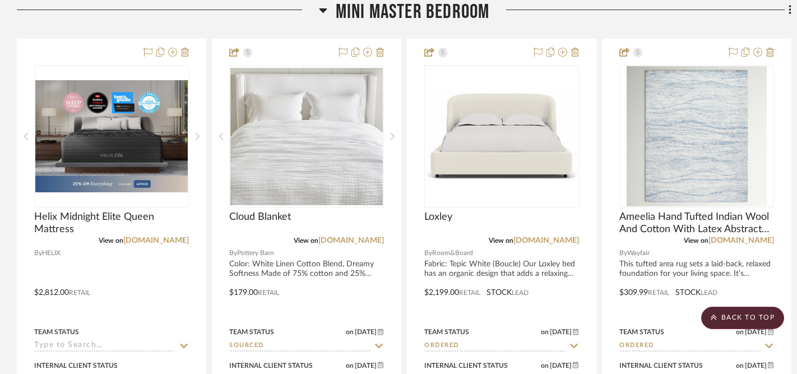
scroll to position [2583, 0]
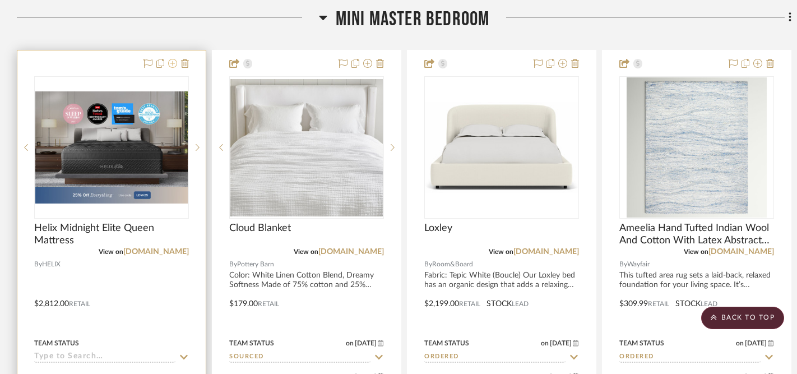
click at [173, 59] on icon at bounding box center [172, 63] width 9 height 9
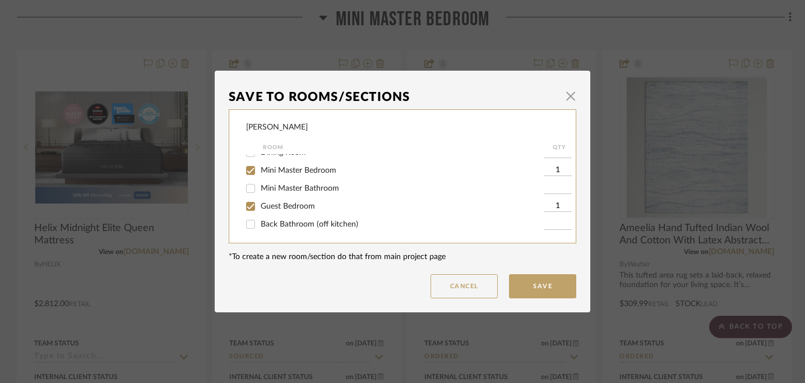
scroll to position [80, 0]
click at [247, 176] on input "Mini Master Bedroom" at bounding box center [251, 173] width 18 height 18
checkbox input "false"
click at [535, 284] on button "Save" at bounding box center [542, 286] width 67 height 24
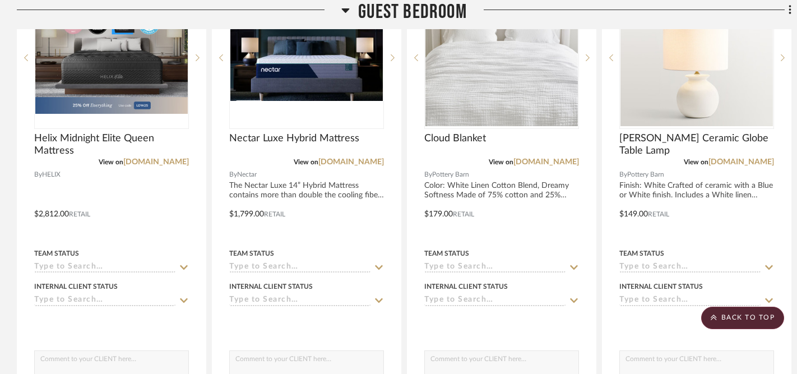
scroll to position [3767, 0]
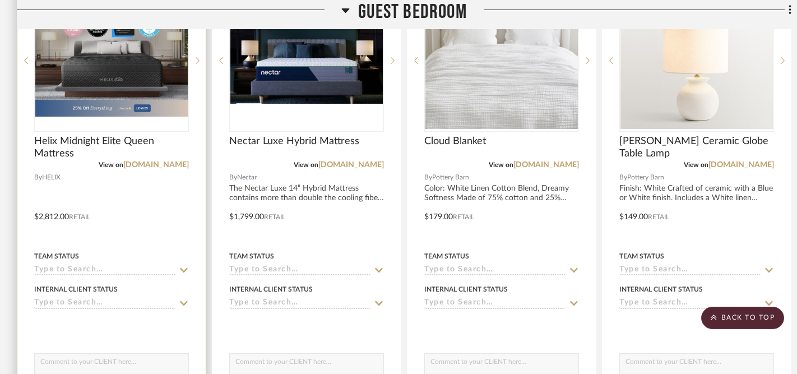
click at [182, 268] on icon at bounding box center [184, 270] width 8 height 4
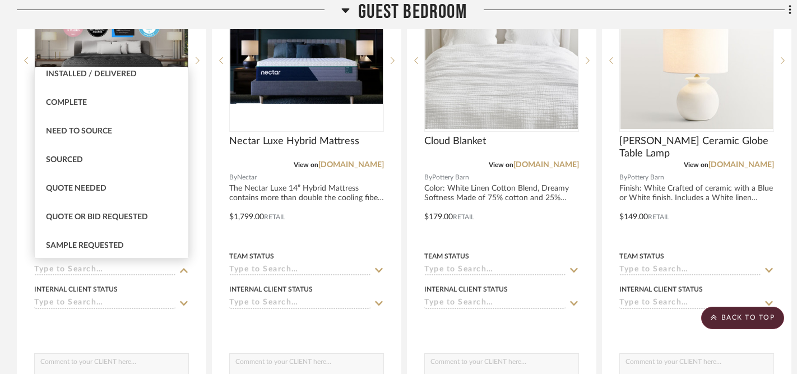
scroll to position [311, 0]
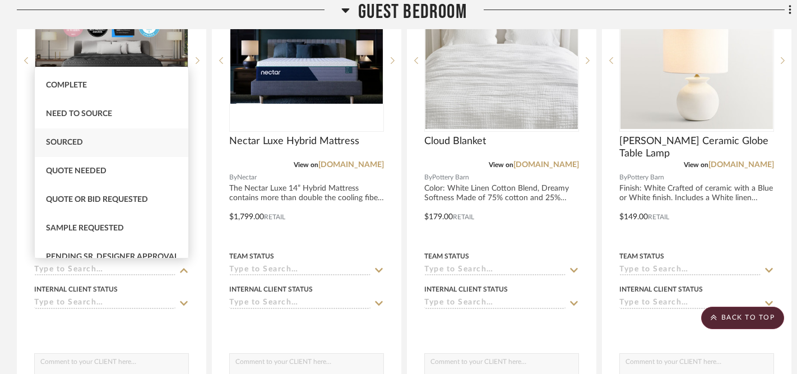
click at [79, 141] on span "Sourced" at bounding box center [64, 142] width 37 height 8
type input "[DATE]"
type input "Sourced"
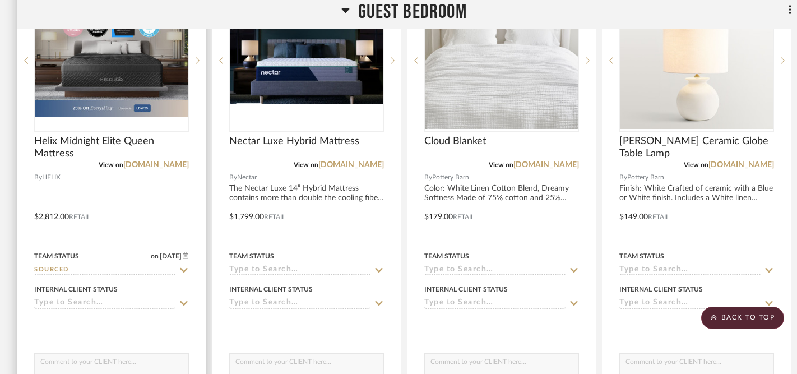
click at [185, 299] on icon at bounding box center [184, 303] width 10 height 9
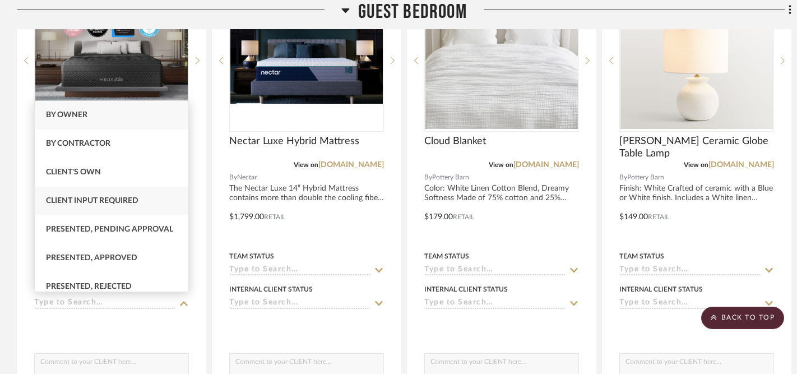
click at [127, 202] on span "Client Input Required" at bounding box center [92, 201] width 93 height 8
type input "[DATE]"
type input "Client Input Required"
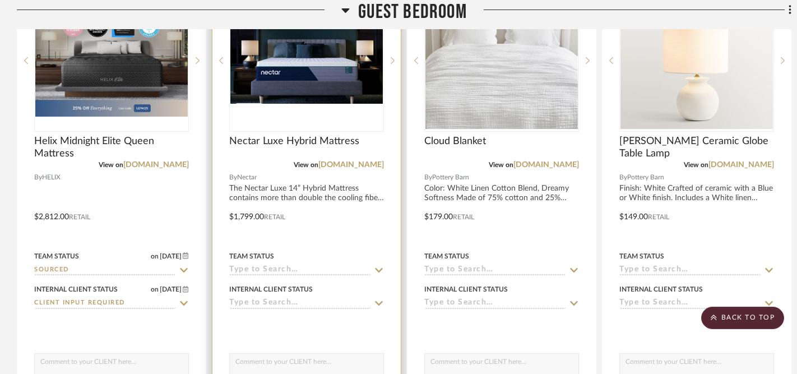
click at [382, 269] on icon at bounding box center [379, 270] width 10 height 9
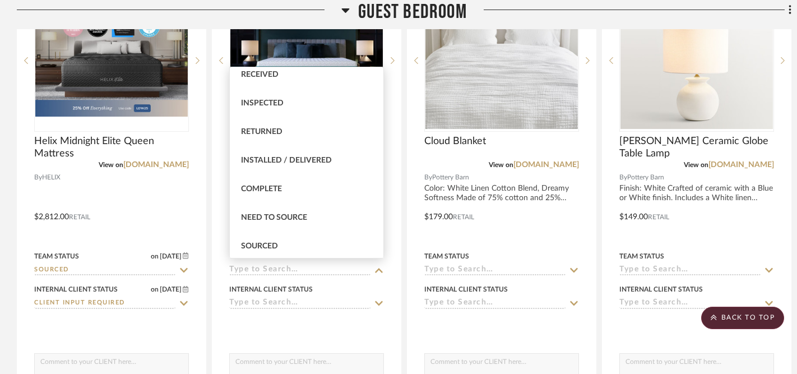
scroll to position [215, 0]
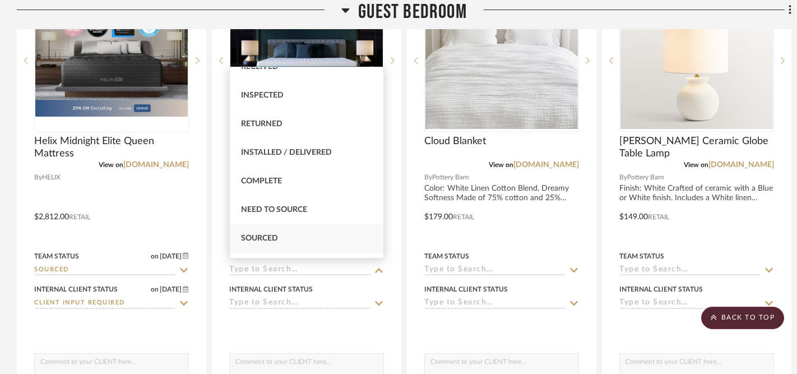
click at [279, 234] on div "Sourced" at bounding box center [307, 238] width 154 height 29
type input "[DATE]"
type input "Sourced"
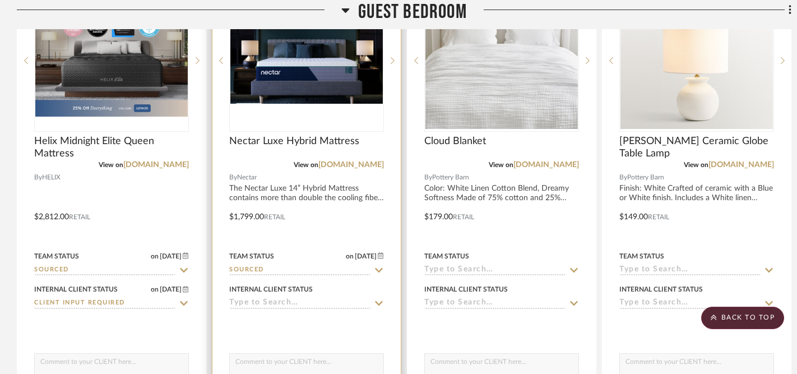
click at [381, 299] on icon at bounding box center [379, 303] width 10 height 9
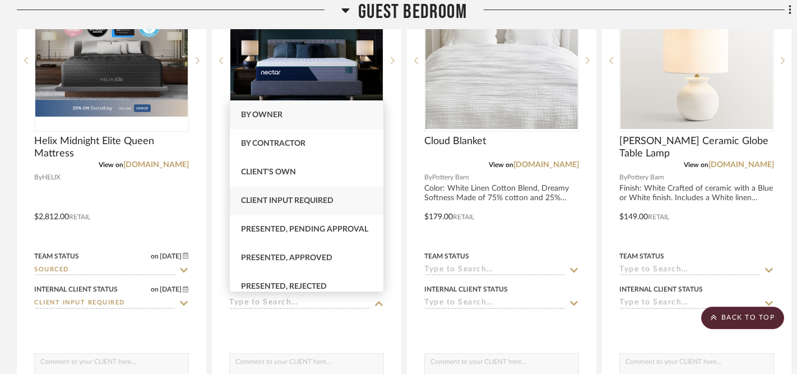
click at [330, 204] on span "Client Input Required" at bounding box center [287, 201] width 93 height 8
type input "[DATE]"
type input "Client Input Required"
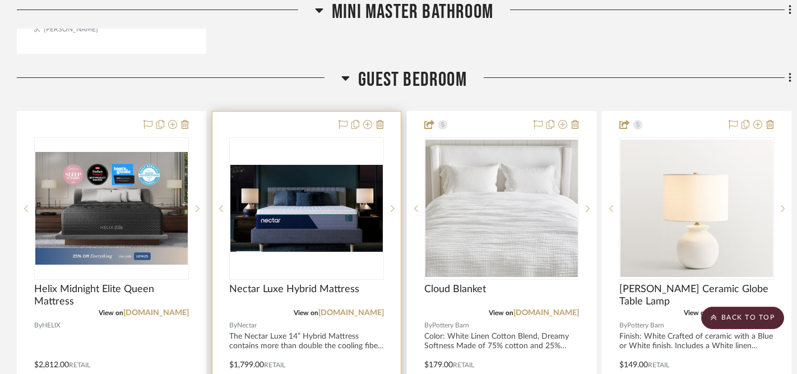
scroll to position [3609, 0]
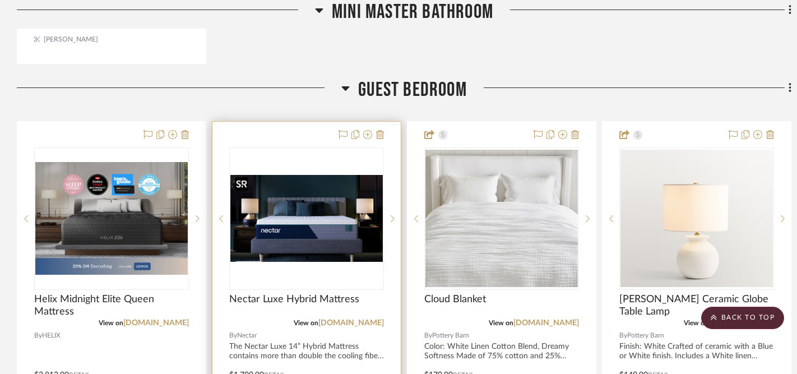
click at [321, 219] on img "0" at bounding box center [306, 218] width 153 height 87
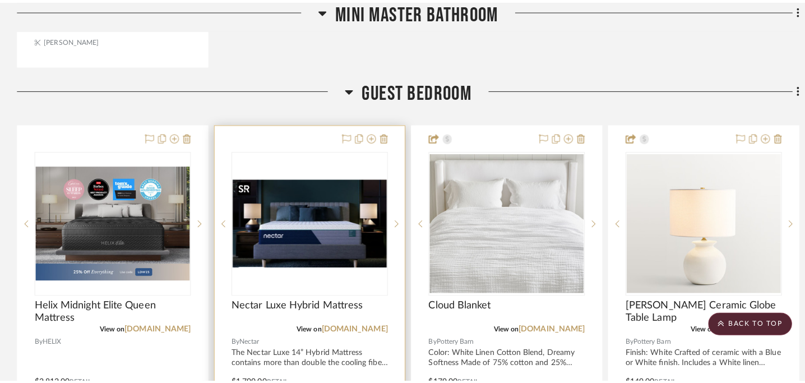
scroll to position [0, 0]
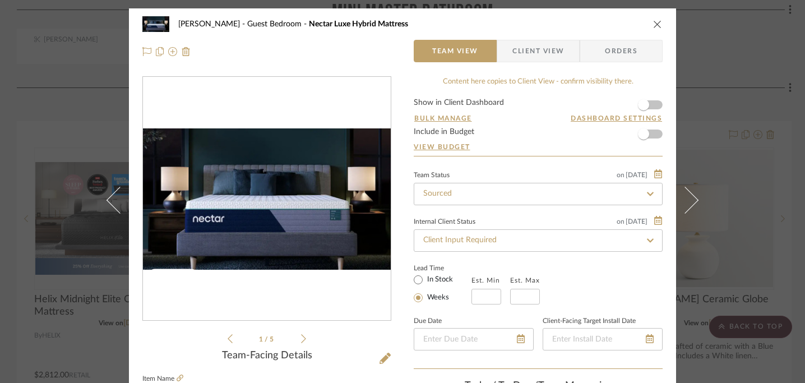
click at [653, 24] on icon "close" at bounding box center [657, 24] width 9 height 9
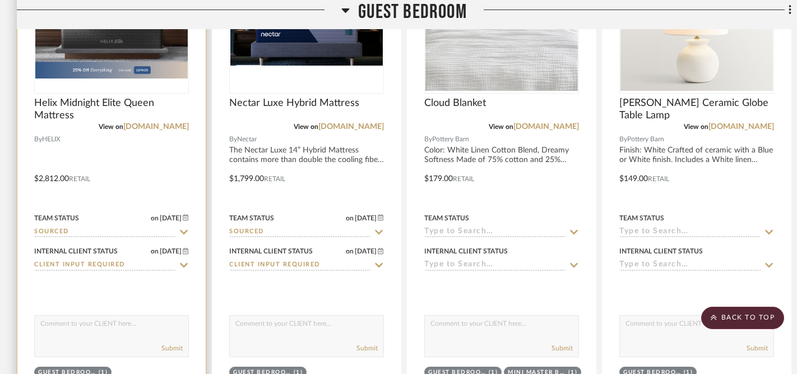
scroll to position [3809, 0]
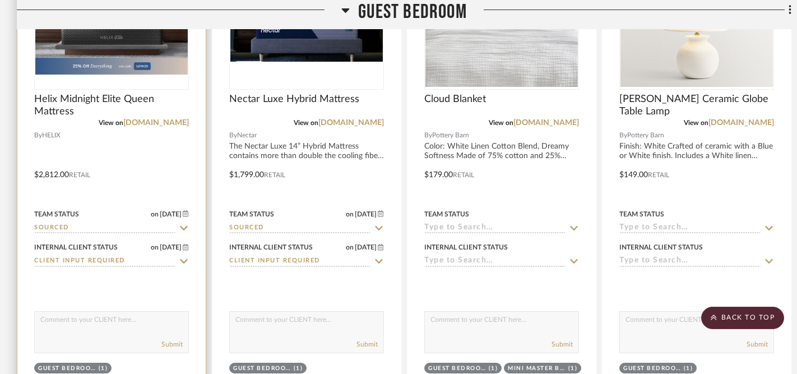
click at [119, 325] on textarea at bounding box center [112, 322] width 154 height 21
drag, startPoint x: 41, startPoint y: 316, endPoint x: 85, endPoint y: 323, distance: 44.8
click at [85, 323] on textarea "Here are a couple of highly recommended mattresses." at bounding box center [112, 322] width 154 height 21
type textarea "Here are a couple of highly recommended mattresses."
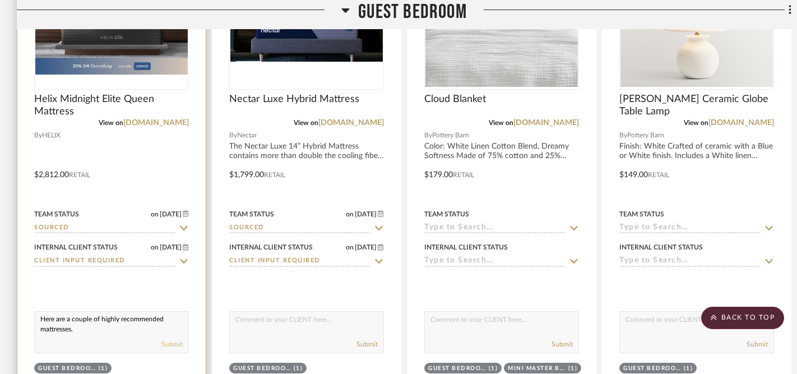
click at [169, 342] on button "Submit" at bounding box center [171, 344] width 21 height 10
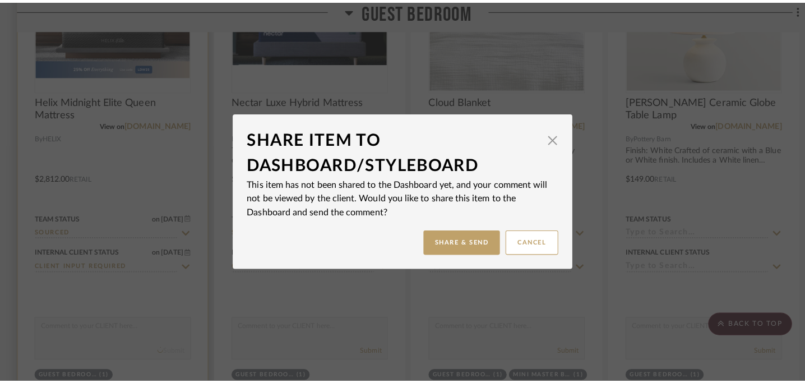
scroll to position [0, 0]
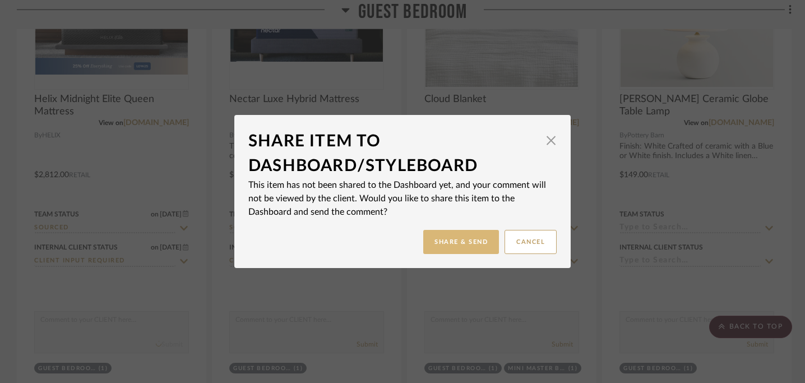
click at [474, 239] on button "Share & Send" at bounding box center [461, 242] width 76 height 24
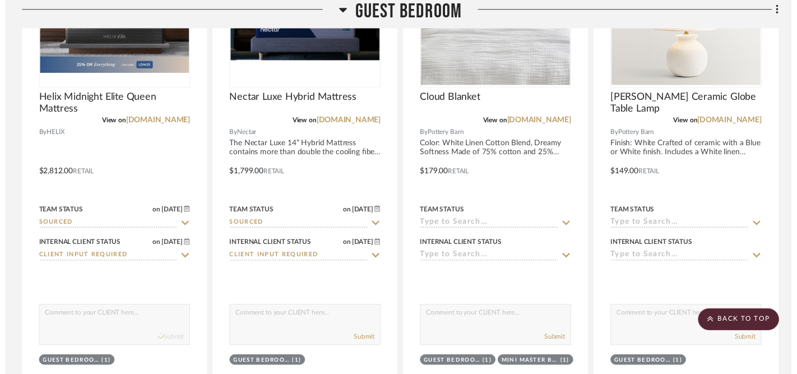
scroll to position [3809, 0]
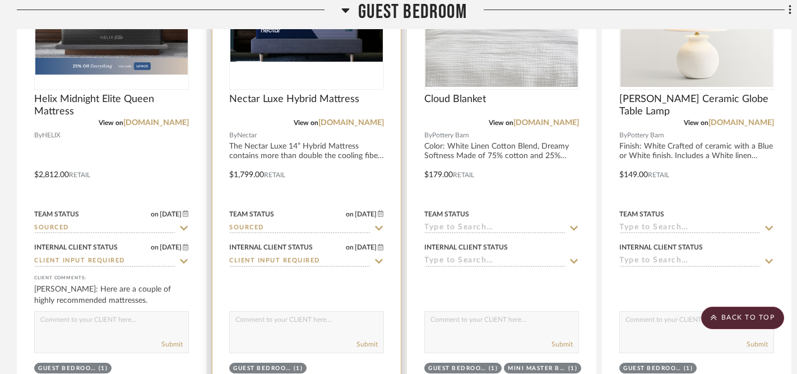
click at [287, 315] on textarea at bounding box center [307, 322] width 154 height 21
paste textarea "Here are a couple of highly recommended mattresses."
type textarea "Here are a couple of highly recommended mattresses."
click at [364, 342] on button "Submit" at bounding box center [367, 344] width 21 height 10
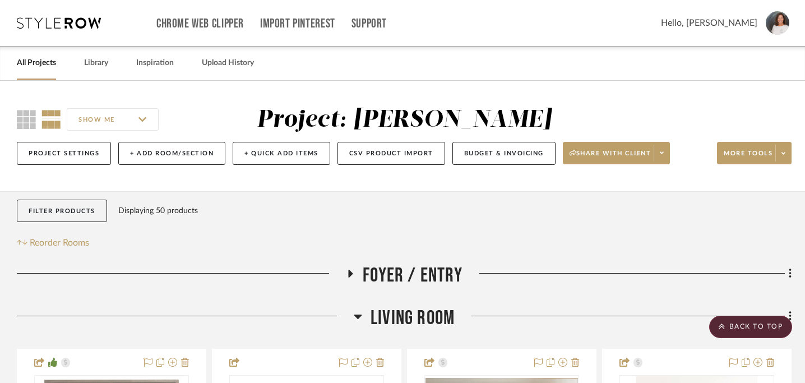
scroll to position [0, 0]
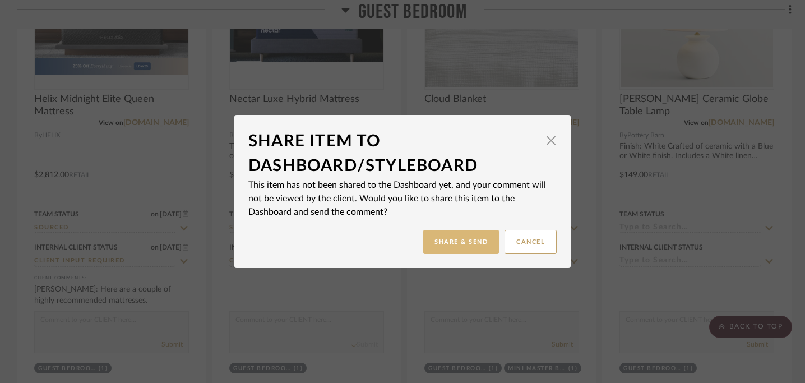
click at [453, 238] on button "Share & Send" at bounding box center [461, 242] width 76 height 24
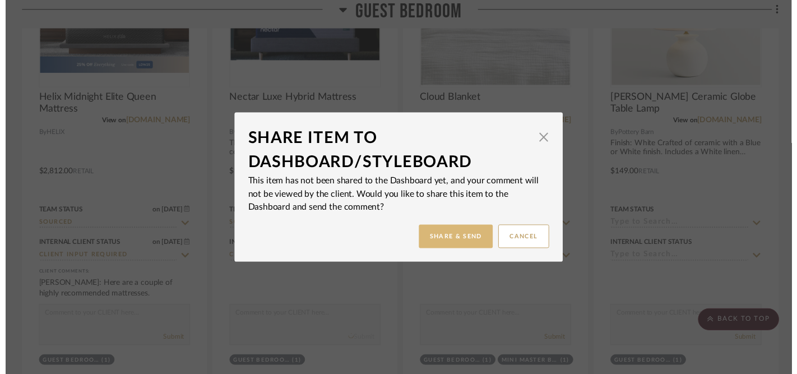
scroll to position [3809, 0]
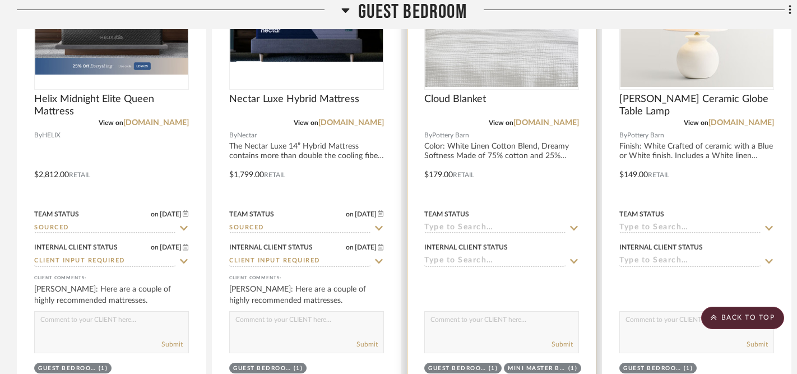
click at [573, 226] on icon at bounding box center [574, 228] width 8 height 4
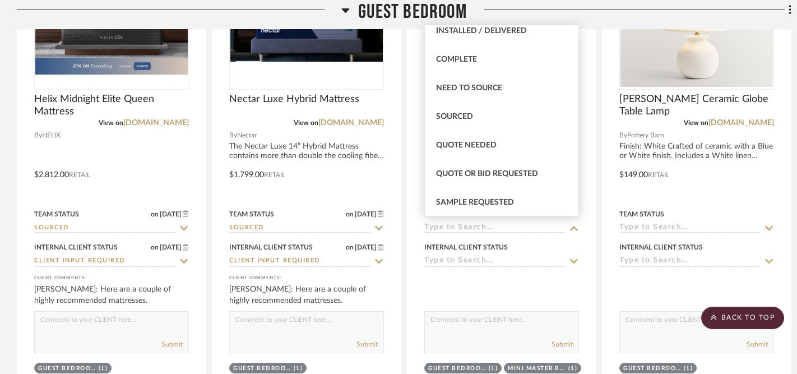
scroll to position [289, 0]
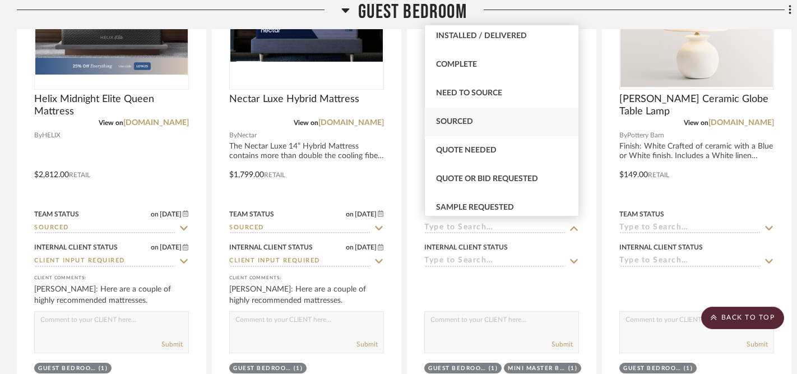
click at [502, 122] on div "Sourced" at bounding box center [502, 122] width 154 height 29
type input "[DATE]"
type input "Sourced"
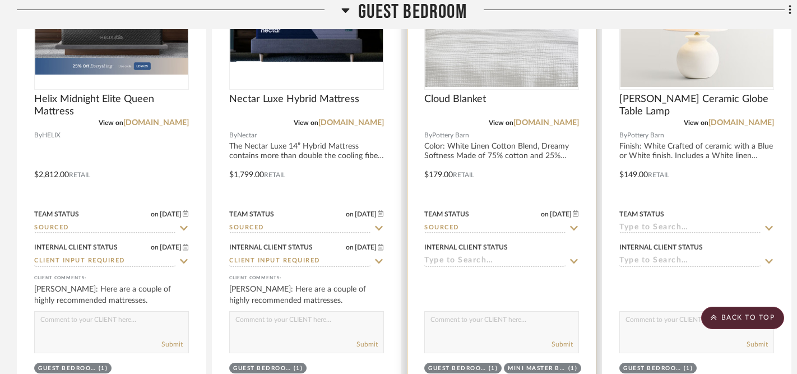
click at [574, 258] on icon at bounding box center [574, 261] width 10 height 9
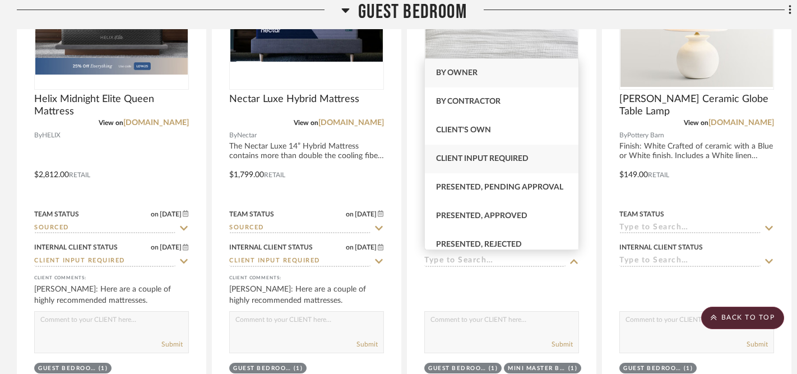
click at [509, 161] on span "Client Input Required" at bounding box center [482, 159] width 93 height 8
type input "[DATE]"
type input "Client Input Required"
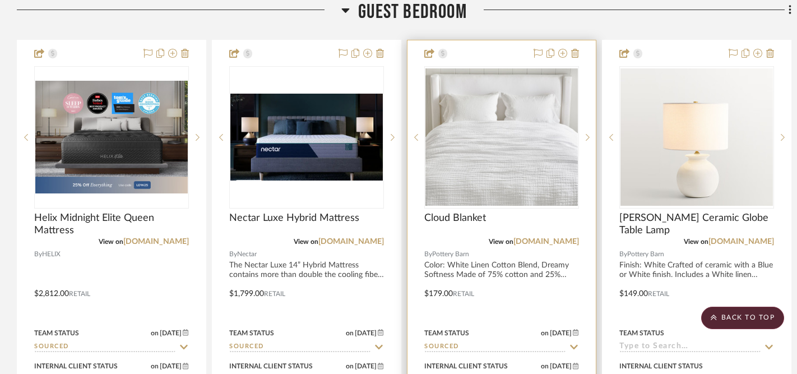
scroll to position [3684, 0]
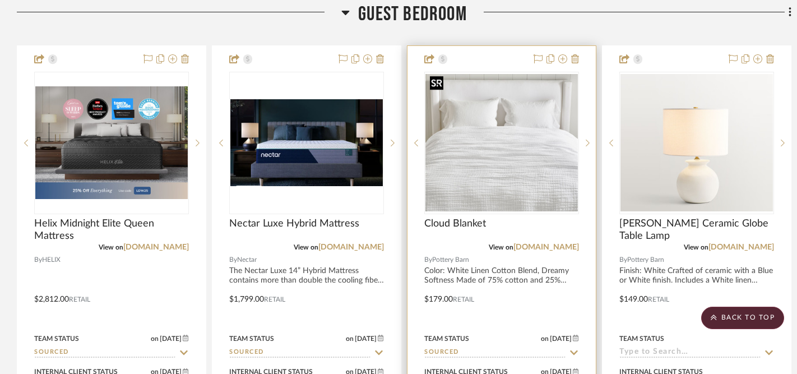
click at [532, 174] on img "0" at bounding box center [502, 142] width 153 height 137
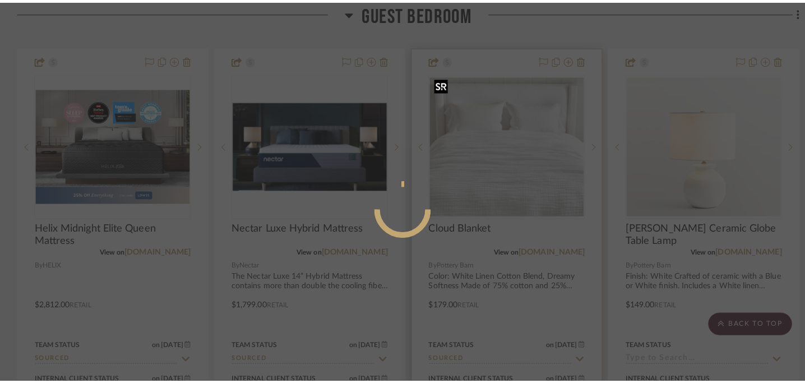
scroll to position [0, 0]
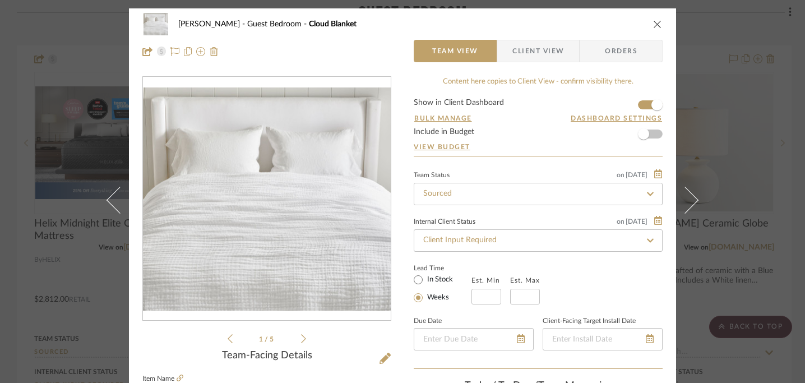
click at [654, 21] on icon "close" at bounding box center [657, 24] width 9 height 9
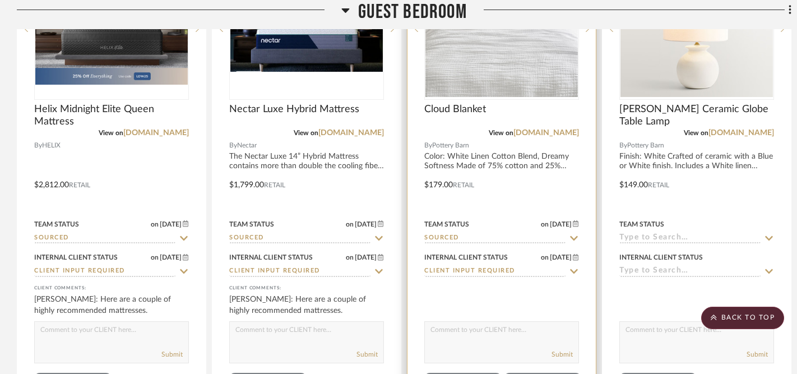
scroll to position [3802, 0]
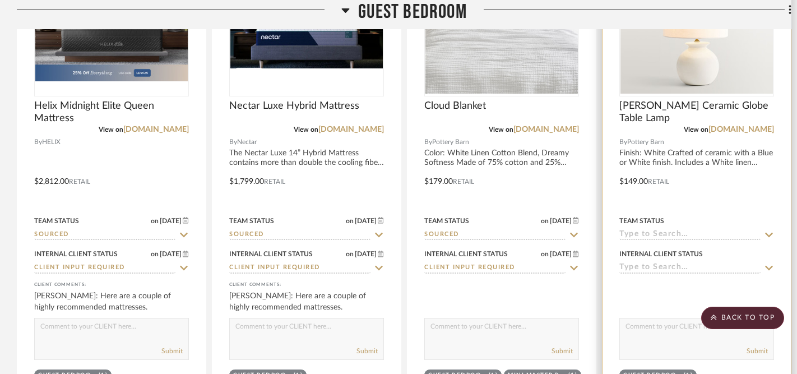
click at [770, 231] on icon at bounding box center [769, 234] width 10 height 9
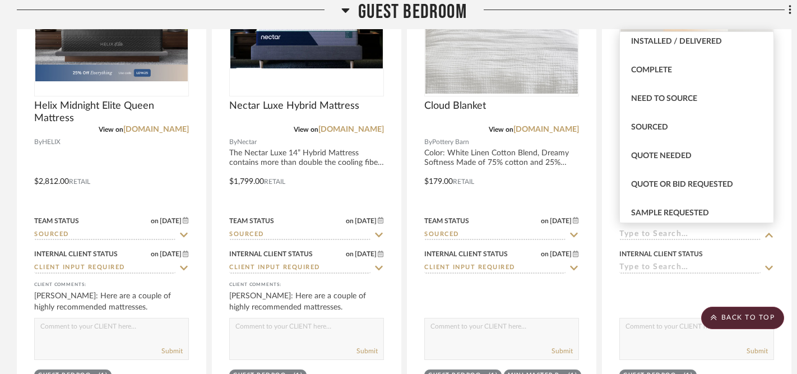
scroll to position [294, 0]
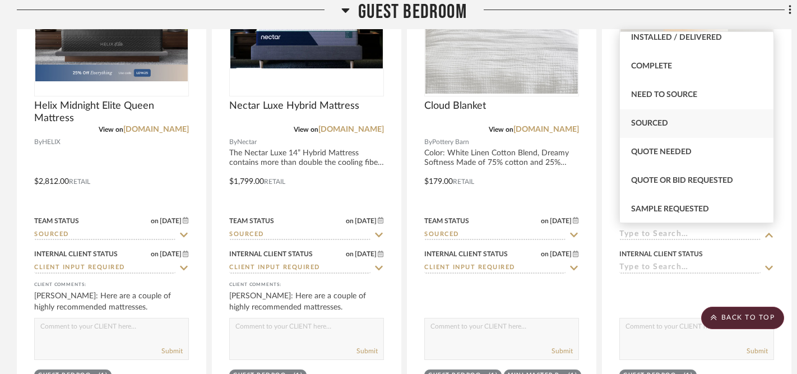
click at [657, 127] on span "Sourced" at bounding box center [649, 123] width 37 height 8
type input "[DATE]"
type input "Sourced"
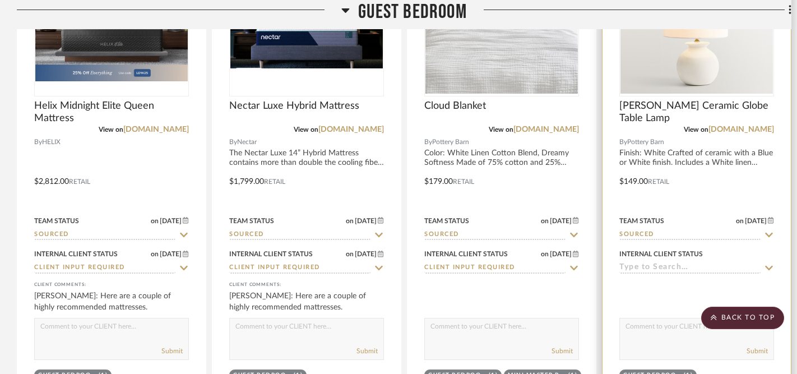
click at [770, 264] on icon at bounding box center [769, 268] width 10 height 9
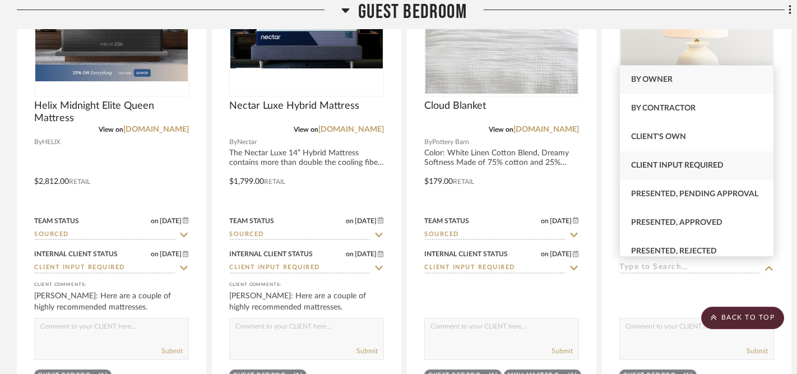
click at [683, 161] on span "Client Input Required" at bounding box center [677, 165] width 93 height 8
type input "[DATE]"
type input "Client Input Required"
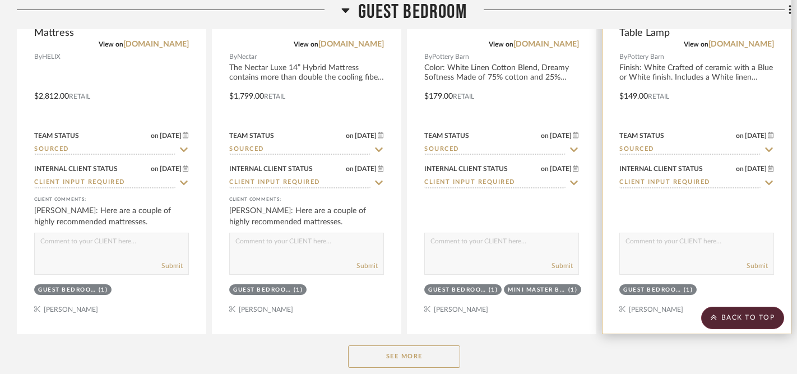
scroll to position [3887, 1]
click at [683, 258] on div "Submit" at bounding box center [696, 266] width 154 height 16
click at [666, 237] on textarea at bounding box center [696, 243] width 154 height 21
type textarea "These would be cute!"
click at [752, 264] on button "Submit" at bounding box center [756, 266] width 21 height 10
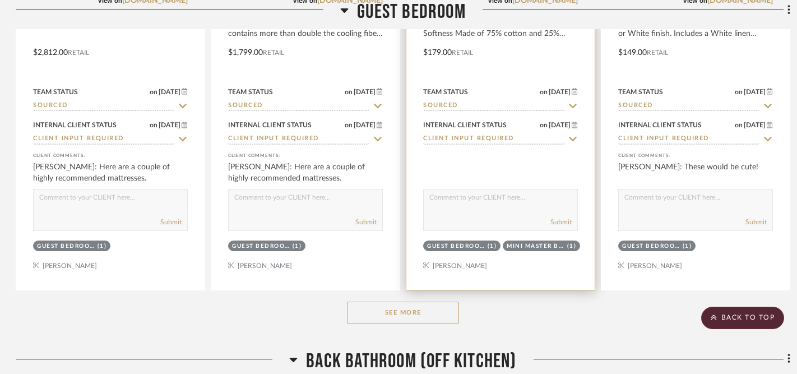
scroll to position [3955, 1]
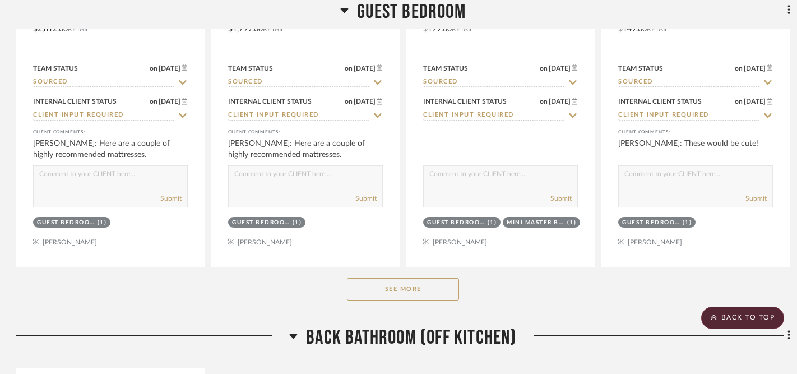
click at [398, 286] on button "See More" at bounding box center [403, 289] width 112 height 22
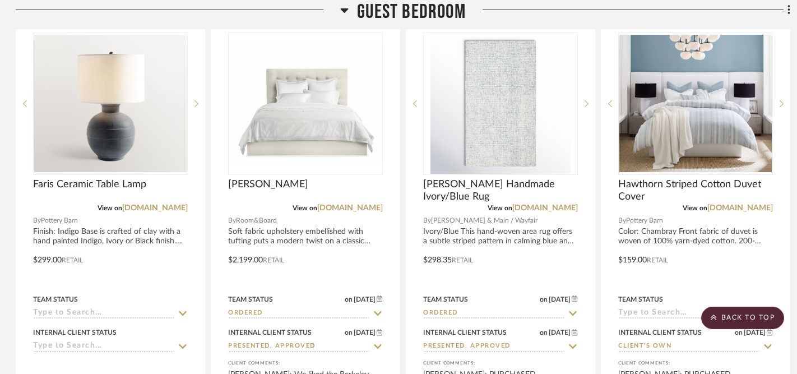
scroll to position [4223, 1]
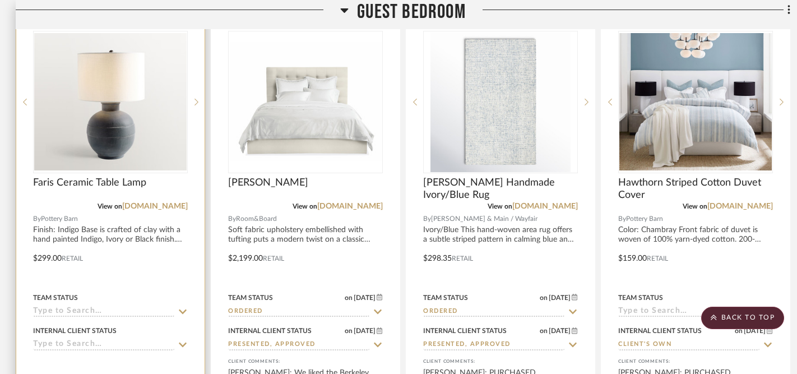
click at [183, 307] on icon at bounding box center [183, 311] width 10 height 9
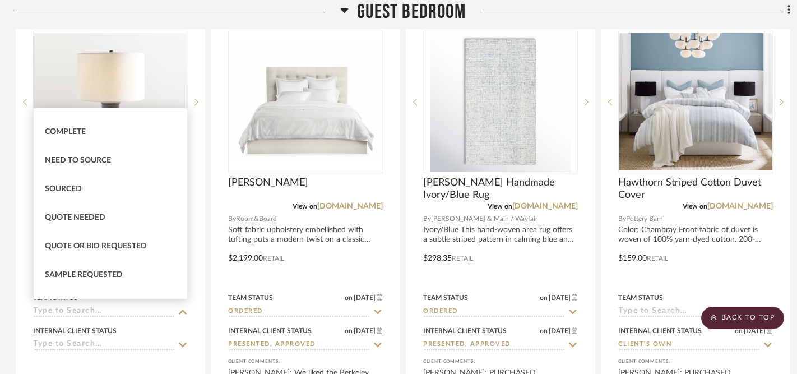
scroll to position [310, 0]
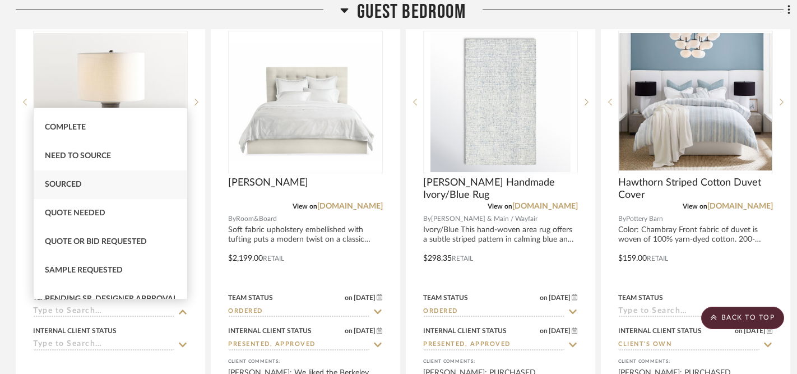
click at [68, 182] on span "Sourced" at bounding box center [63, 185] width 37 height 8
type input "[DATE]"
type input "Sourced"
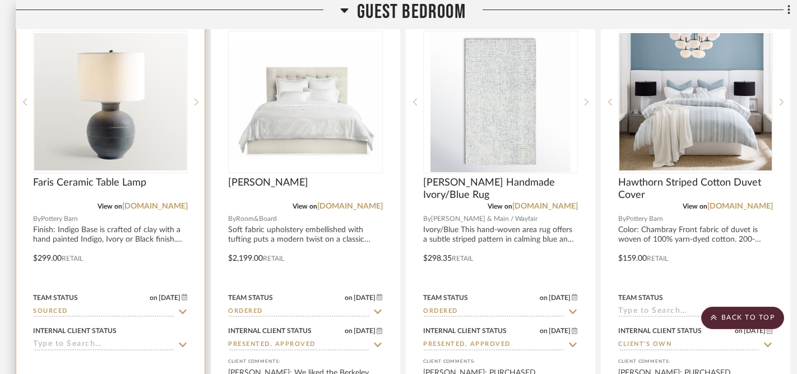
click at [184, 344] on icon at bounding box center [183, 344] width 10 height 9
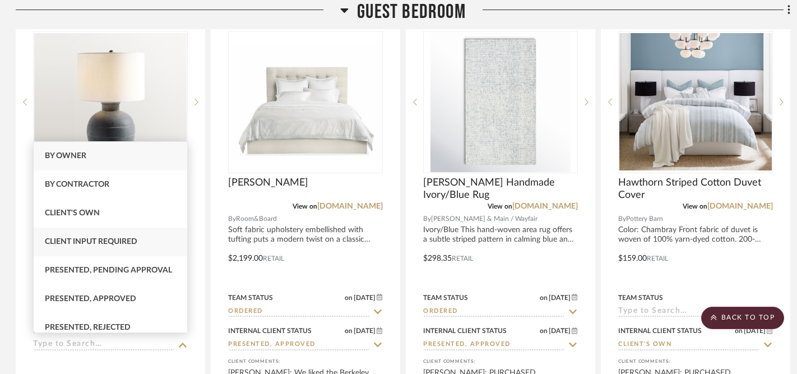
click at [136, 238] on span "Client Input Required" at bounding box center [91, 242] width 93 height 8
type input "[DATE]"
type input "Client Input Required"
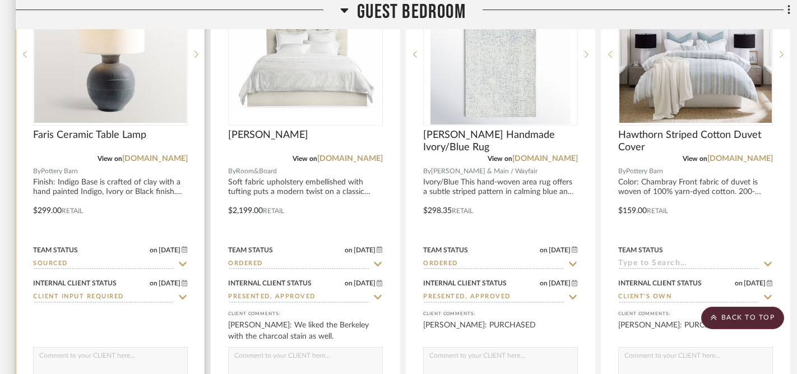
scroll to position [4269, 1]
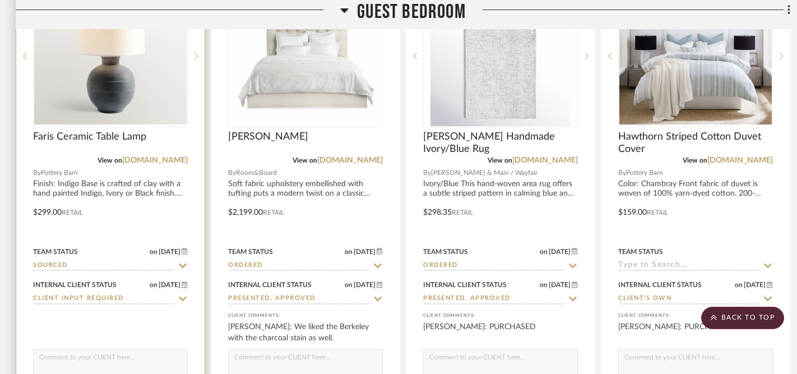
click at [155, 352] on textarea at bounding box center [111, 359] width 154 height 21
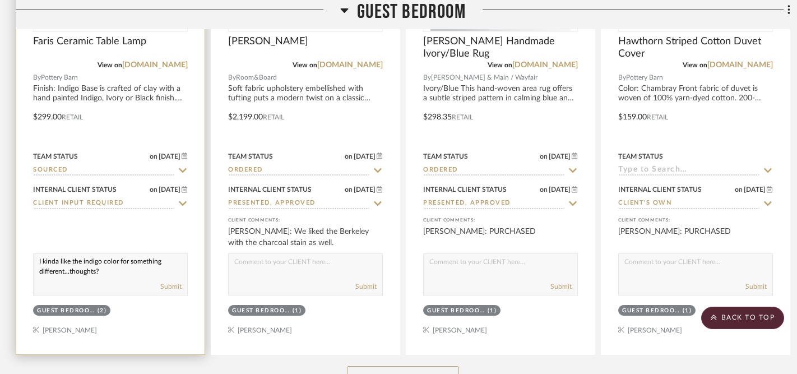
scroll to position [4365, 1]
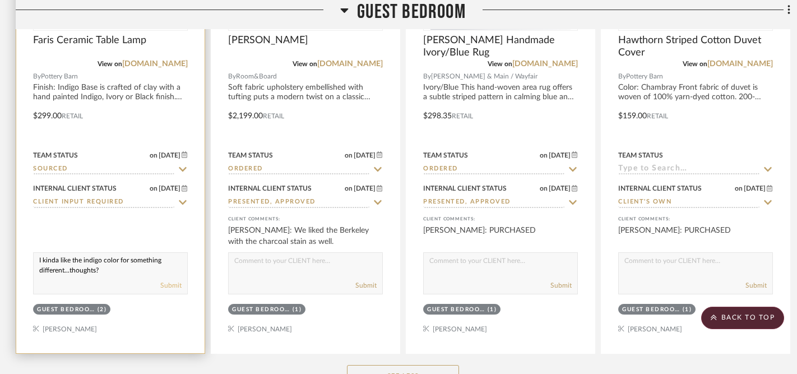
type textarea "I kinda like the indigo color for something different...thoughts?"
click at [174, 284] on button "Submit" at bounding box center [170, 285] width 21 height 10
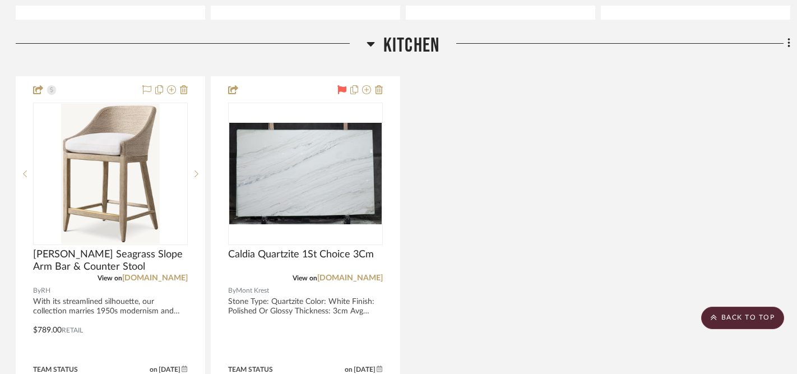
scroll to position [1138, 1]
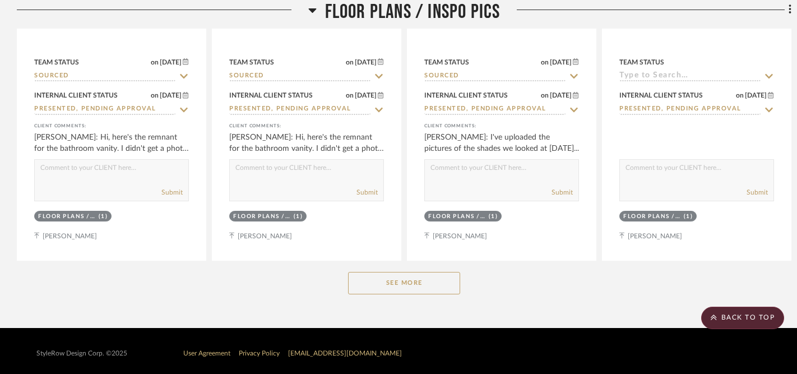
scroll to position [5104, 0]
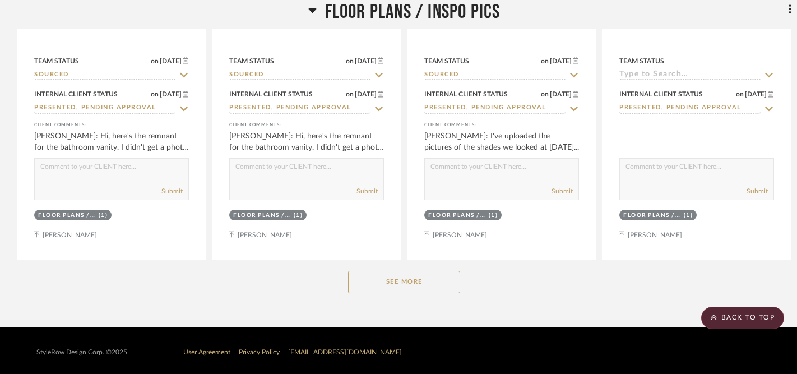
click at [413, 280] on button "See More" at bounding box center [404, 282] width 112 height 22
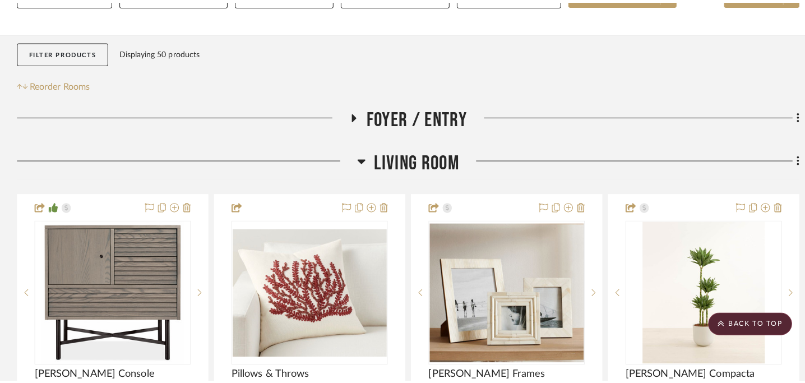
scroll to position [0, 0]
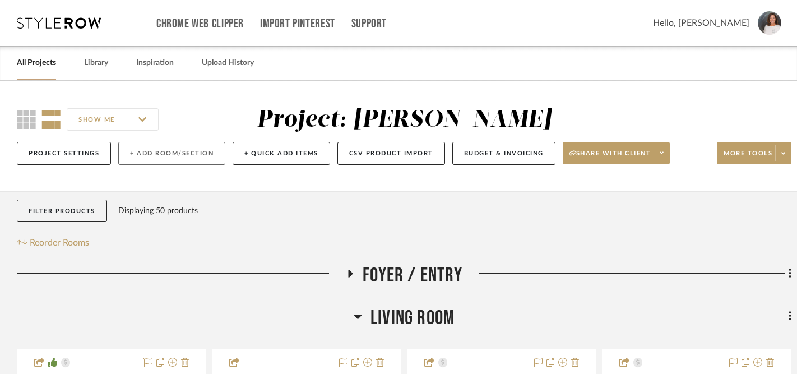
click at [149, 158] on button "+ Add Room/Section" at bounding box center [171, 153] width 107 height 23
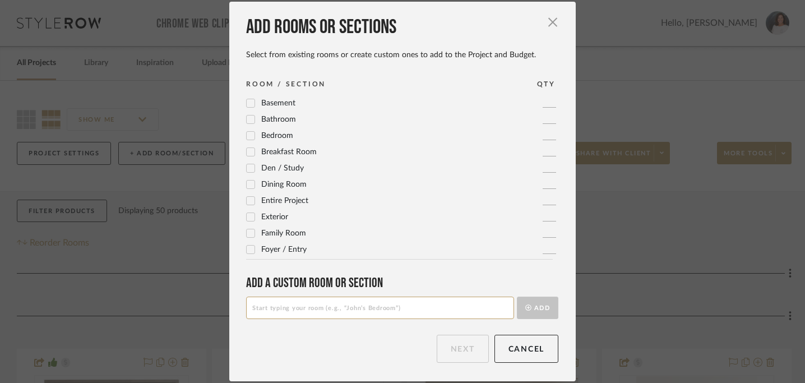
click at [294, 311] on input at bounding box center [380, 308] width 268 height 22
type input "Guest Bathroom (hallway)"
click at [537, 306] on button "Add" at bounding box center [537, 308] width 41 height 22
click at [470, 348] on button "Next" at bounding box center [463, 349] width 52 height 28
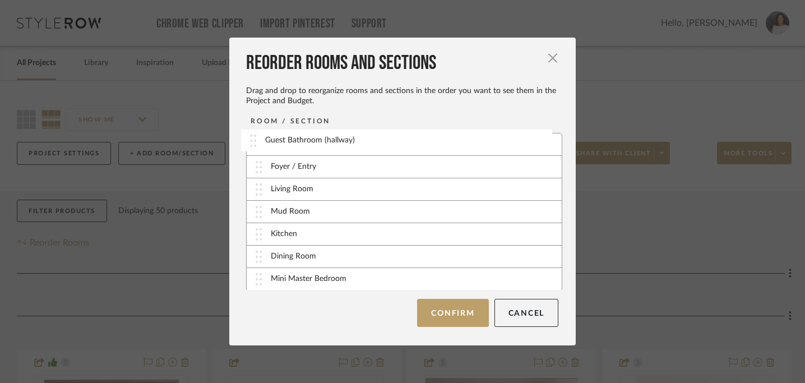
drag, startPoint x: 253, startPoint y: 279, endPoint x: 251, endPoint y: 141, distance: 137.9
click at [453, 316] on button "Confirm" at bounding box center [452, 313] width 71 height 28
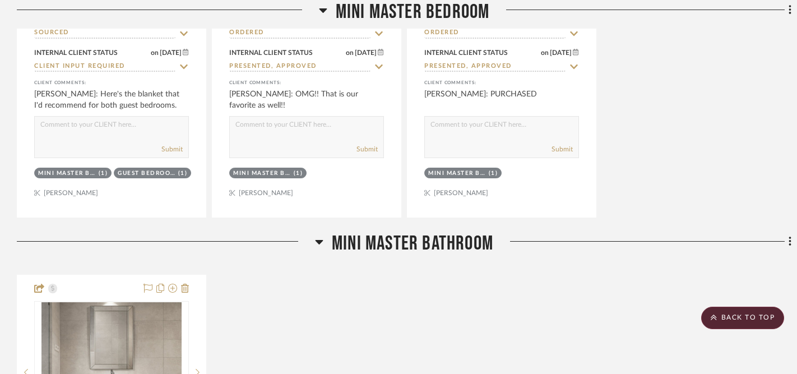
scroll to position [3070, 0]
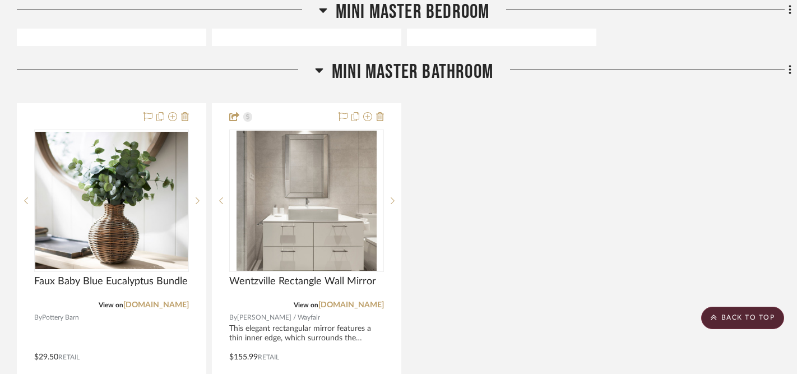
scroll to position [3188, 0]
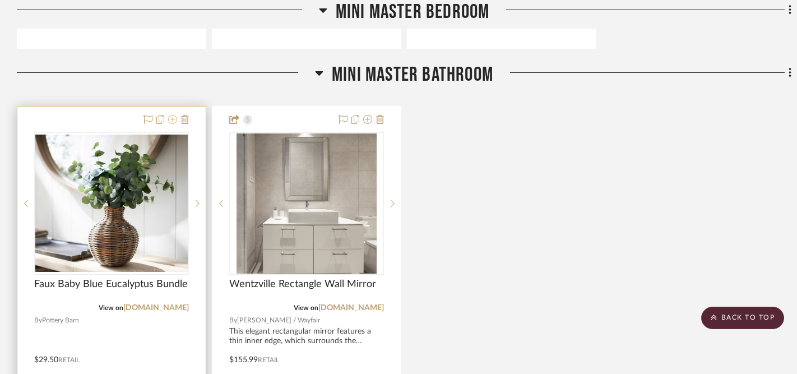
click at [174, 119] on icon at bounding box center [172, 119] width 9 height 9
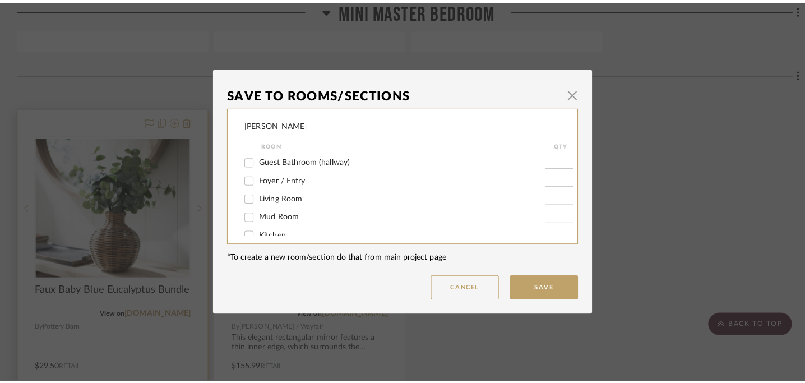
scroll to position [0, 0]
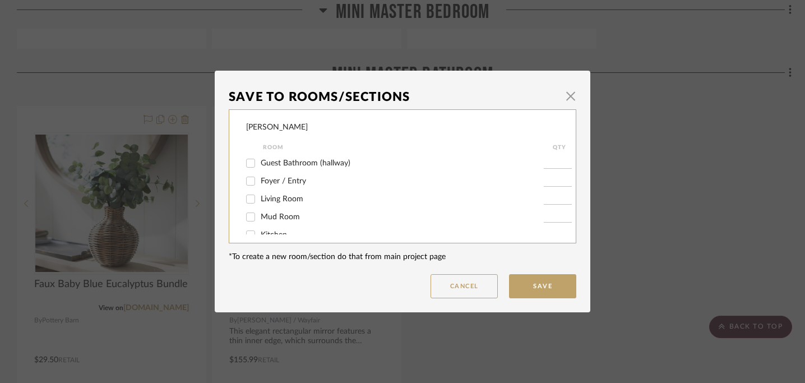
click at [247, 165] on input "Guest Bathroom (hallway)" at bounding box center [251, 163] width 18 height 18
checkbox input "true"
type input "1"
click at [248, 216] on input "Mini Master Bathroom" at bounding box center [251, 211] width 18 height 18
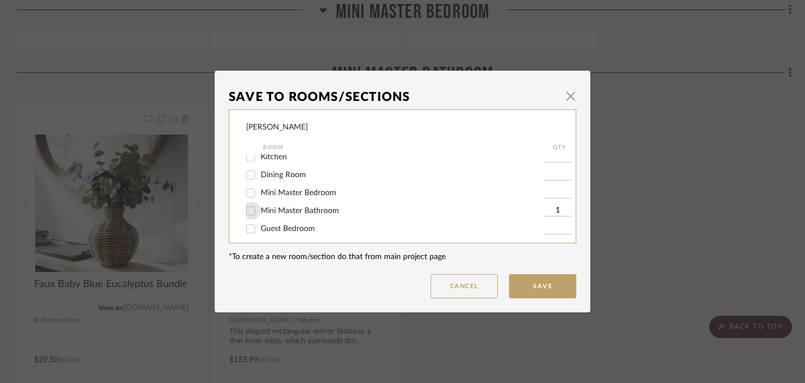
checkbox input "false"
click at [539, 288] on button "Save" at bounding box center [542, 286] width 67 height 24
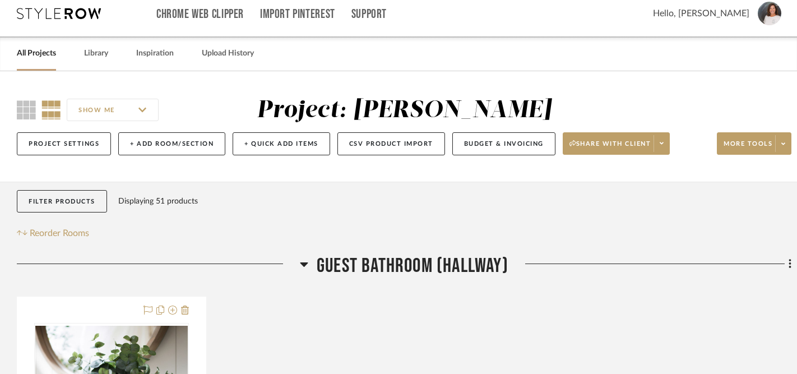
scroll to position [10, 0]
click at [98, 57] on link "Library" at bounding box center [96, 52] width 24 height 15
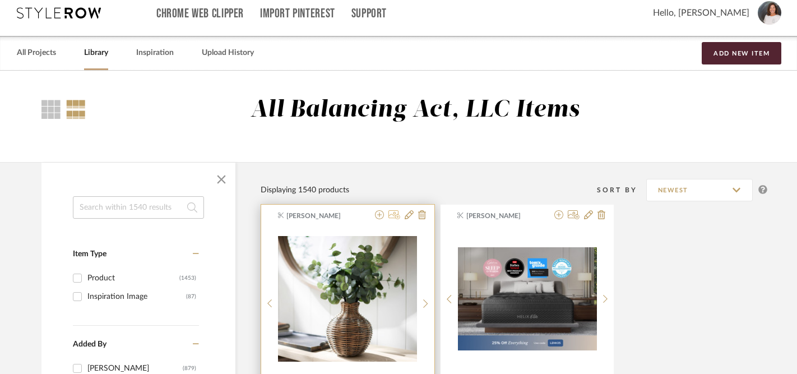
click at [396, 216] on icon at bounding box center [395, 214] width 12 height 9
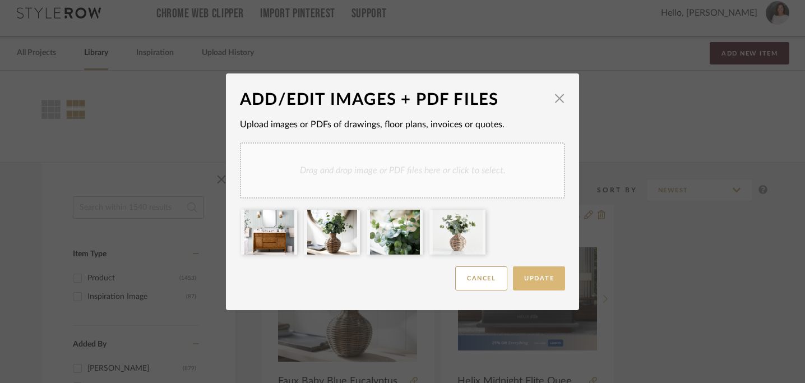
click at [542, 276] on span "Update" at bounding box center [539, 278] width 30 height 6
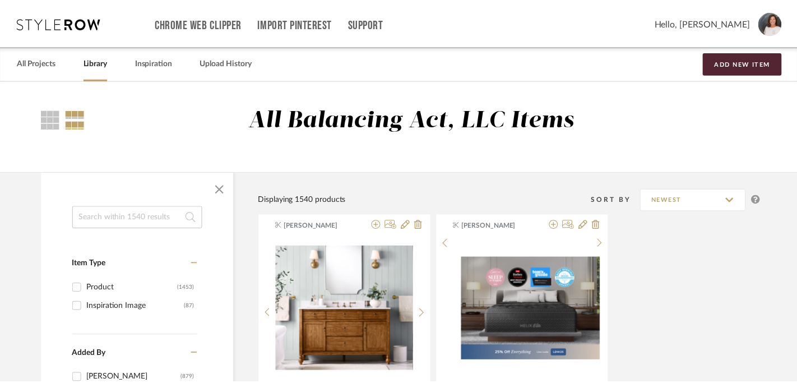
scroll to position [10, 0]
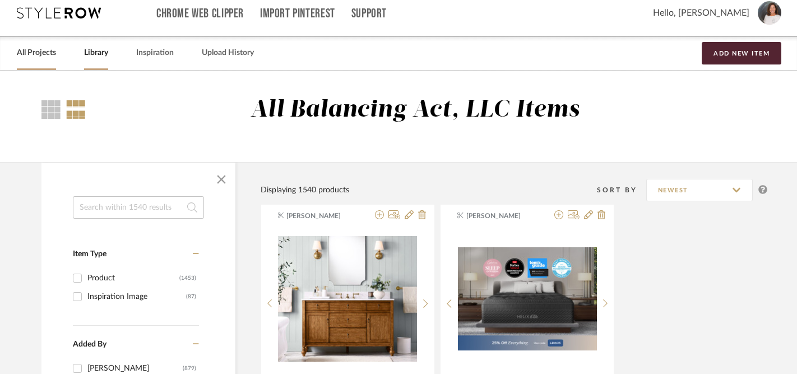
click at [44, 57] on link "All Projects" at bounding box center [36, 52] width 39 height 15
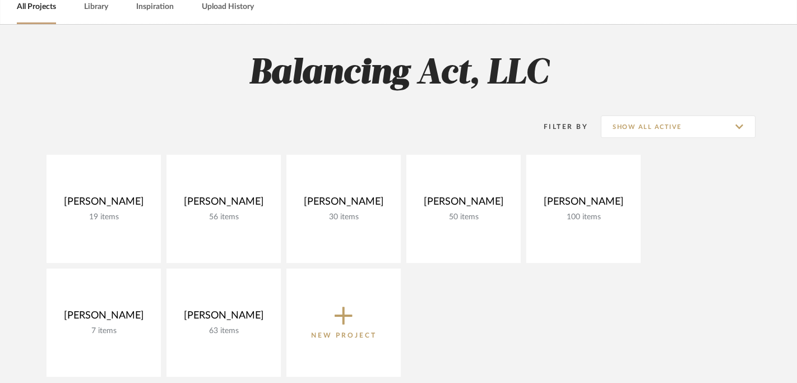
scroll to position [62, 0]
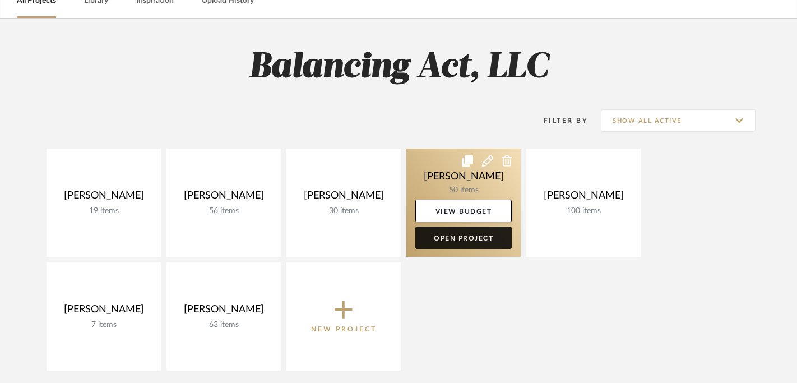
click at [464, 246] on link "Open Project" at bounding box center [463, 238] width 96 height 22
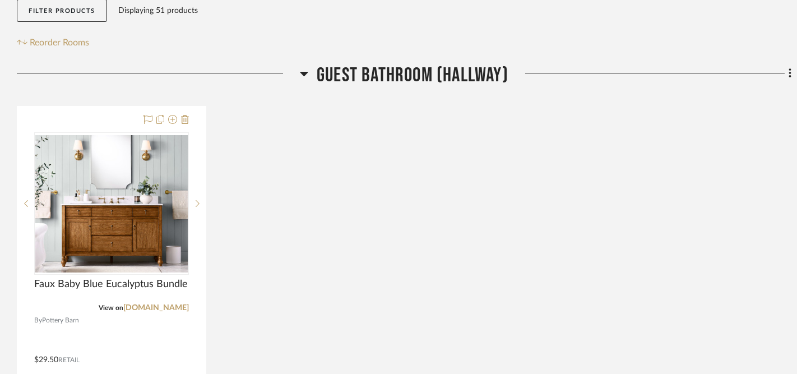
scroll to position [202, 0]
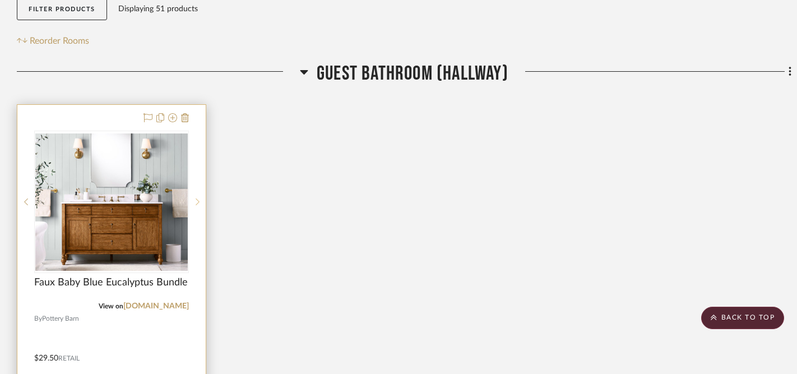
click at [200, 201] on sr-next-btn at bounding box center [197, 202] width 17 height 8
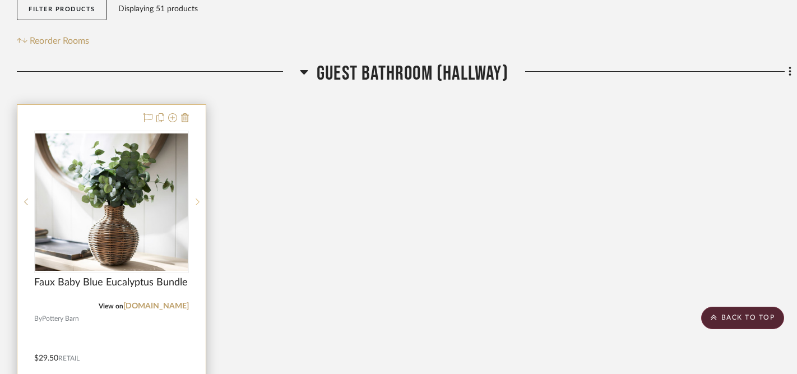
click at [199, 202] on icon at bounding box center [198, 202] width 4 height 8
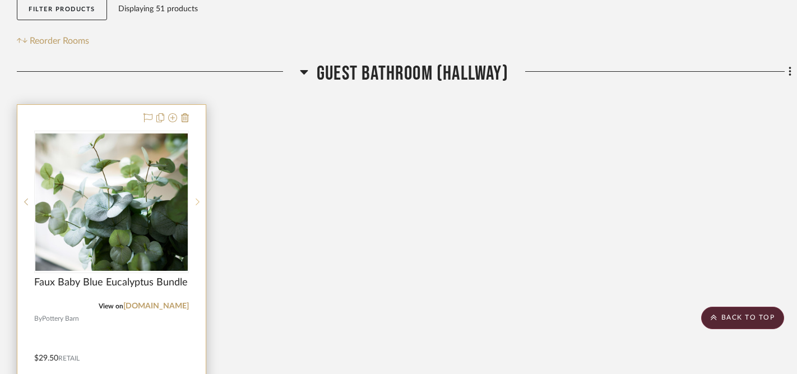
click at [199, 202] on icon at bounding box center [198, 202] width 4 height 8
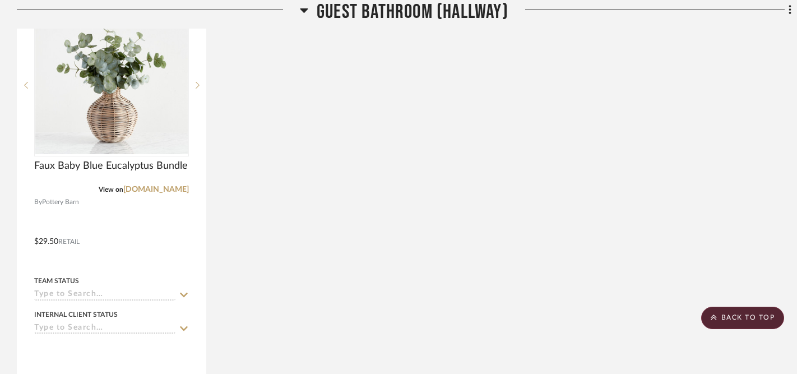
scroll to position [318, 9]
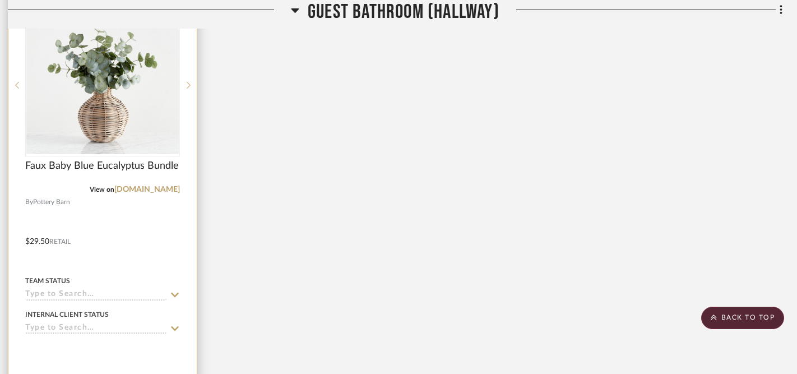
click at [177, 297] on icon at bounding box center [175, 294] width 10 height 9
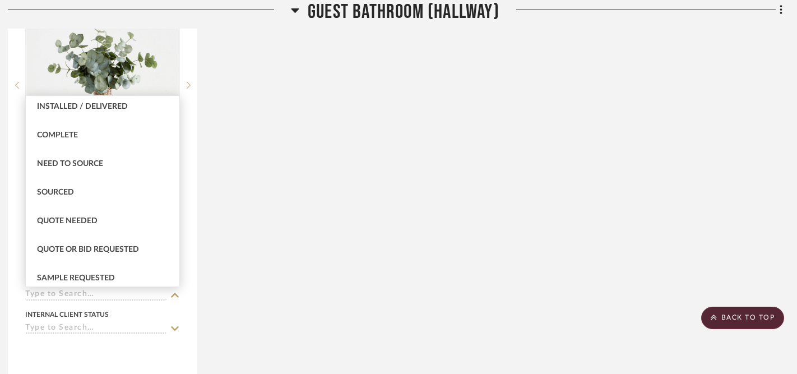
scroll to position [301, 0]
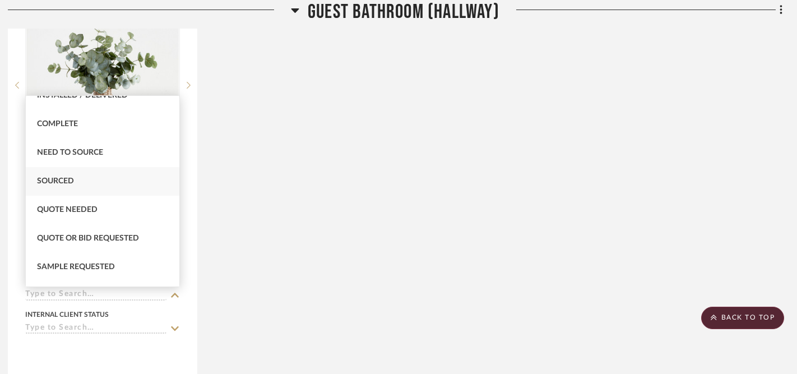
click at [100, 184] on div "Sourced" at bounding box center [103, 181] width 154 height 29
type input "[DATE]"
type input "Sourced"
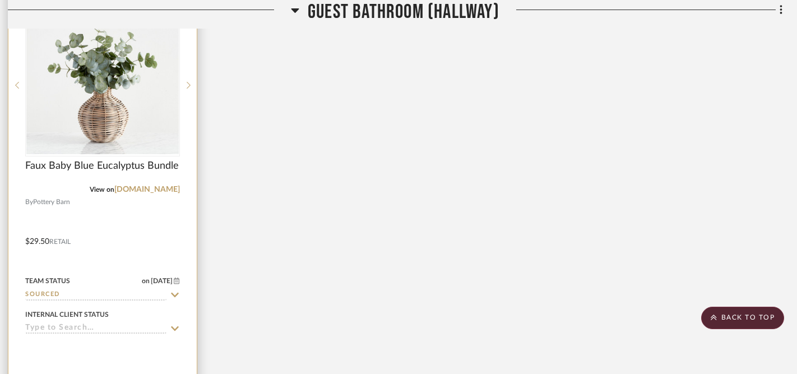
click at [176, 327] on icon at bounding box center [175, 328] width 10 height 9
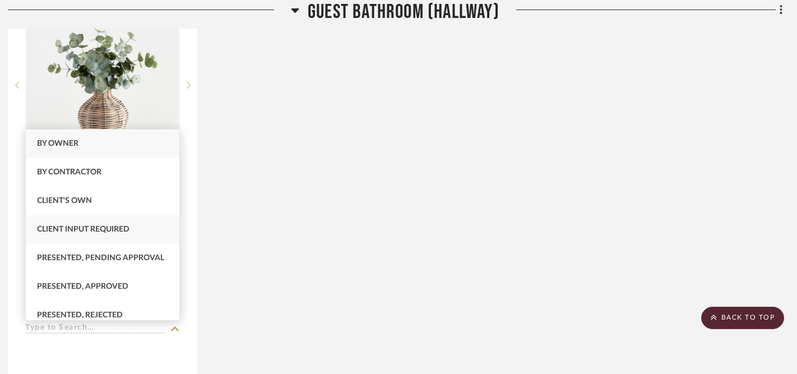
click at [127, 235] on div "Client Input Required" at bounding box center [103, 229] width 154 height 29
type input "[DATE]"
type input "Client Input Required"
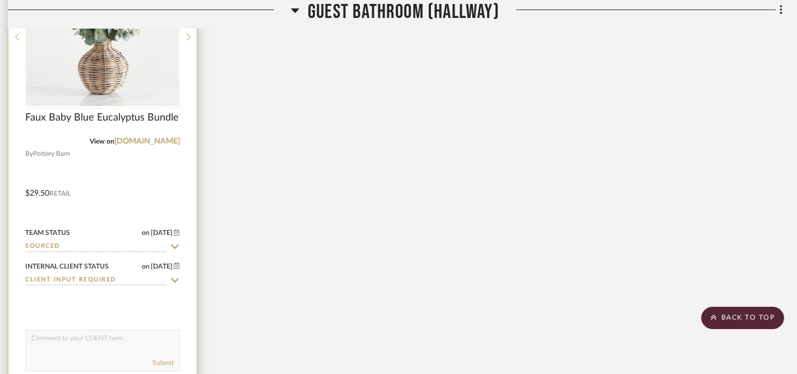
scroll to position [372, 9]
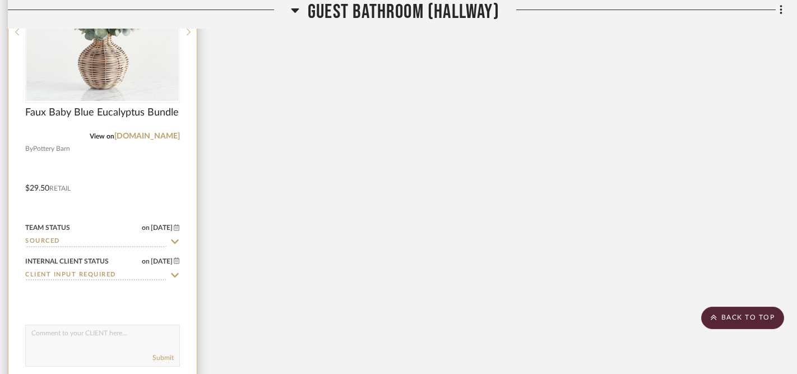
click at [115, 345] on textarea at bounding box center [103, 335] width 154 height 21
type textarea "I think a bundle of Eucalyptus in a white vase would look amazing!"
click at [165, 361] on button "Submit" at bounding box center [163, 358] width 21 height 10
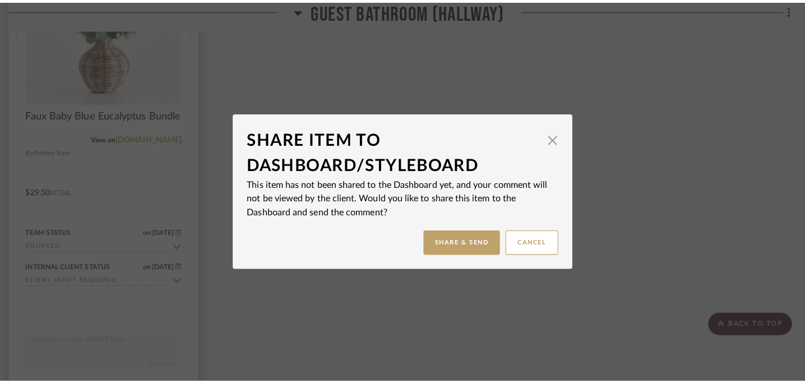
scroll to position [0, 0]
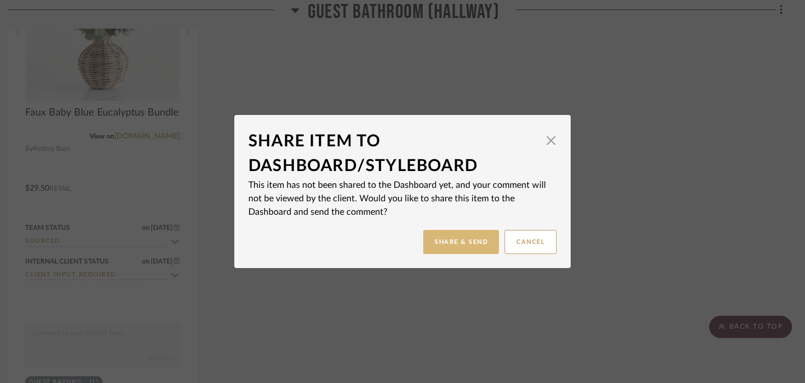
click at [444, 246] on button "Share & Send" at bounding box center [461, 242] width 76 height 24
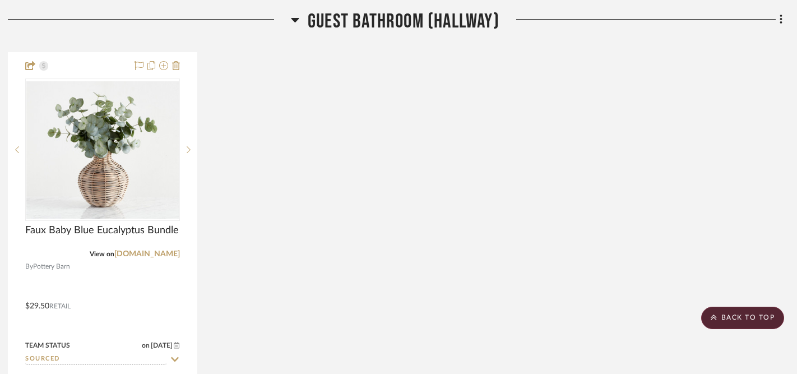
scroll to position [0, 9]
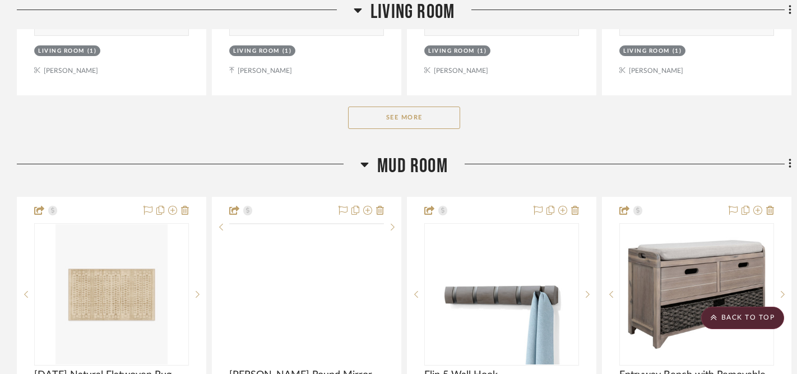
scroll to position [1300, 0]
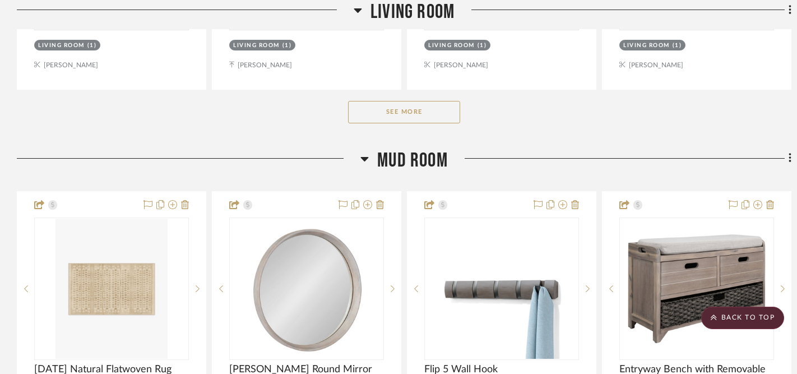
click at [415, 113] on button "See More" at bounding box center [404, 112] width 112 height 22
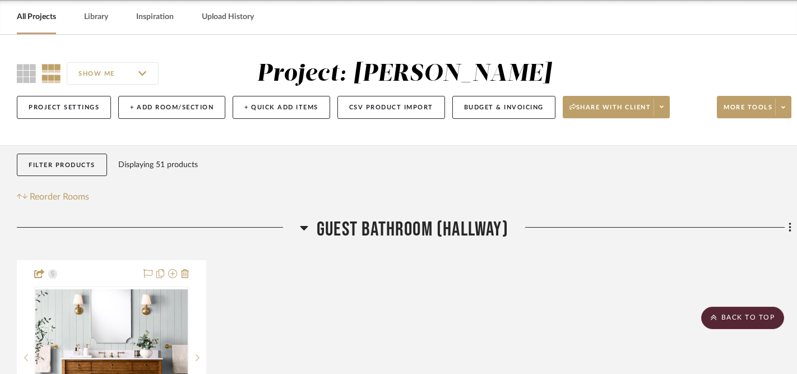
scroll to position [0, 0]
